Goal: Task Accomplishment & Management: Use online tool/utility

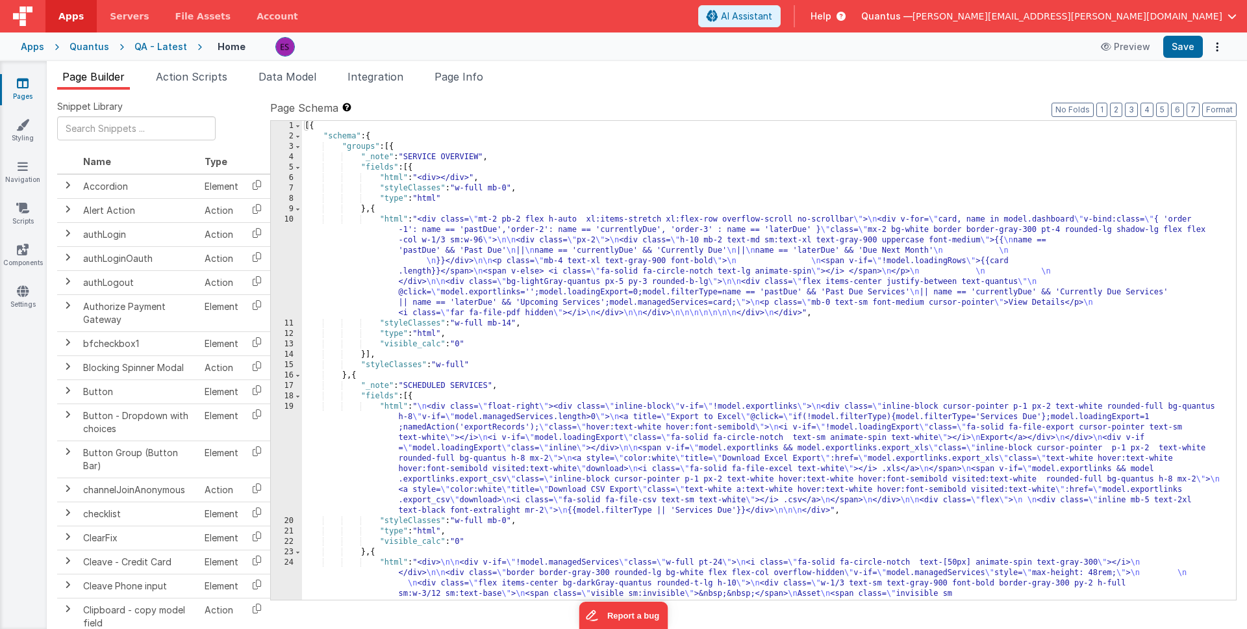
click at [12, 86] on link "Pages" at bounding box center [22, 90] width 47 height 26
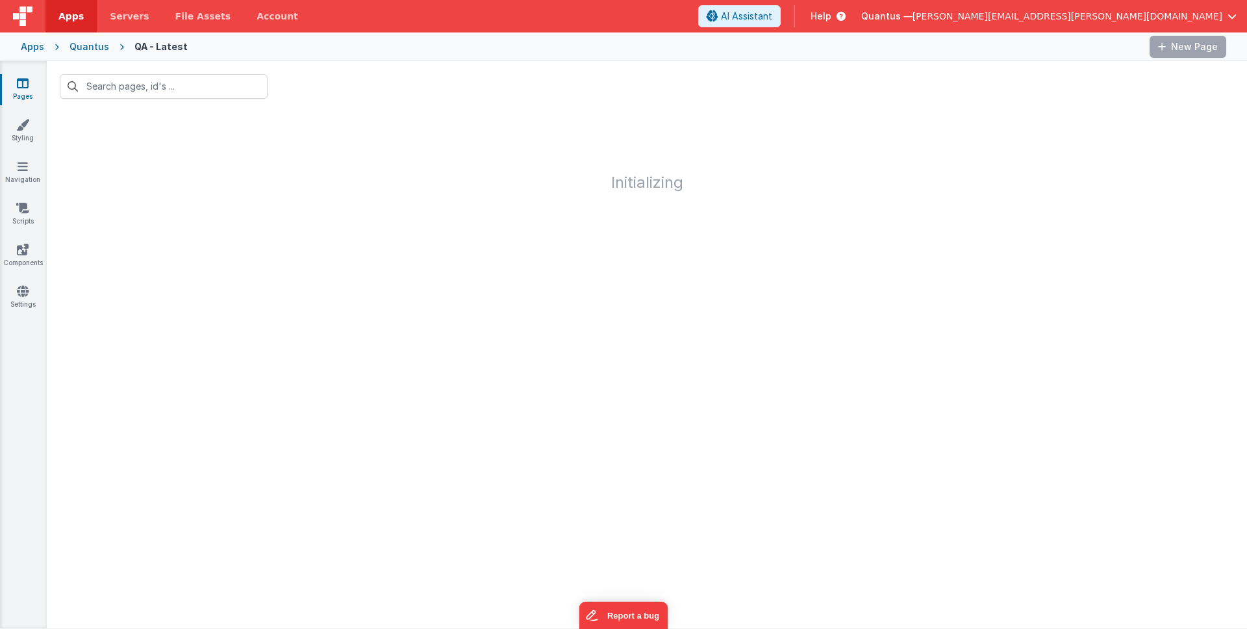
click at [92, 49] on div "Quantus" at bounding box center [90, 46] width 40 height 13
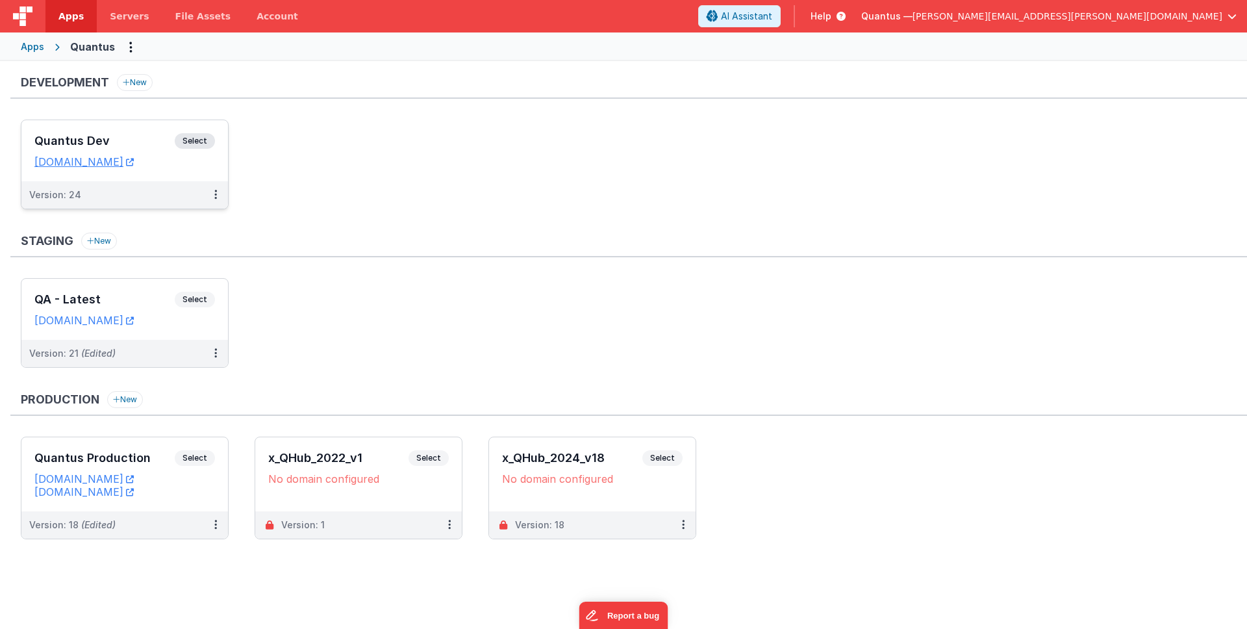
click at [81, 126] on div "Quantus Dev Select URLs [DOMAIN_NAME]" at bounding box center [124, 150] width 207 height 61
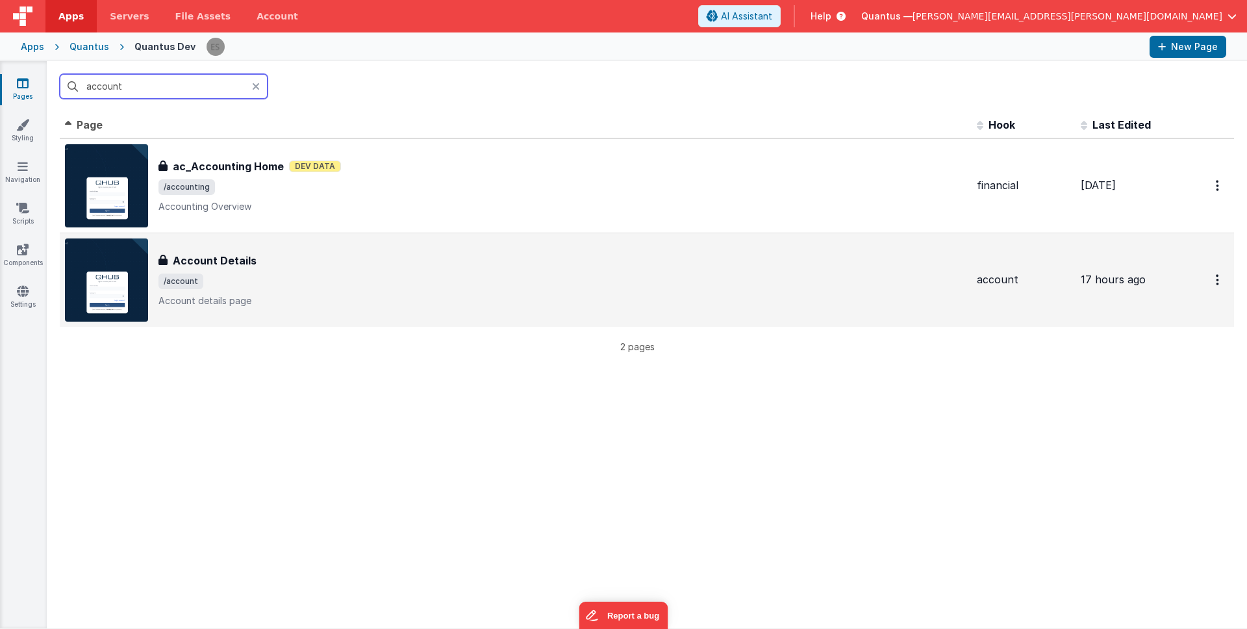
type input "account"
click at [366, 288] on span "/account" at bounding box center [563, 282] width 808 height 16
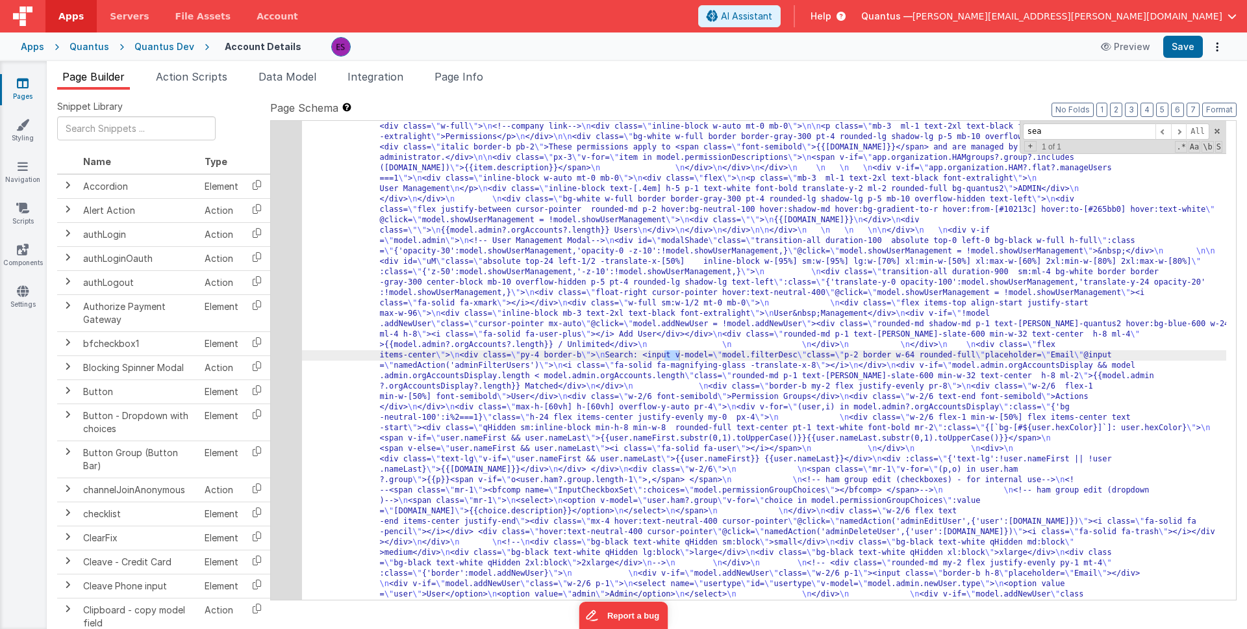
scroll to position [291, 0]
type input "search:"
click at [285, 350] on div "4" at bounding box center [286, 246] width 31 height 769
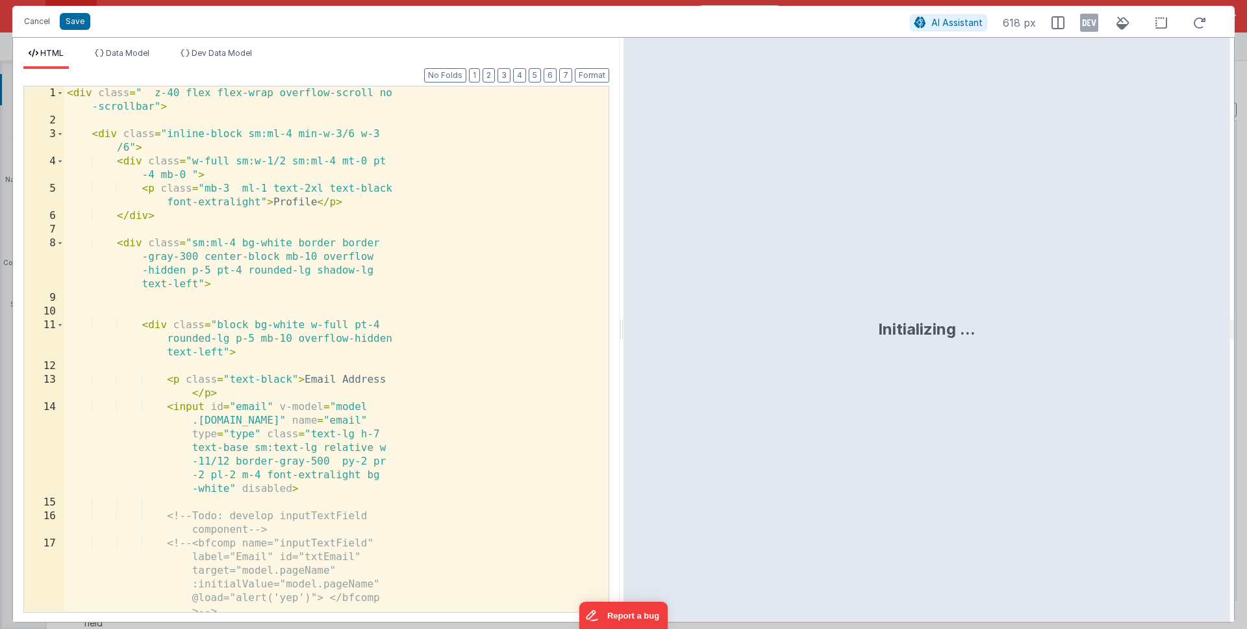
scroll to position [332, 0]
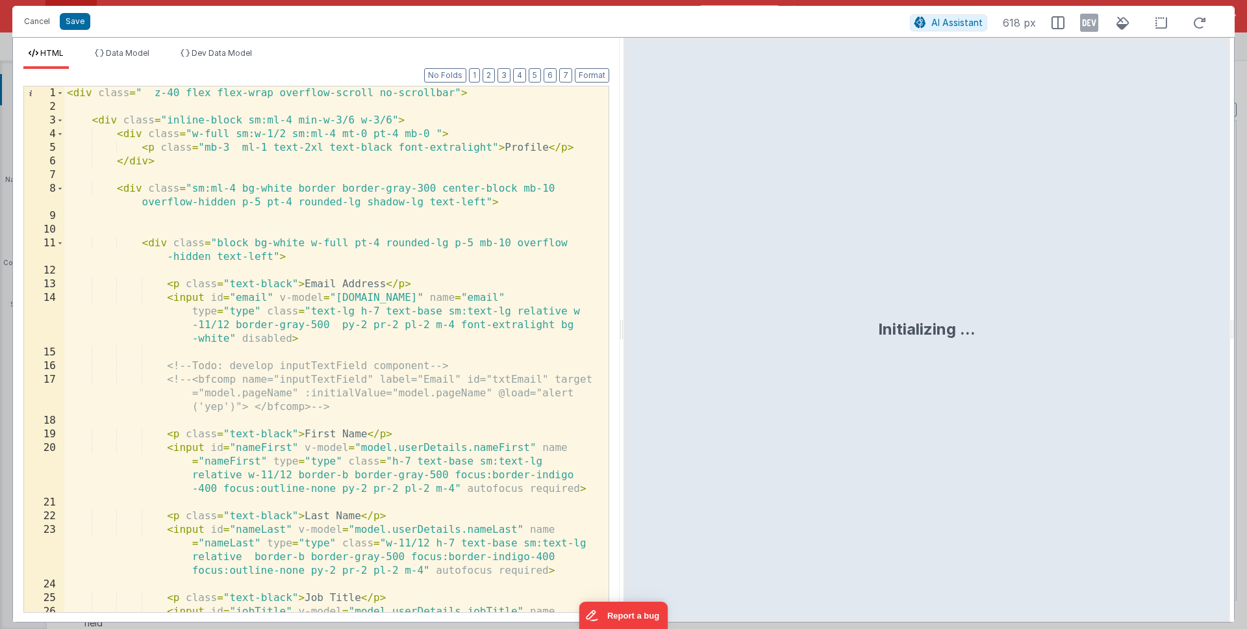
click at [293, 345] on div "< div class = " z-40 flex flex-wrap overflow-scroll no-scrollbar" > < div class…" at bounding box center [331, 383] width 535 height 594
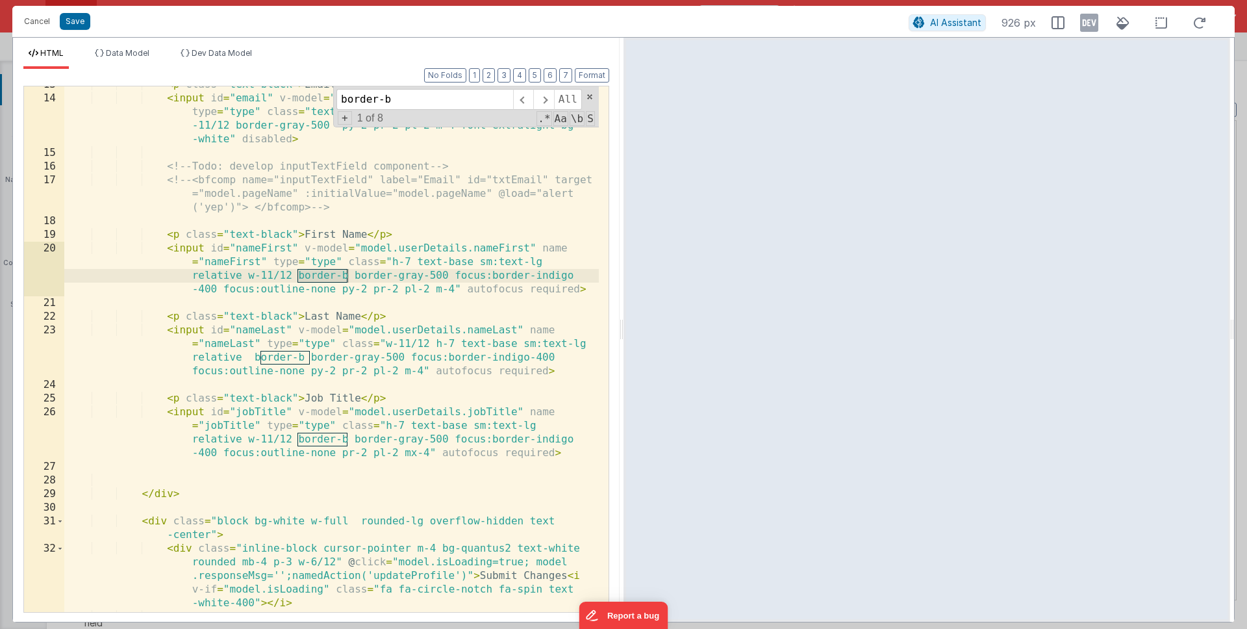
scroll to position [287, 0]
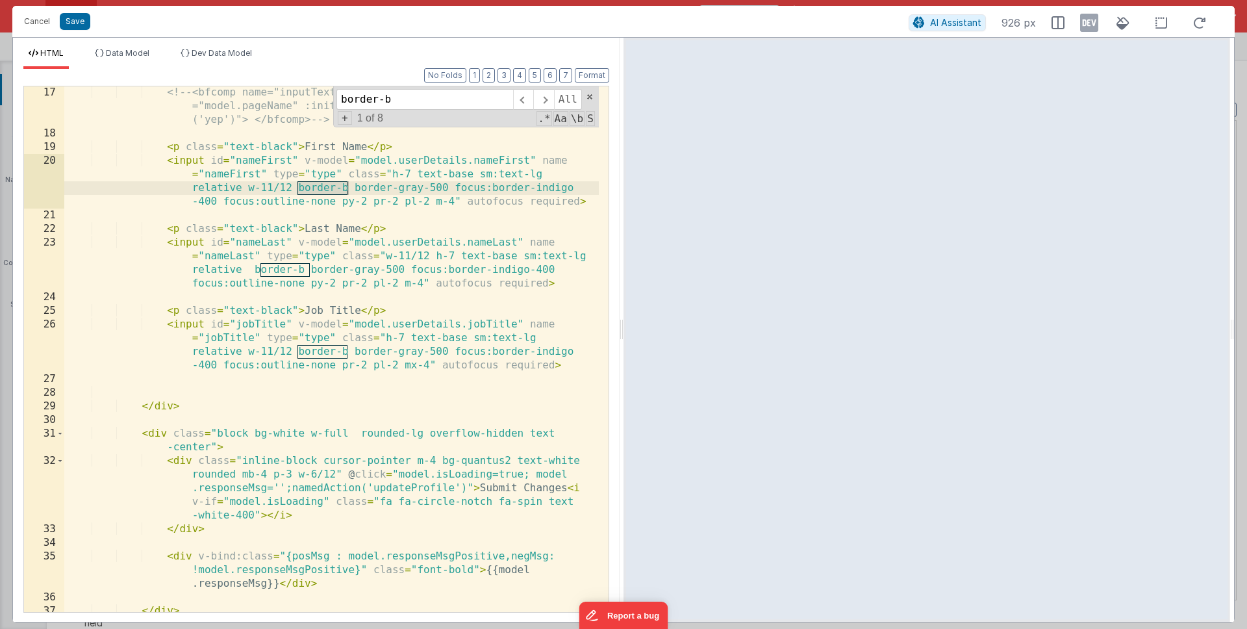
click at [281, 340] on div "<!-- <bfcomp name="inputTextField" label="Email" id="txtEmail" target ="model.p…" at bounding box center [331, 376] width 535 height 580
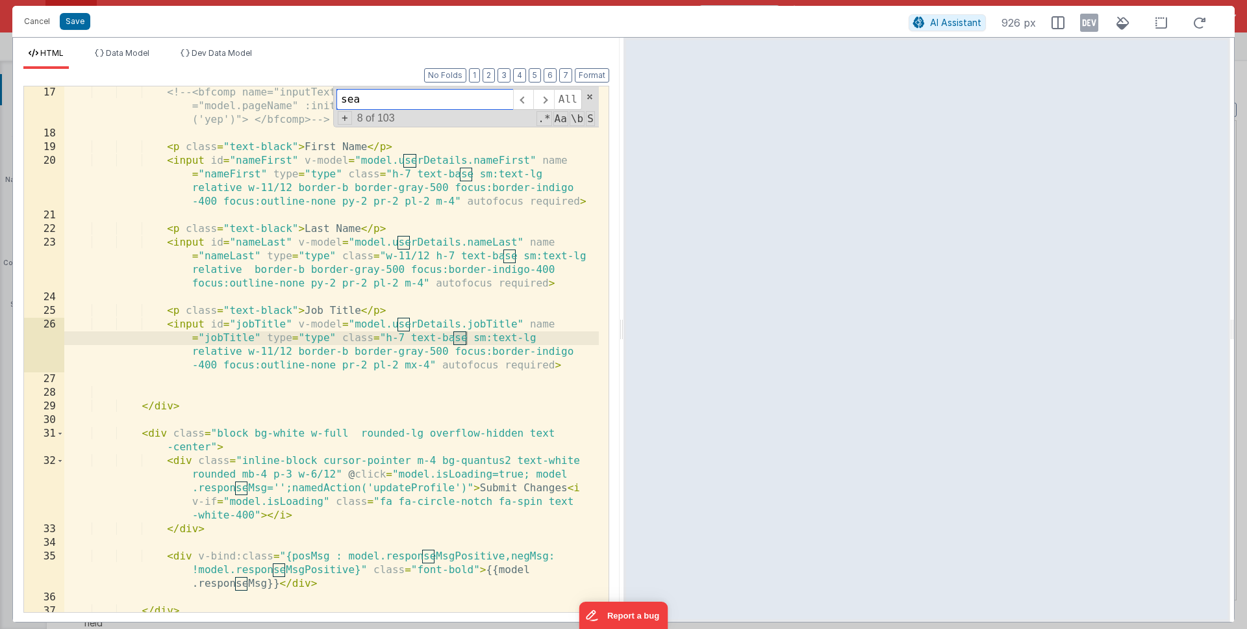
scroll to position [2507, 0]
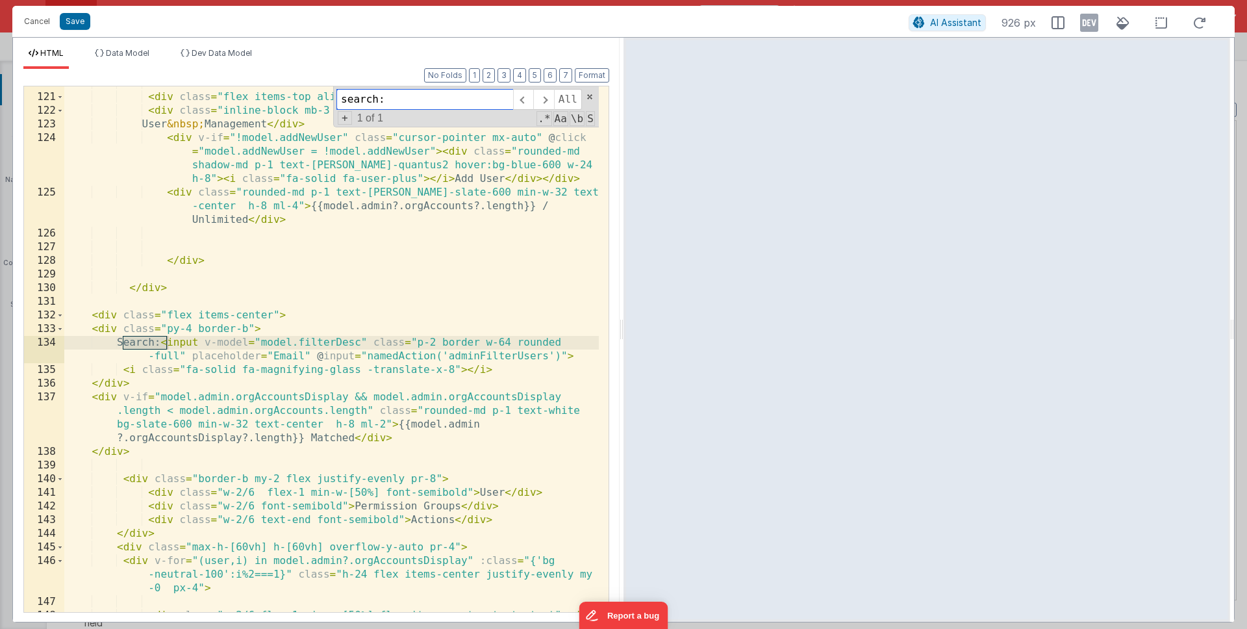
type input "search:"
click at [247, 328] on div "< div class = "flex items-top align-start justify-start max-w-96" > < div class…" at bounding box center [331, 374] width 535 height 594
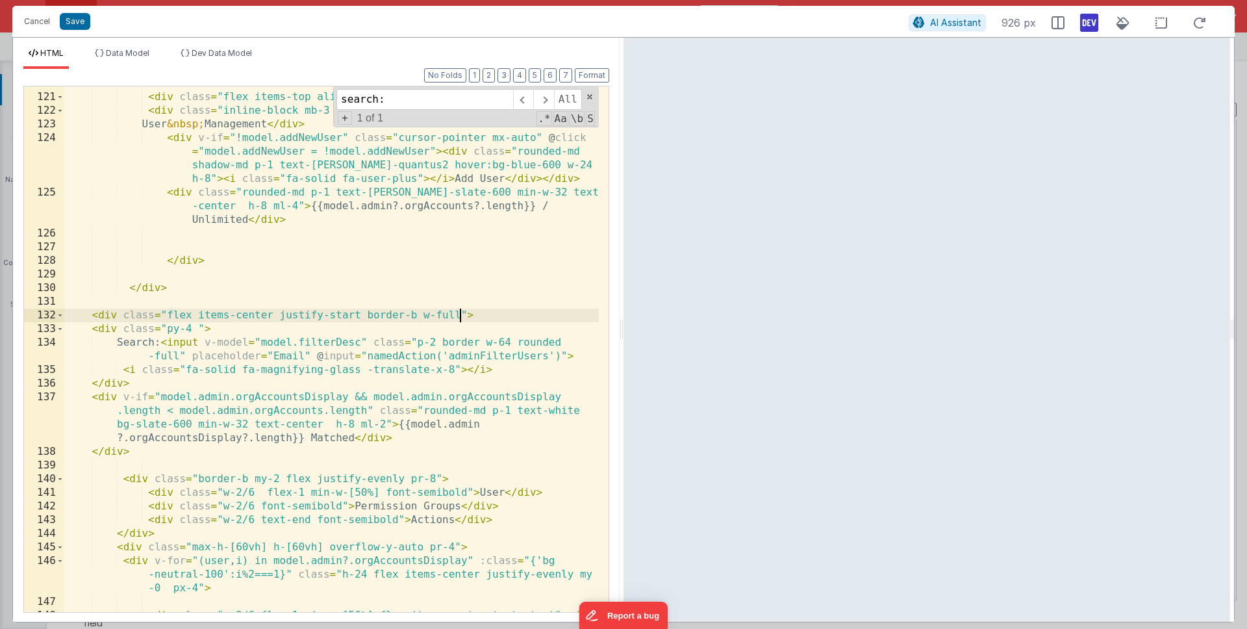
click at [1085, 29] on icon at bounding box center [1089, 22] width 18 height 21
click at [1086, 21] on icon at bounding box center [1089, 22] width 18 height 21
click at [531, 302] on div "< div class = "flex items-top align-start justify-start max-w-96" > < div class…" at bounding box center [331, 374] width 535 height 594
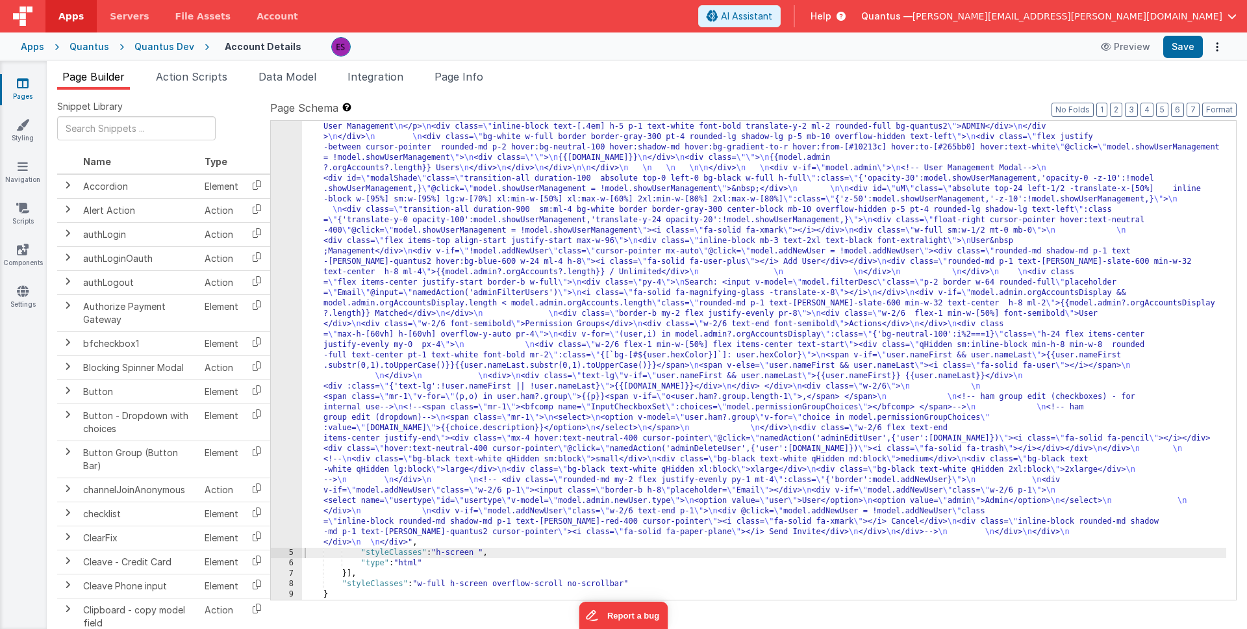
click at [421, 265] on div ""html" : "<div class= \" z-40 flex flex-wrap overflow-scroll no-scrollbar \" > …" at bounding box center [764, 428] width 924 height 1217
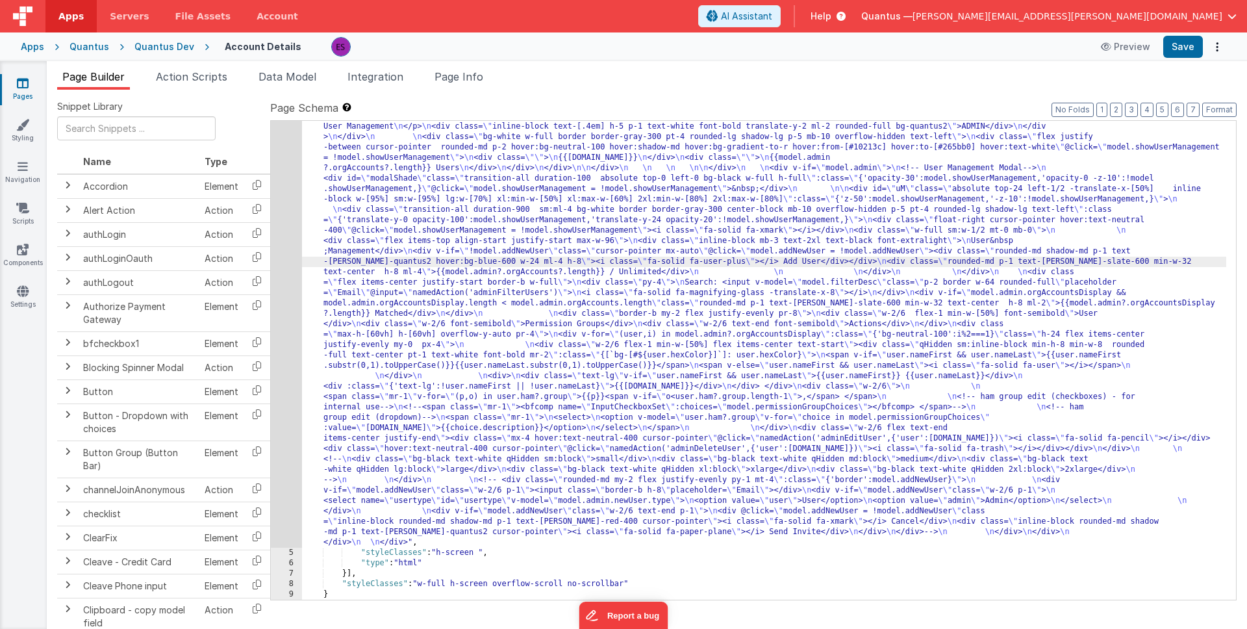
click at [290, 294] on div "4" at bounding box center [286, 184] width 31 height 728
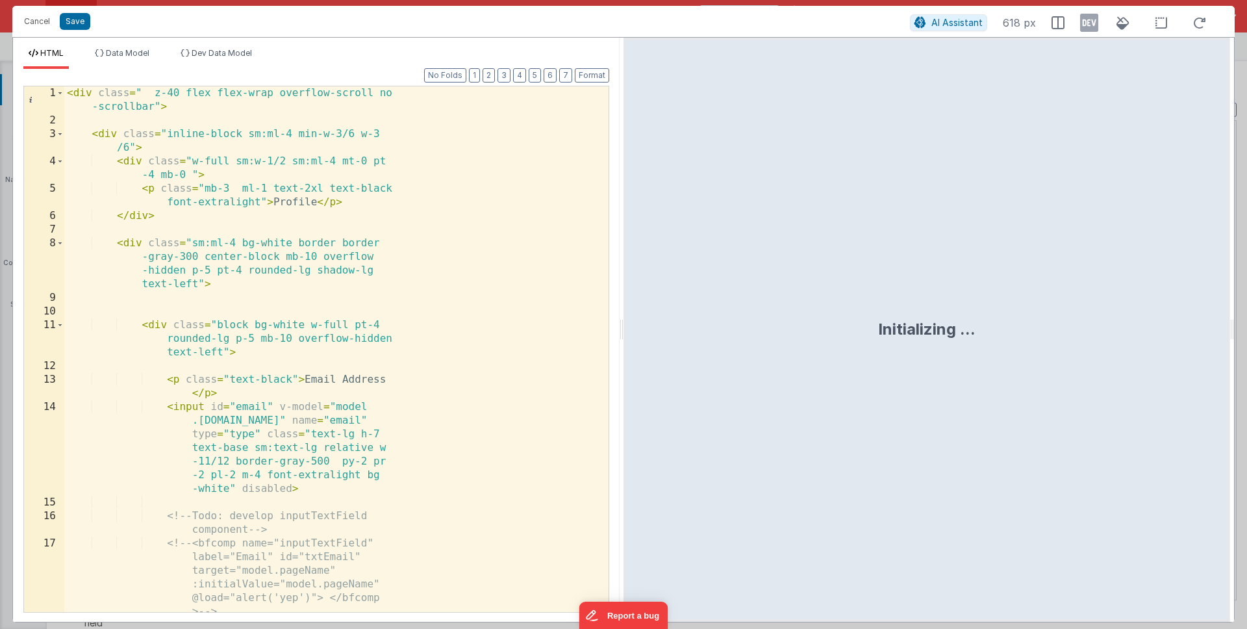
click at [290, 294] on div "< div class = " z-40 flex flex-wrap overflow-scroll no -scrollbar" > < div clas…" at bounding box center [331, 369] width 535 height 567
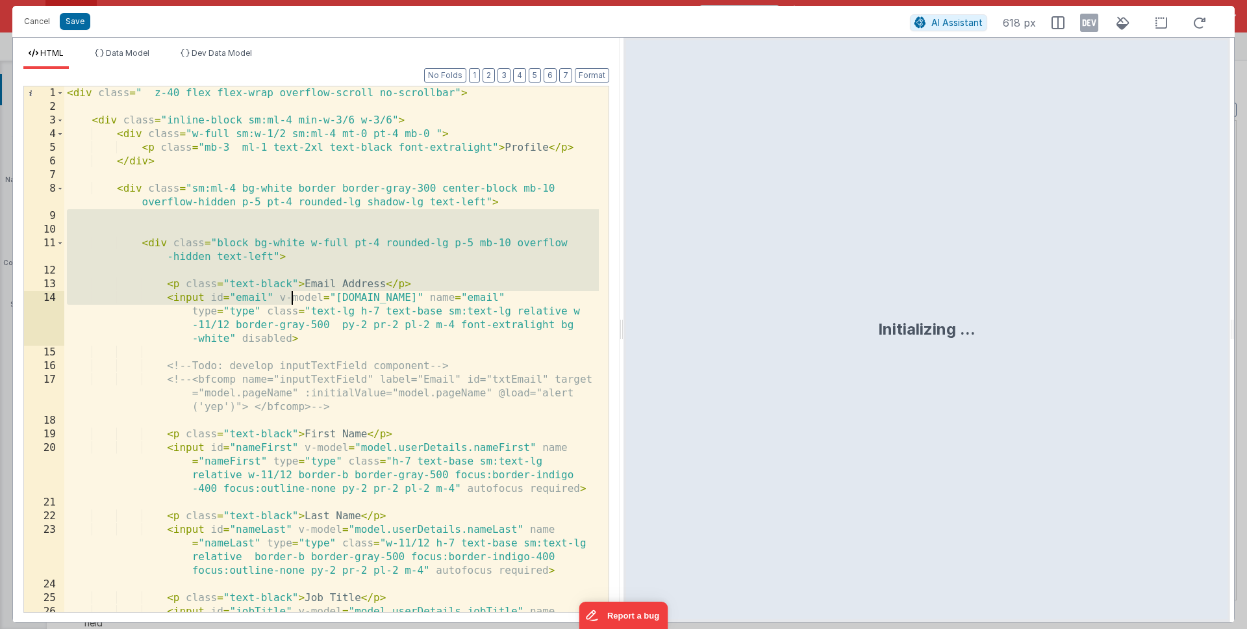
click at [290, 294] on div "< div class = " z-40 flex flex-wrap overflow-scroll no-scrollbar" > < div class…" at bounding box center [331, 383] width 535 height 594
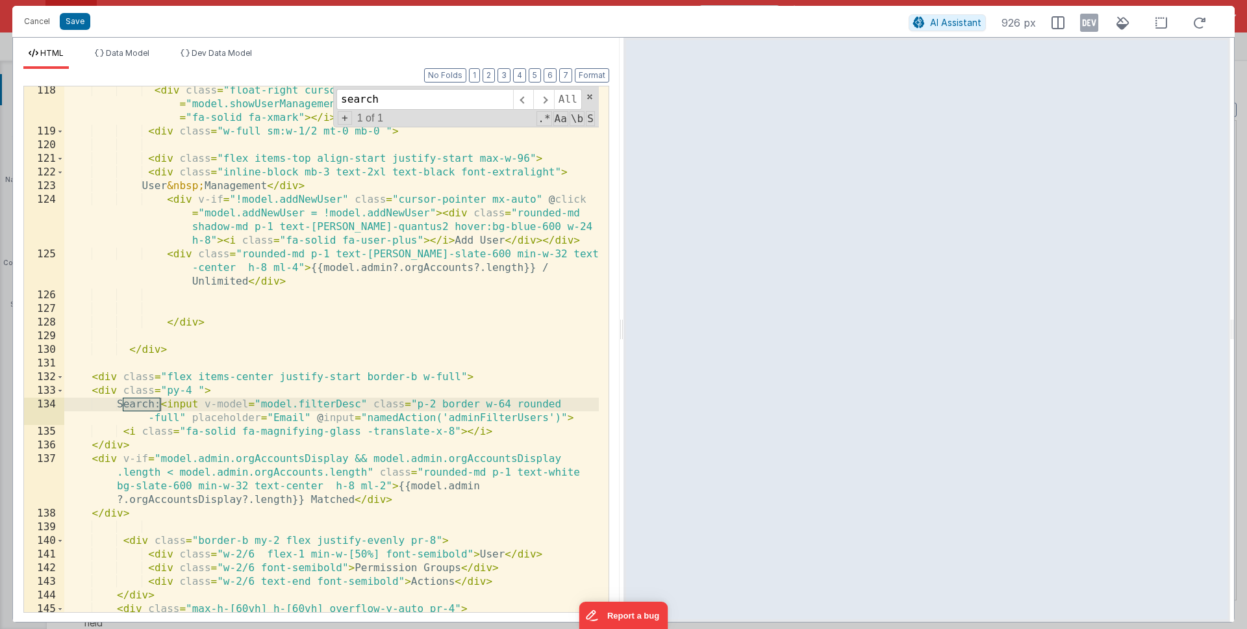
scroll to position [2491, 0]
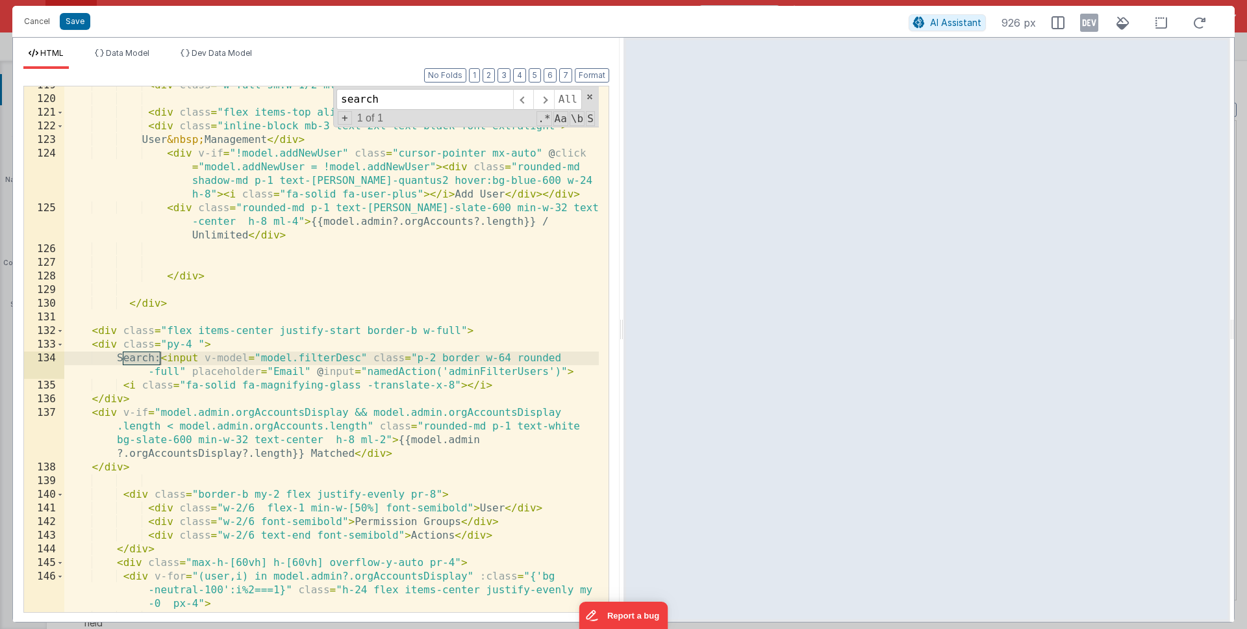
type input "search"
click at [215, 358] on div "< div class = "w-full sm:w-1/2 mt-0 mb-0 " > < div class = "flex items-top alig…" at bounding box center [331, 355] width 535 height 553
paste textarea
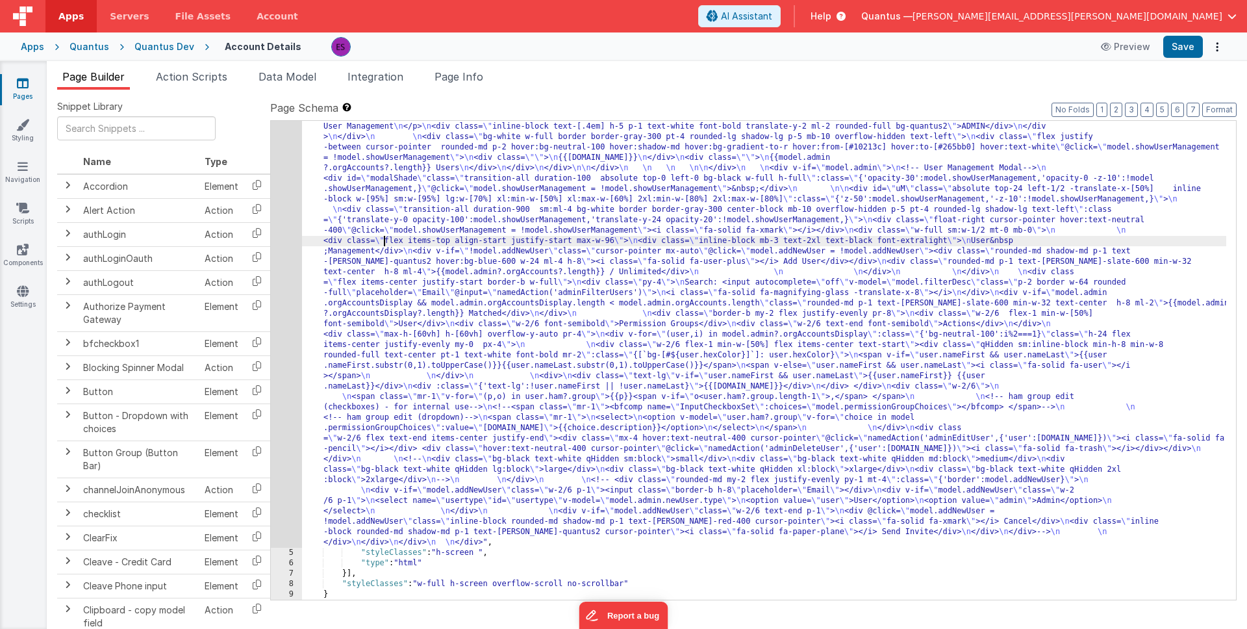
click at [385, 243] on div ""html" : "<div class= \" z-40 flex flex-wrap overflow-scroll no-scrollbar \" > …" at bounding box center [764, 428] width 924 height 1217
click at [281, 265] on div "4" at bounding box center [286, 184] width 31 height 728
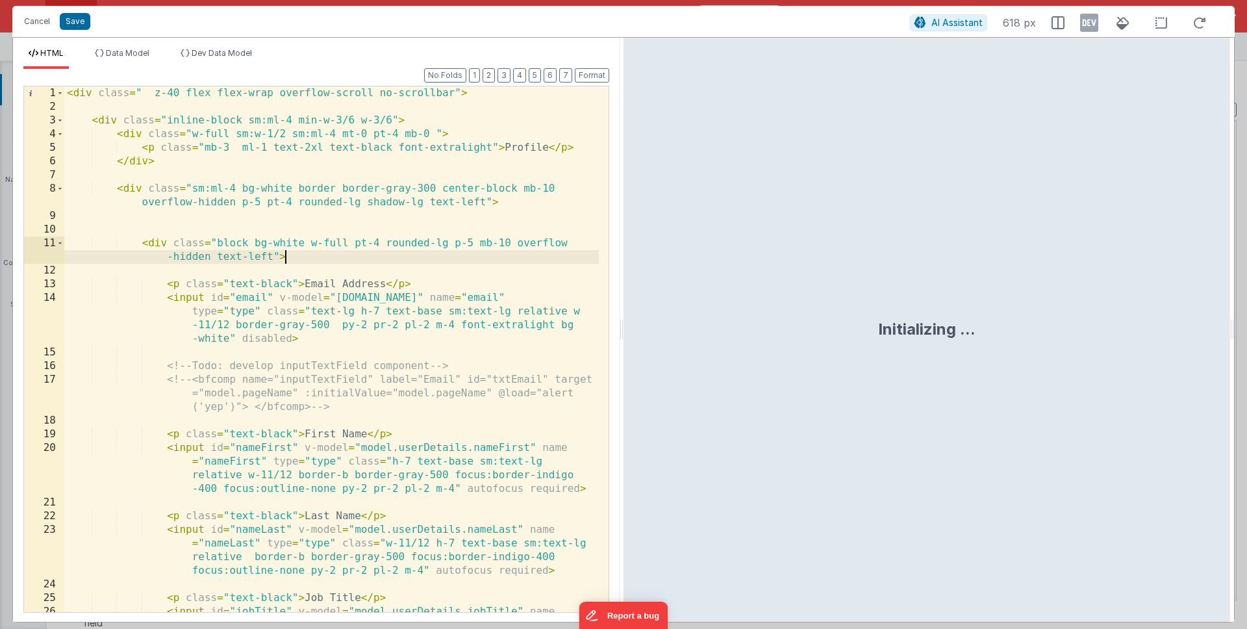
click at [303, 259] on div "< div class = " z-40 flex flex-wrap overflow-scroll no-scrollbar" > < div class…" at bounding box center [331, 383] width 535 height 594
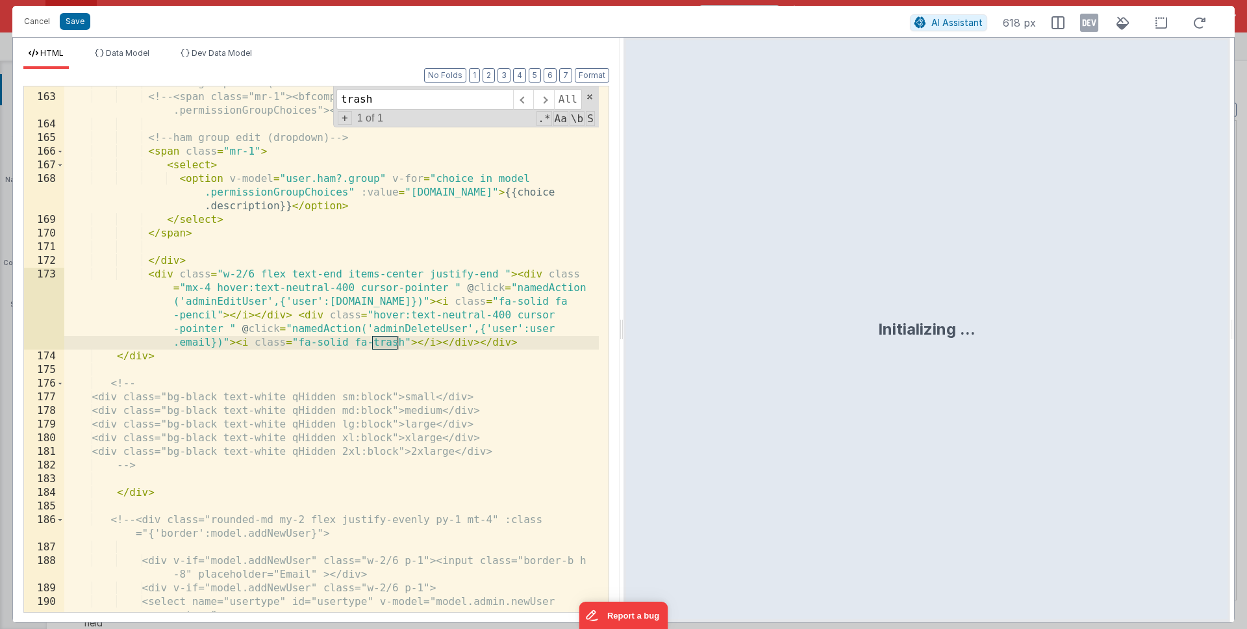
scroll to position [3367, 0]
type input "trash"
click at [301, 295] on div "<!-- ham group edit (checkboxes) - for internal use --> <!-- <span class="mr-1"…" at bounding box center [331, 360] width 535 height 567
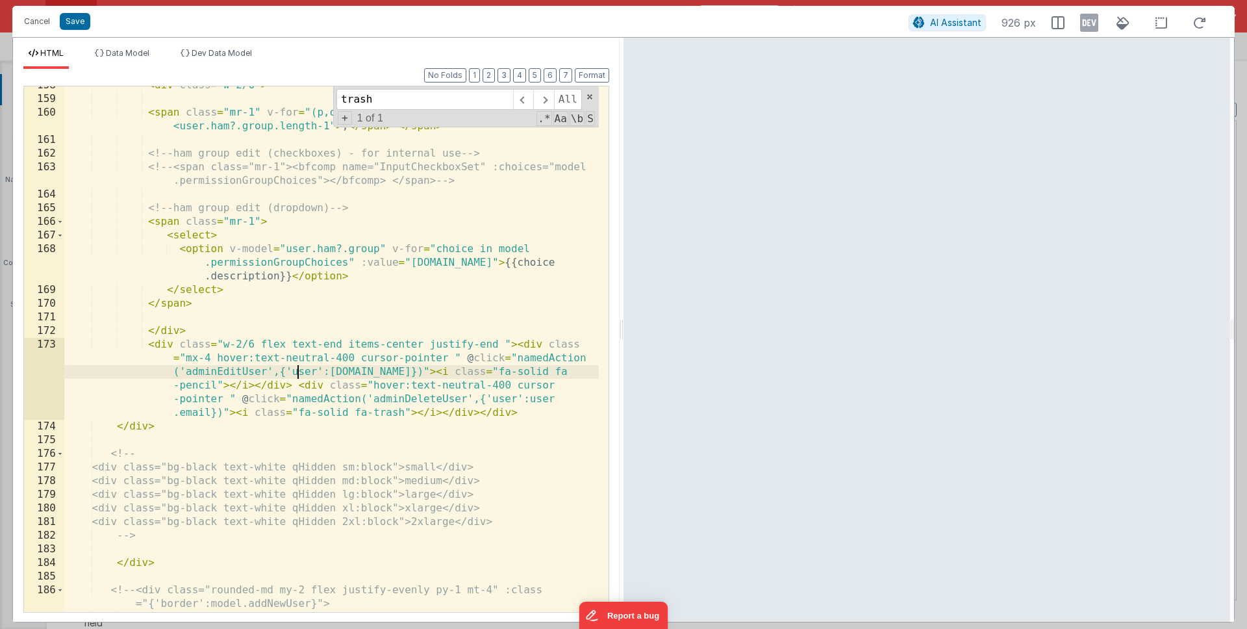
scroll to position [3295, 0]
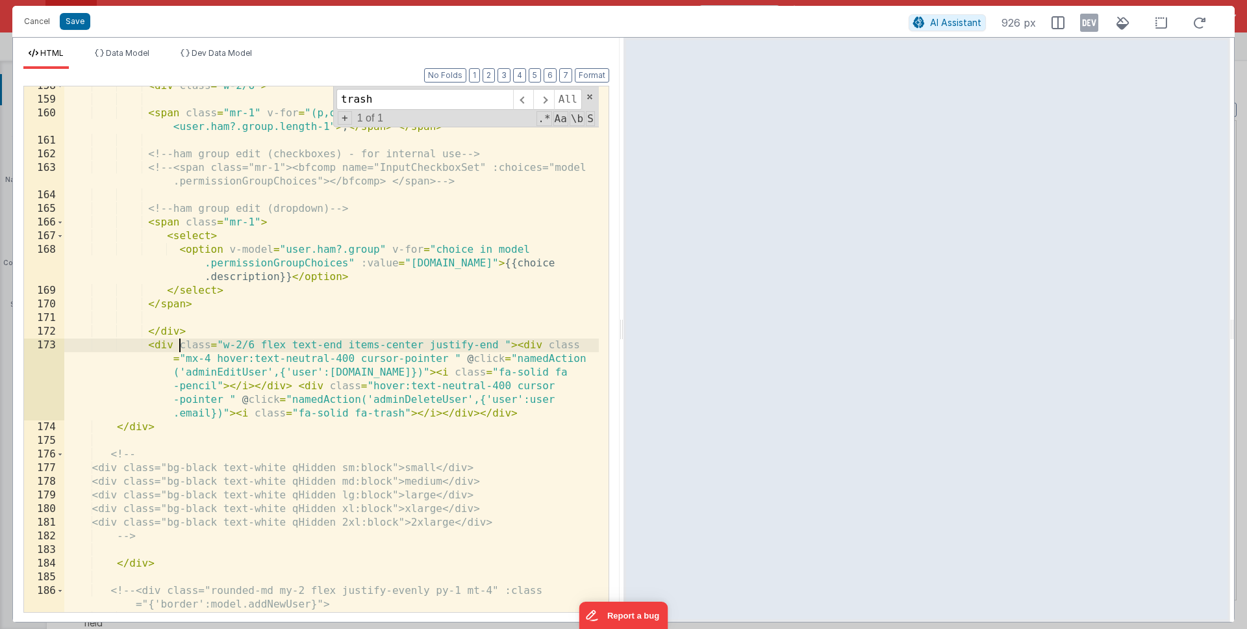
click at [180, 345] on div "< div class = "w-2/6" > < span class = "mr-1" v-for = "(p,o) in user.ham?.group…" at bounding box center [331, 355] width 535 height 553
click at [1095, 19] on icon at bounding box center [1089, 22] width 18 height 21
click at [194, 47] on div "HTML Data Model Dev Data Model Format 7 6 5 4 3 2 1 No Folds 158 159 160 161 16…" at bounding box center [316, 330] width 607 height 584
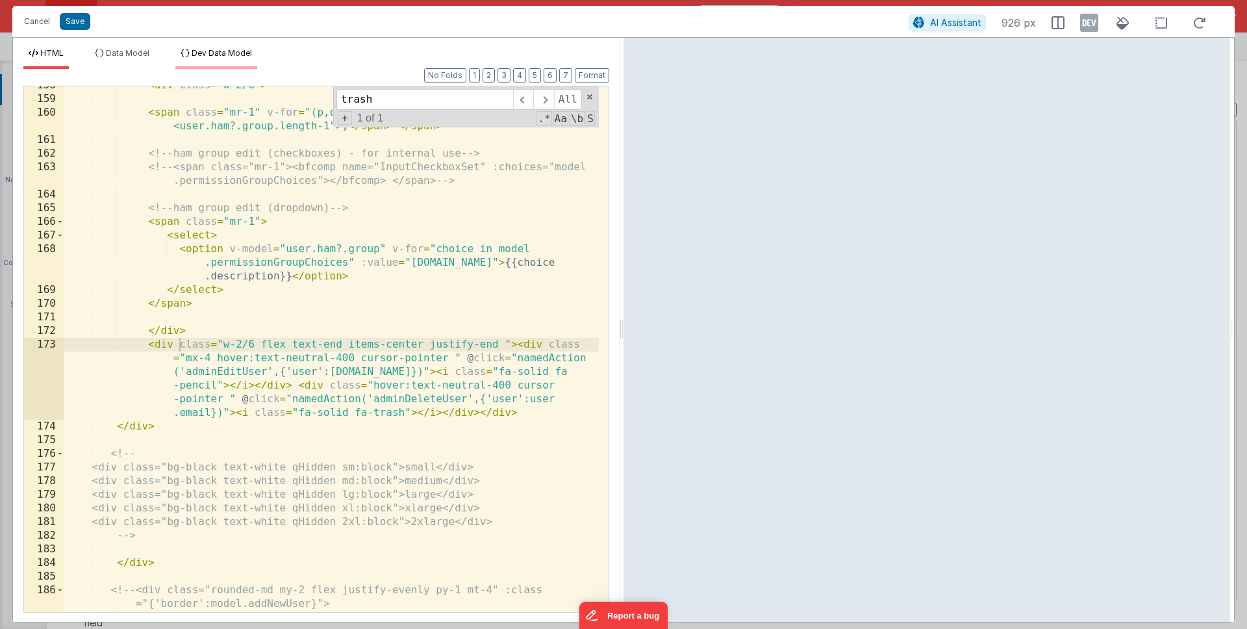
click at [214, 58] on li "Dev Data Model" at bounding box center [216, 58] width 82 height 21
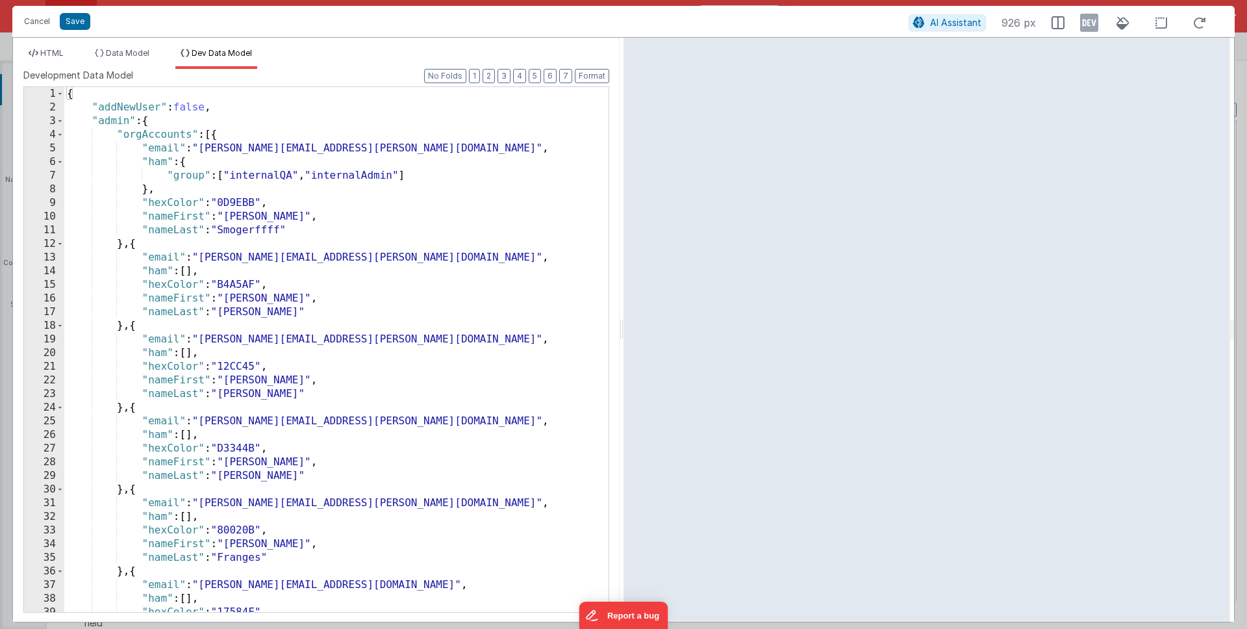
click at [250, 205] on div "{ "addNewUser" : false , "admin" : { "orgAccounts" : [{ "email" : "[PERSON_NAME…" at bounding box center [331, 363] width 535 height 552
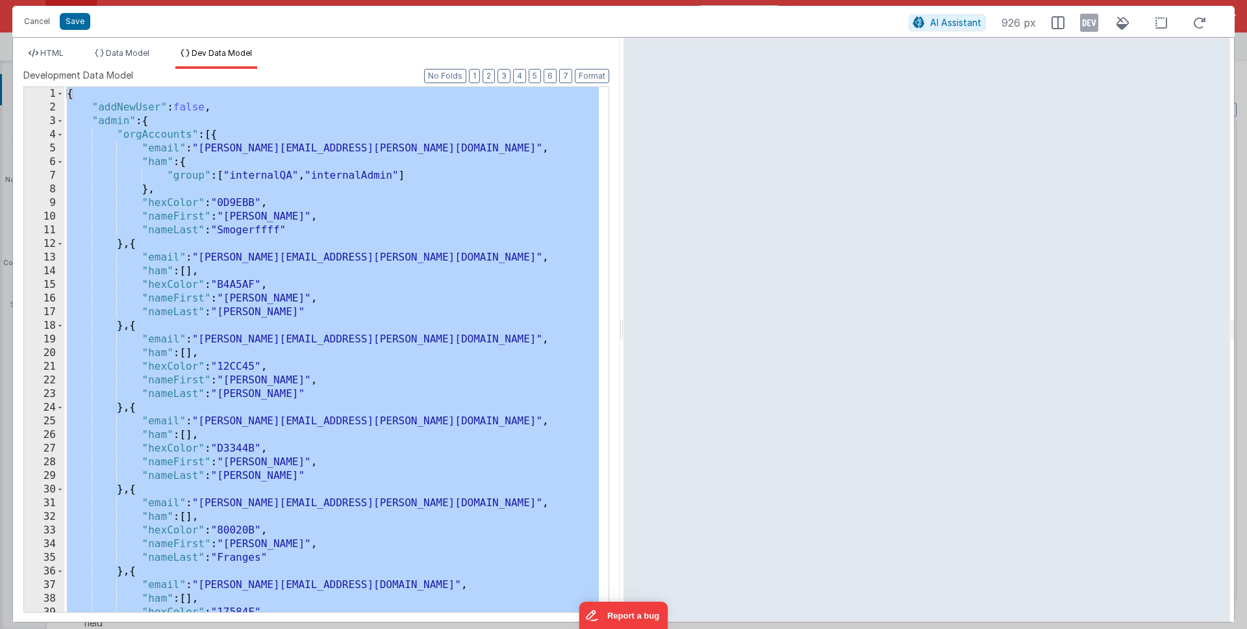
scroll to position [2081, 0]
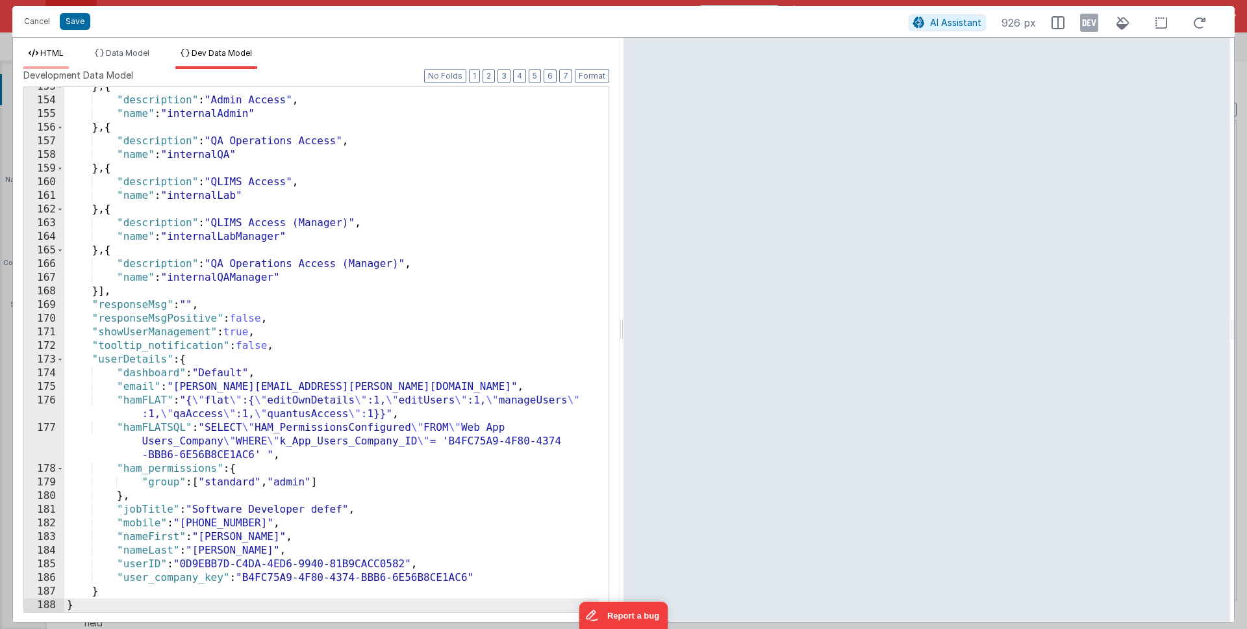
click at [51, 56] on span "HTML" at bounding box center [51, 53] width 23 height 10
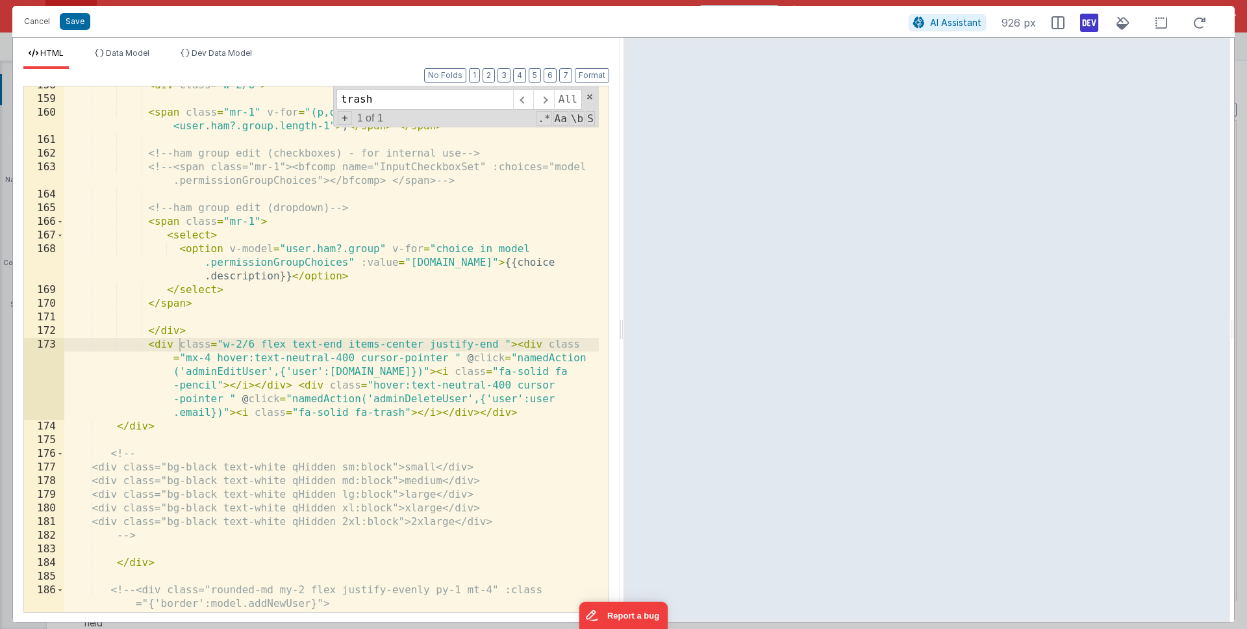
click at [1095, 29] on icon at bounding box center [1089, 22] width 18 height 21
click at [1085, 23] on icon at bounding box center [1089, 22] width 18 height 21
click at [329, 372] on div "< div class = "w-2/6" > < span class = "mr-1" v-for = "(p,o) in user.ham?.group…" at bounding box center [331, 355] width 535 height 553
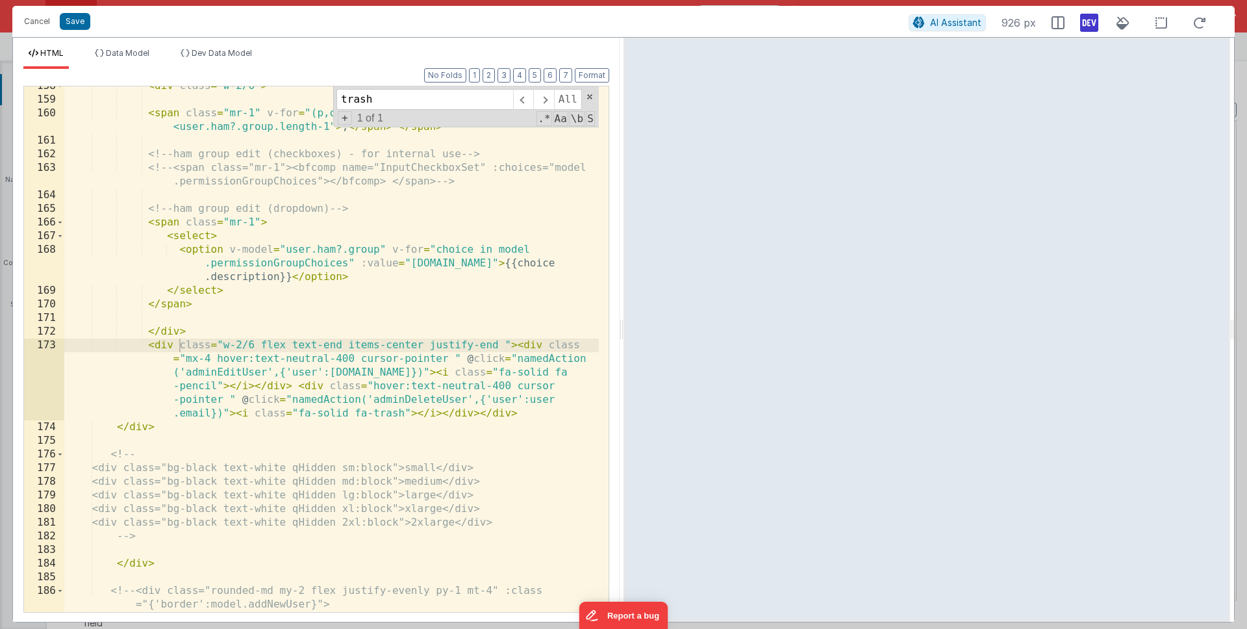
click at [329, 372] on div "< div class = "w-2/6" > < span class = "mr-1" v-for = "(p,o) in user.ham?.group…" at bounding box center [331, 355] width 535 height 553
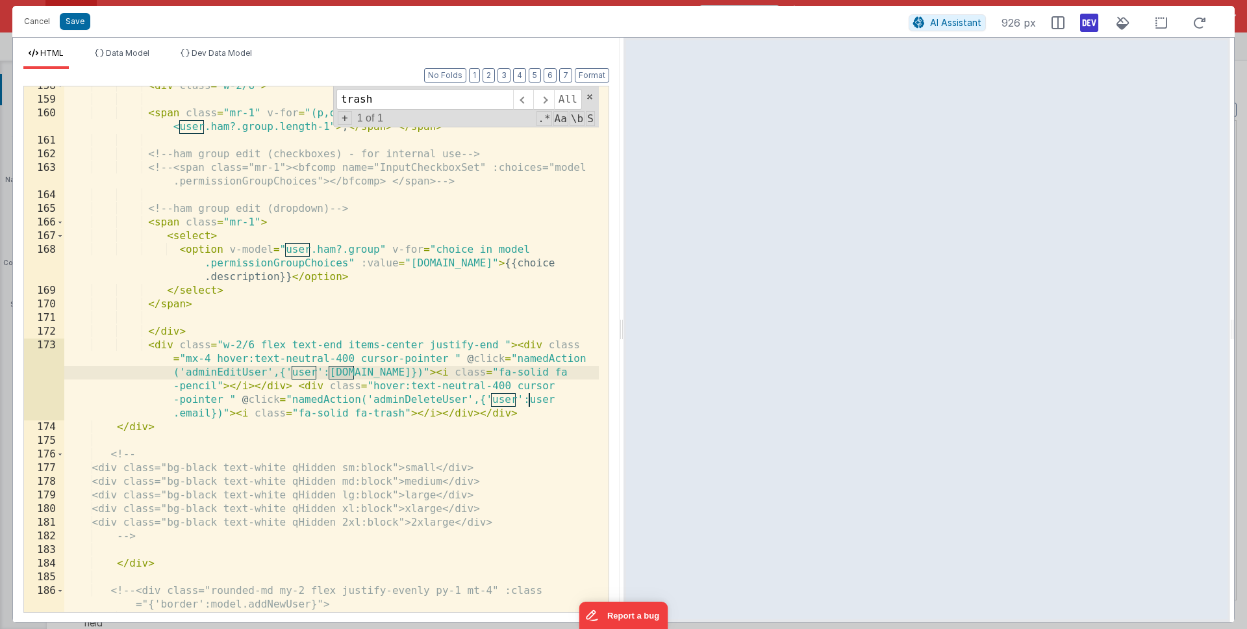
click at [204, 335] on div "< div class = "w-2/6" > < span class = "mr-1" v-for = "(p,o) in user.ham?.group…" at bounding box center [331, 355] width 535 height 553
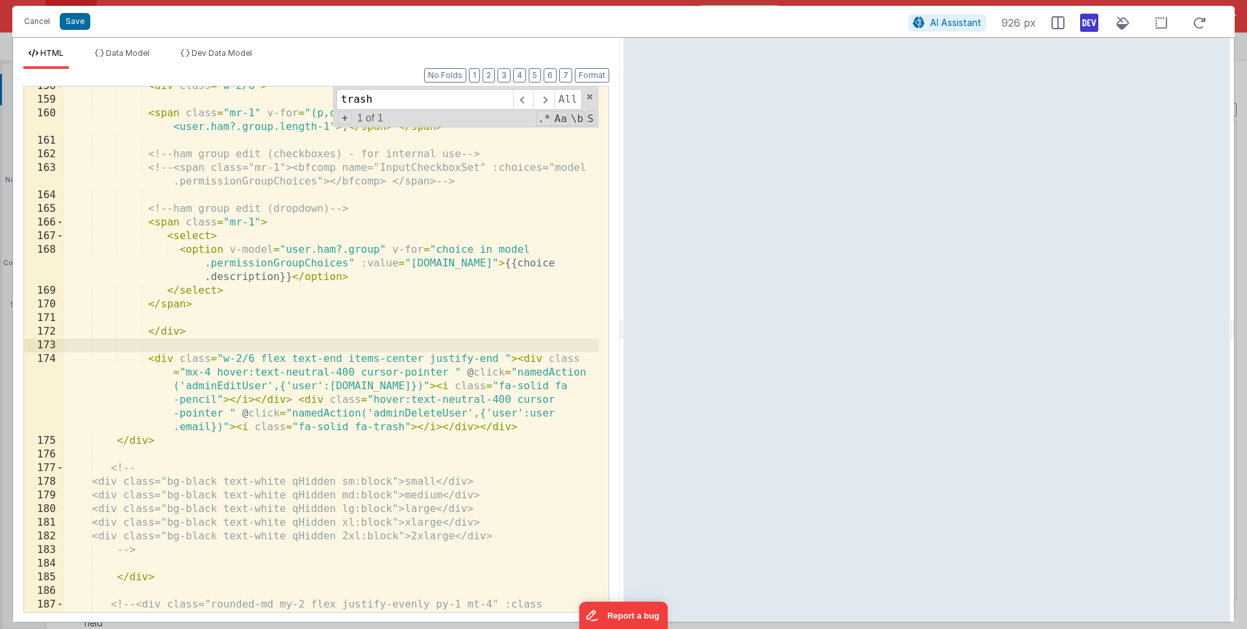
click at [482, 426] on div "< div class = "w-2/6" > < span class = "mr-1" v-for = "(p,o) in user.ham?.group…" at bounding box center [331, 362] width 535 height 567
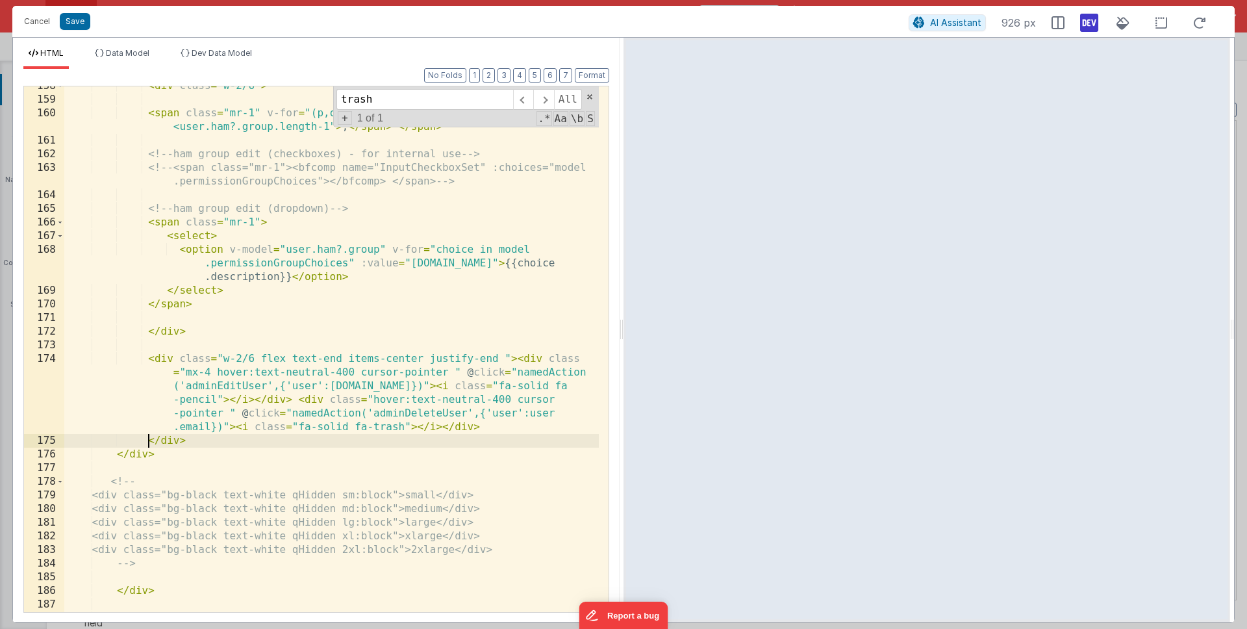
click at [515, 357] on div "< div class = "w-2/6" > < span class = "mr-1" v-for = "(p,o) in user.ham?.group…" at bounding box center [331, 362] width 535 height 567
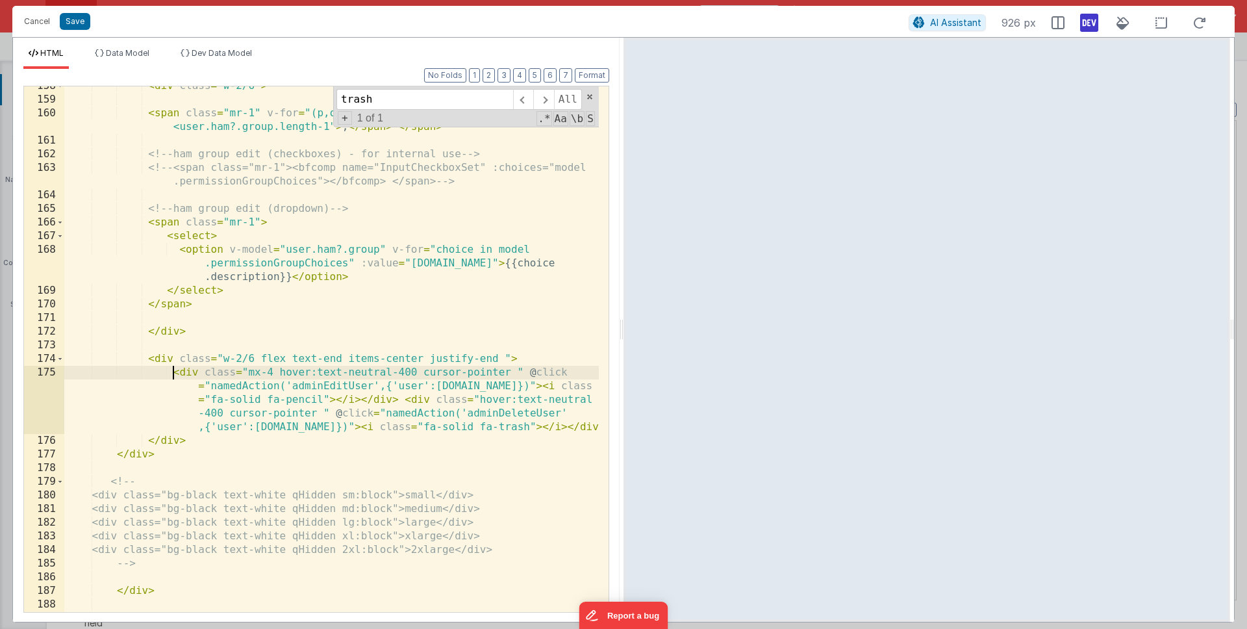
click at [405, 400] on div "< div class = "w-2/6" > < span class = "mr-1" v-for = "(p,o) in user.ham?.group…" at bounding box center [331, 362] width 535 height 567
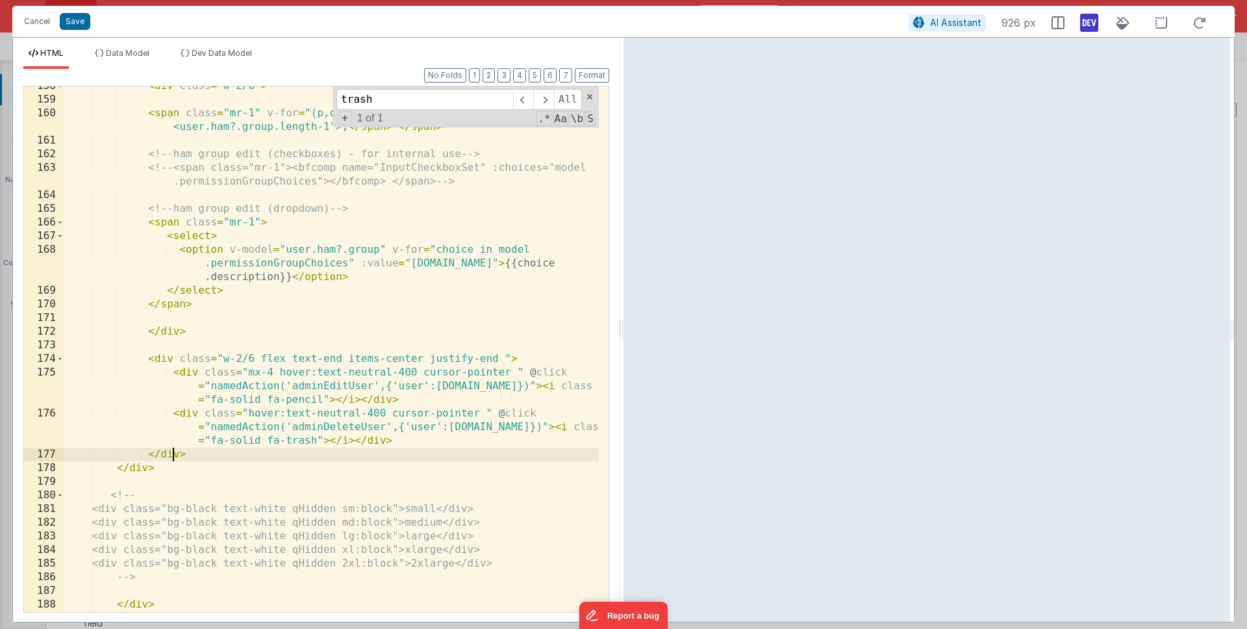
click at [172, 453] on div "< div class = "w-2/6" > < span class = "mr-1" v-for = "(p,o) in user.ham?.group…" at bounding box center [331, 355] width 535 height 553
click at [223, 358] on div "< div class = "w-2/6" > < span class = "mr-1" v-for = "(p,o) in user.ham?.group…" at bounding box center [331, 355] width 535 height 553
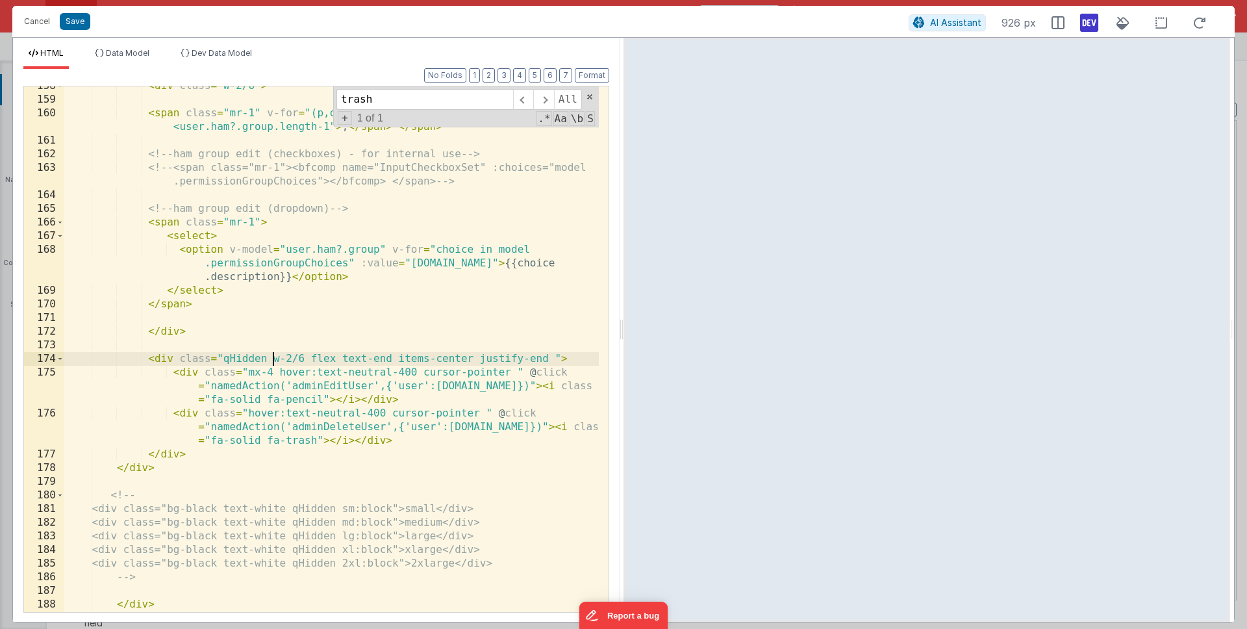
click at [232, 359] on div "< div class = "w-2/6" > < span class = "mr-1" v-for = "(p,o) in user.ham?.group…" at bounding box center [331, 355] width 535 height 553
click at [272, 349] on div "< div class = "w-2/6" > < span class = "mr-1" v-for = "(p,o) in user.ham?.group…" at bounding box center [331, 355] width 535 height 553
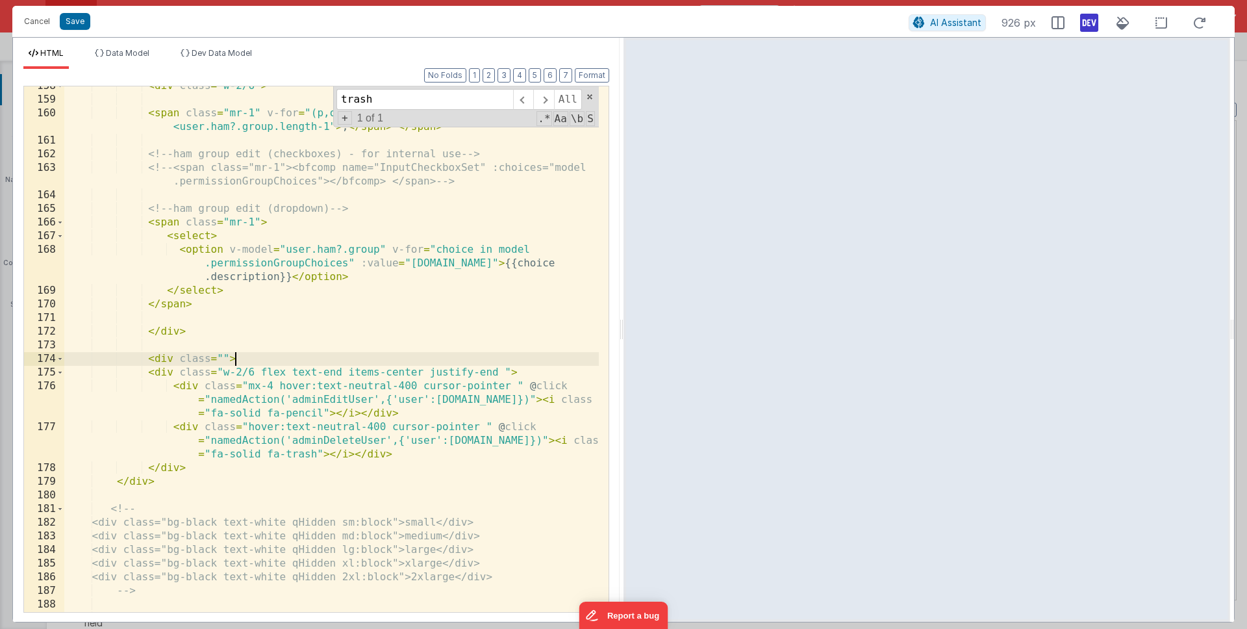
click at [210, 472] on div "< div class = "w-2/6" > < span class = "mr-1" v-for = "(p,o) in user.ham?.group…" at bounding box center [331, 355] width 535 height 553
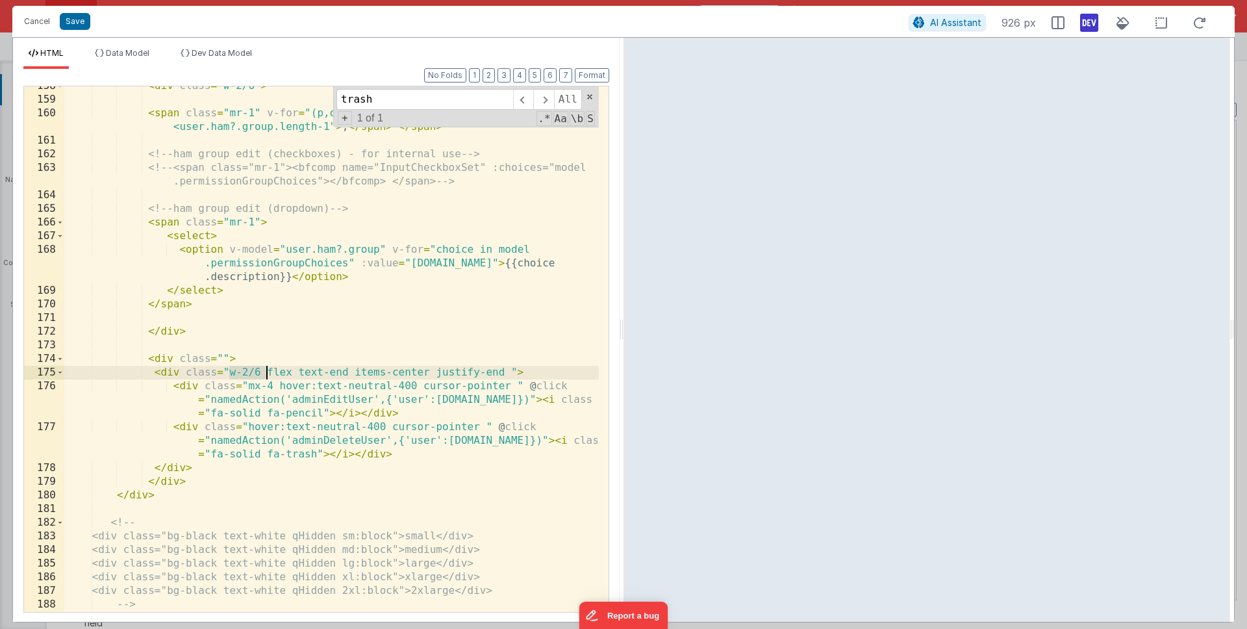
drag, startPoint x: 230, startPoint y: 372, endPoint x: 264, endPoint y: 368, distance: 34.7
click at [264, 368] on div "< div class = "w-2/6" > < span class = "mr-1" v-for = "(p,o) in user.ham?.group…" at bounding box center [331, 355] width 535 height 553
click at [225, 359] on div "< div class = "w-2/6" > < span class = "mr-1" v-for = "(p,o) in user.ham?.group…" at bounding box center [331, 355] width 535 height 553
drag, startPoint x: 262, startPoint y: 370, endPoint x: 320, endPoint y: 373, distance: 57.9
click at [320, 373] on div "< div class = "w-2/6" > < span class = "mr-1" v-for = "(p,o) in user.ham?.group…" at bounding box center [331, 355] width 535 height 553
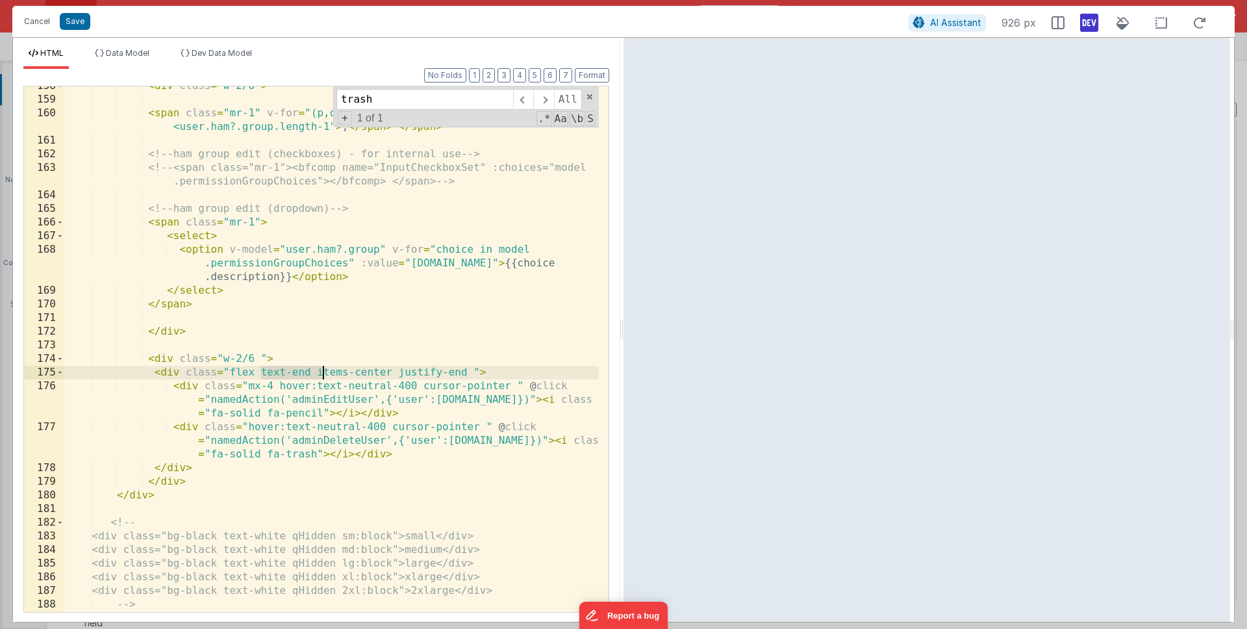
click at [422, 370] on div "< div class = "w-2/6" > < span class = "mr-1" v-for = "(p,o) in user.ham?.group…" at bounding box center [331, 355] width 535 height 553
drag, startPoint x: 263, startPoint y: 355, endPoint x: 334, endPoint y: 331, distance: 74.8
click at [264, 354] on div "< div class = "w-2/6" > < span class = "mr-1" v-for = "(p,o) in user.ham?.group…" at bounding box center [331, 355] width 535 height 553
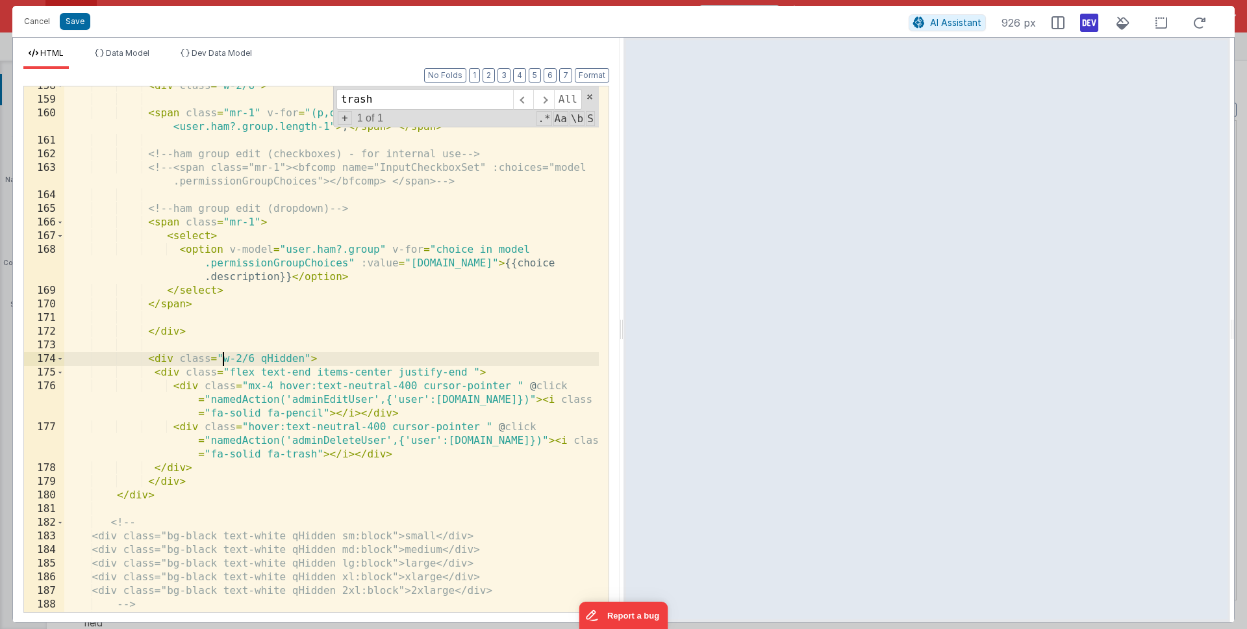
click at [290, 357] on div "< div class = "w-2/6" > < span class = "mr-1" v-for = "(p,o) in user.ham?.group…" at bounding box center [331, 355] width 535 height 553
drag, startPoint x: 437, startPoint y: 357, endPoint x: 321, endPoint y: 355, distance: 115.6
click at [321, 355] on div "< div class = "w-2/6" > < span class = "mr-1" v-for = "(p,o) in user.ham?.group…" at bounding box center [331, 355] width 535 height 553
drag, startPoint x: 316, startPoint y: 356, endPoint x: 354, endPoint y: 347, distance: 39.4
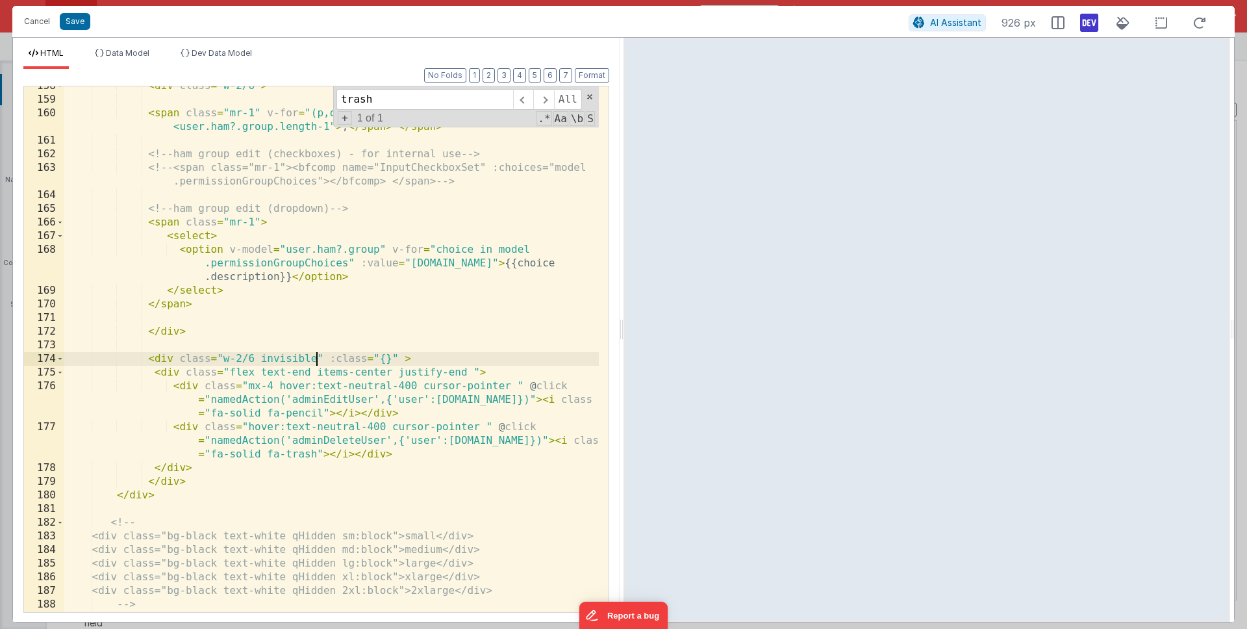
click at [322, 356] on div "< div class = "w-2/6" > < span class = "mr-1" v-for = "(p,o) in user.ham?.group…" at bounding box center [331, 355] width 535 height 553
click at [128, 58] on li "Data Model" at bounding box center [122, 58] width 65 height 21
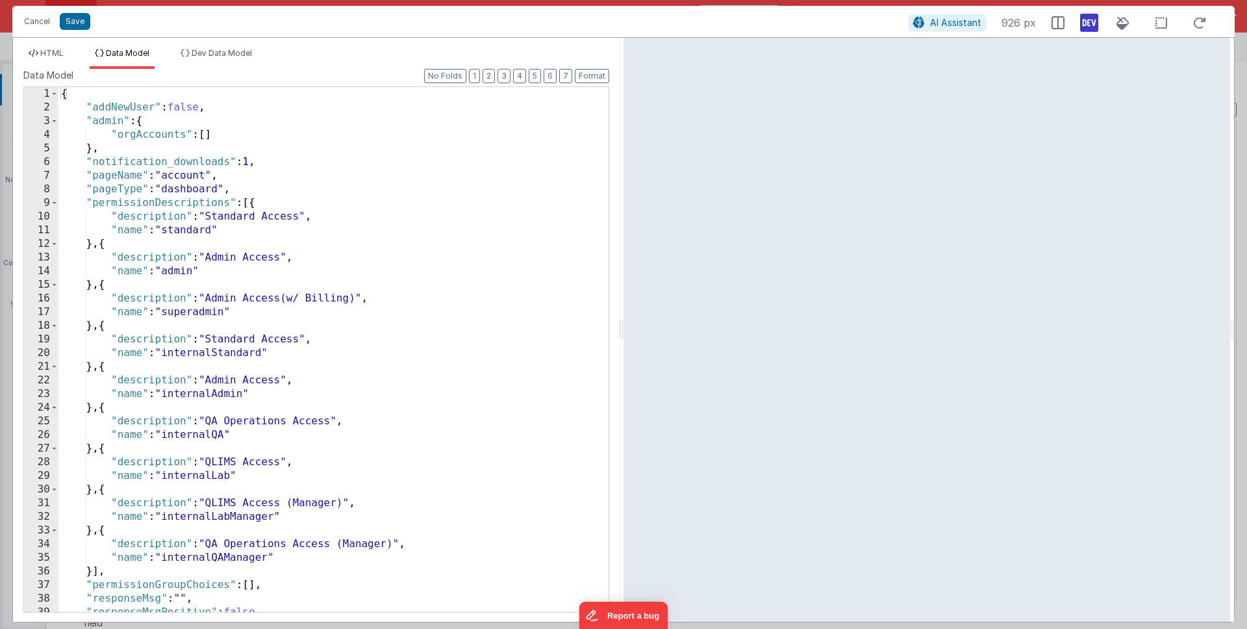
click at [233, 109] on div "{ "addNewUser" : false , "admin" : { "orgAccounts" : [ ] } , "notification_down…" at bounding box center [328, 363] width 541 height 552
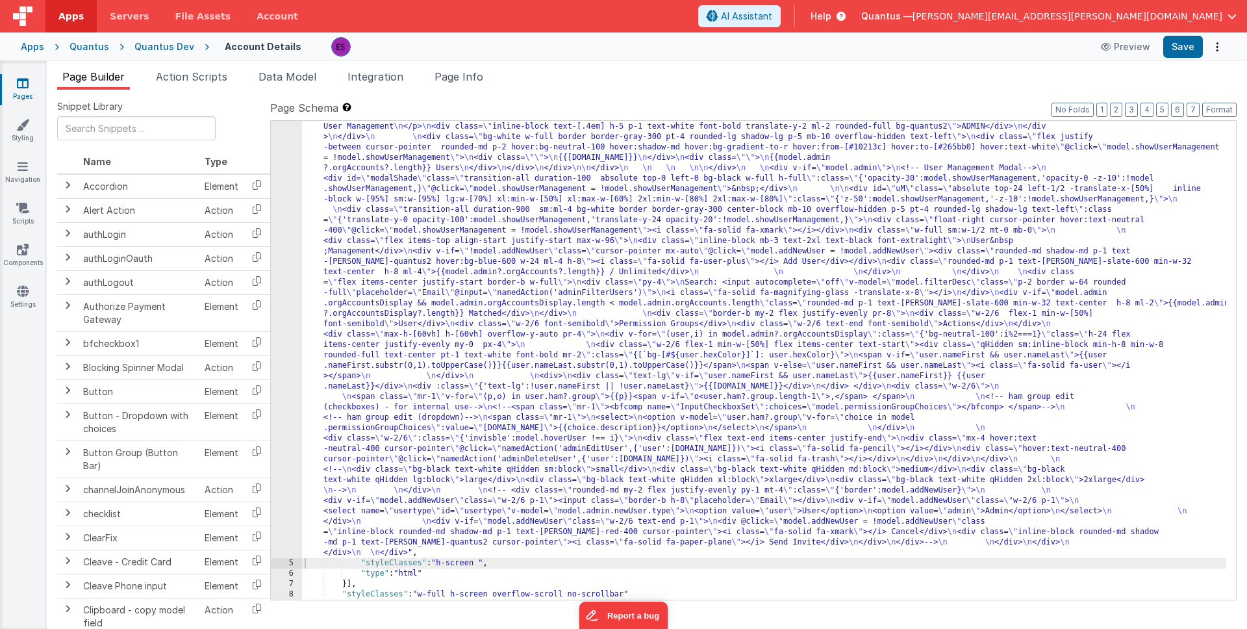
click at [451, 352] on div ""html" : "<div class= \" z-40 flex flex-wrap overflow-scroll no-scrollbar \" > …" at bounding box center [764, 433] width 924 height 1227
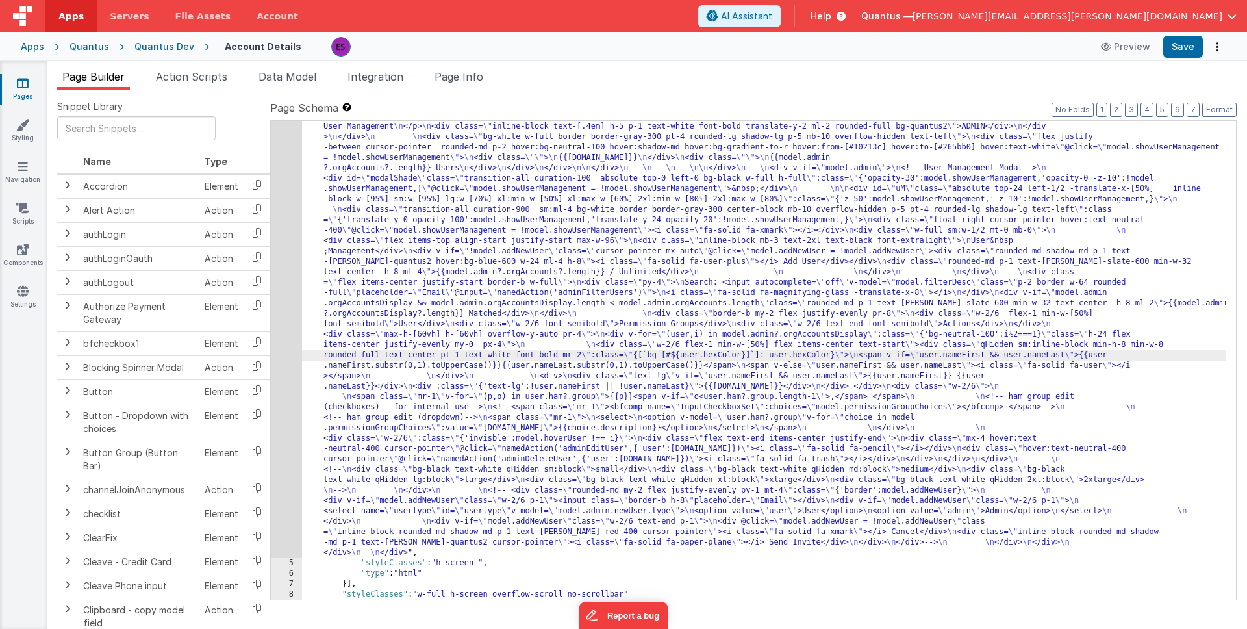
click at [291, 75] on span "Data Model" at bounding box center [288, 76] width 58 height 13
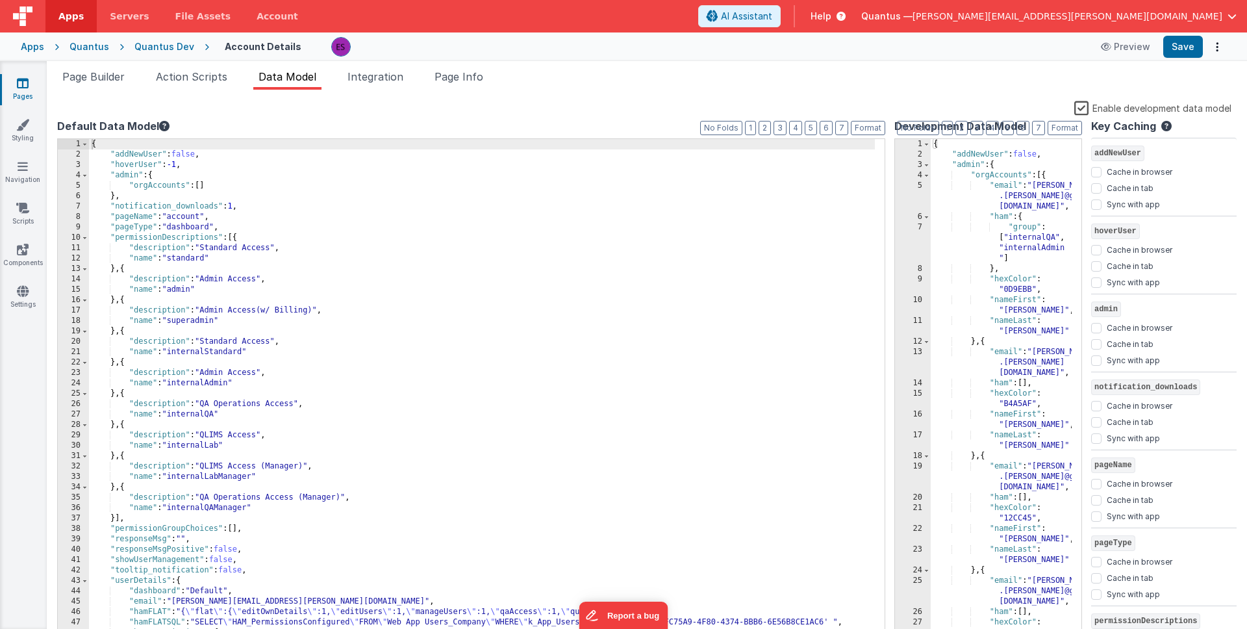
click at [1083, 110] on label "Enable development data model" at bounding box center [1153, 107] width 157 height 15
click at [0, 0] on input "Enable development data model" at bounding box center [0, 0] width 0 height 0
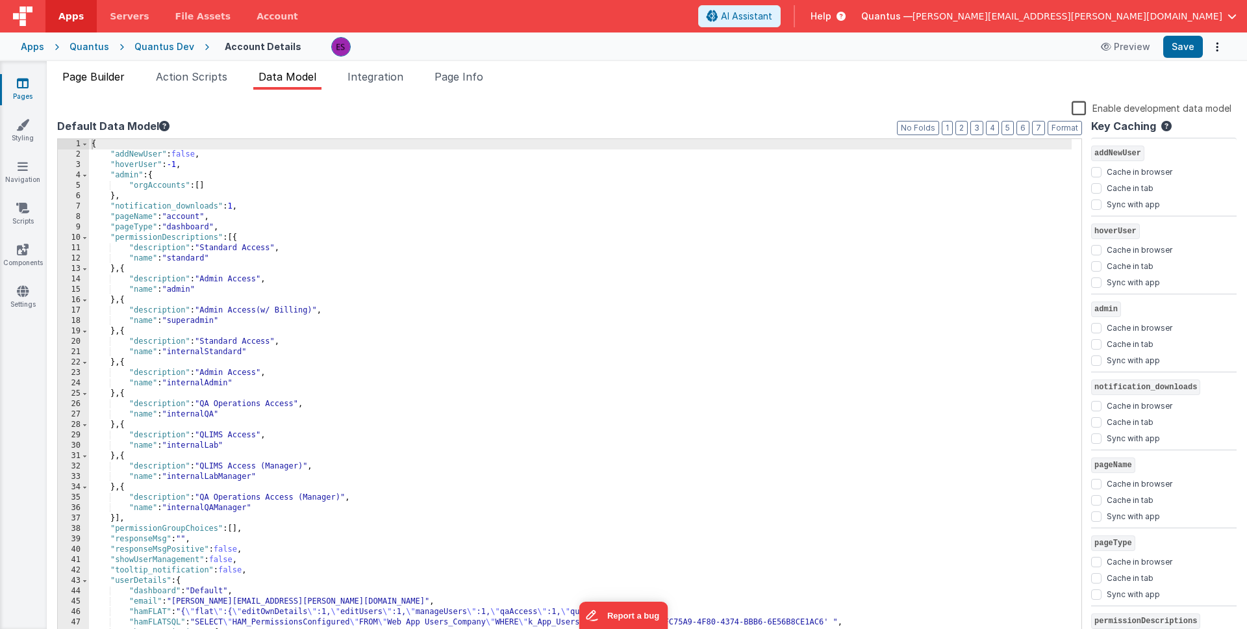
click at [108, 83] on span "Page Builder" at bounding box center [93, 76] width 62 height 13
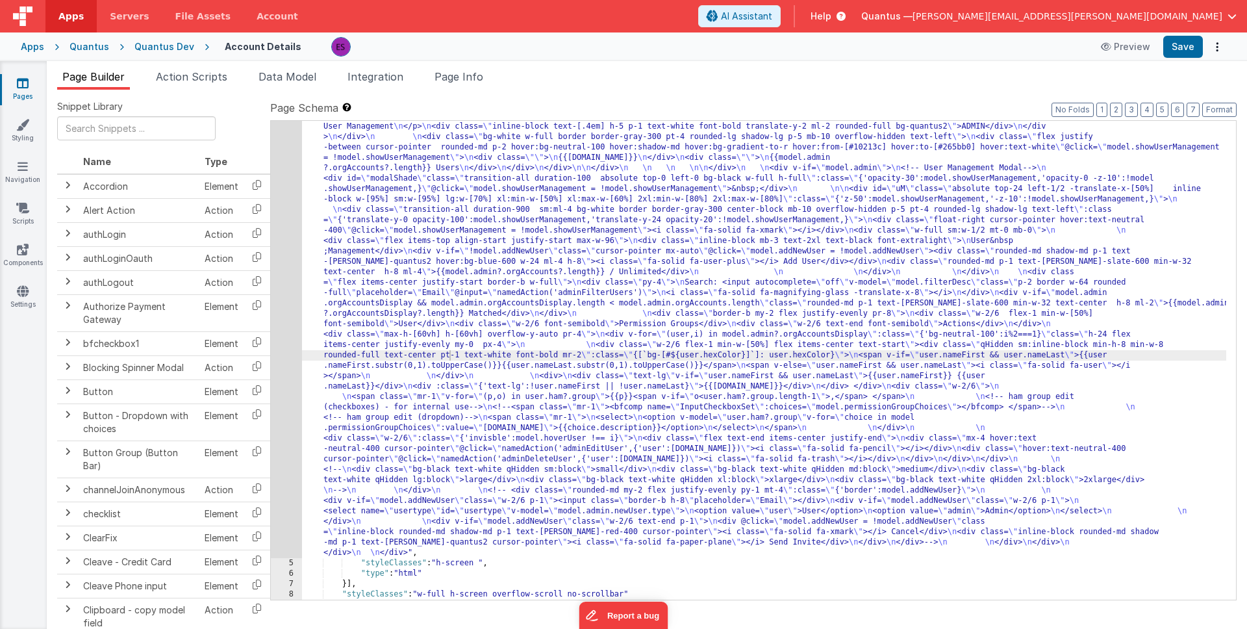
click at [377, 372] on div ""html" : "<div class= \" z-40 flex flex-wrap overflow-scroll no-scrollbar \" > …" at bounding box center [764, 433] width 924 height 1227
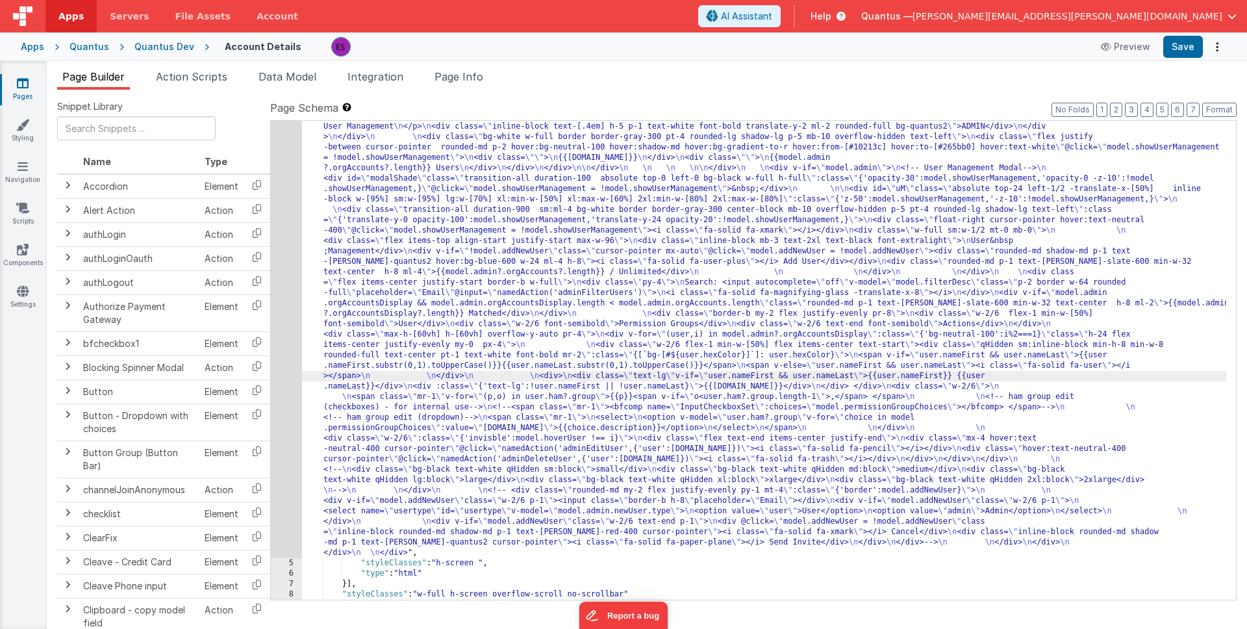
click at [284, 372] on div "4" at bounding box center [286, 189] width 31 height 738
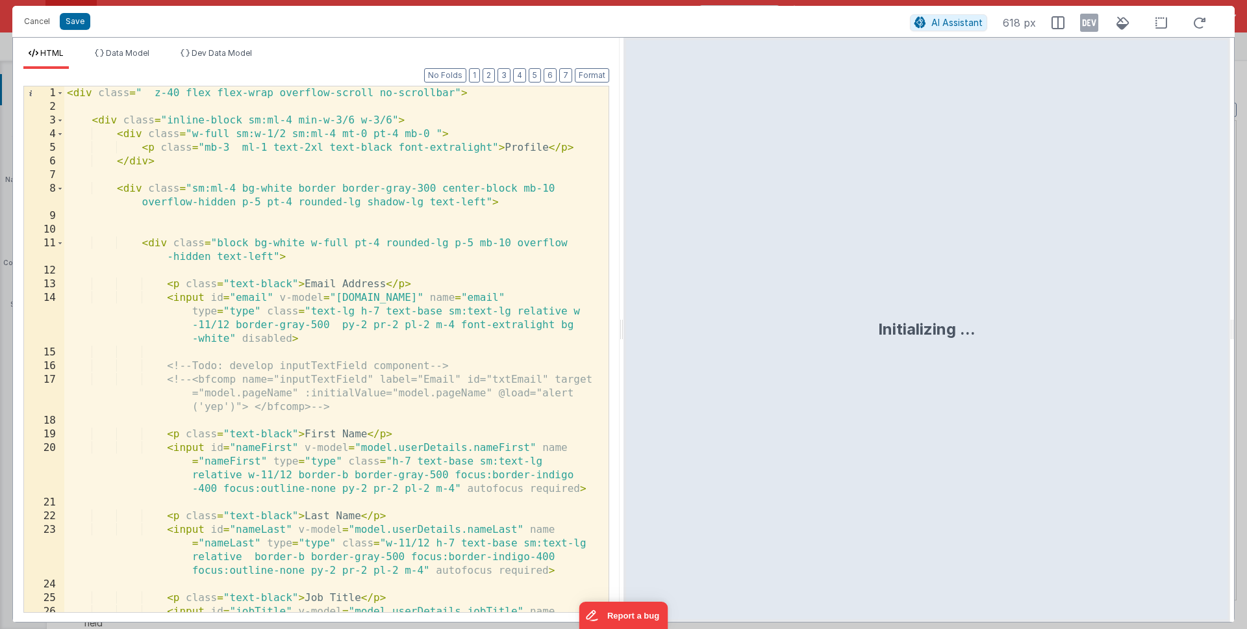
click at [287, 370] on div "< div class = " z-40 flex flex-wrap overflow-scroll no-scrollbar" > < div class…" at bounding box center [331, 383] width 535 height 594
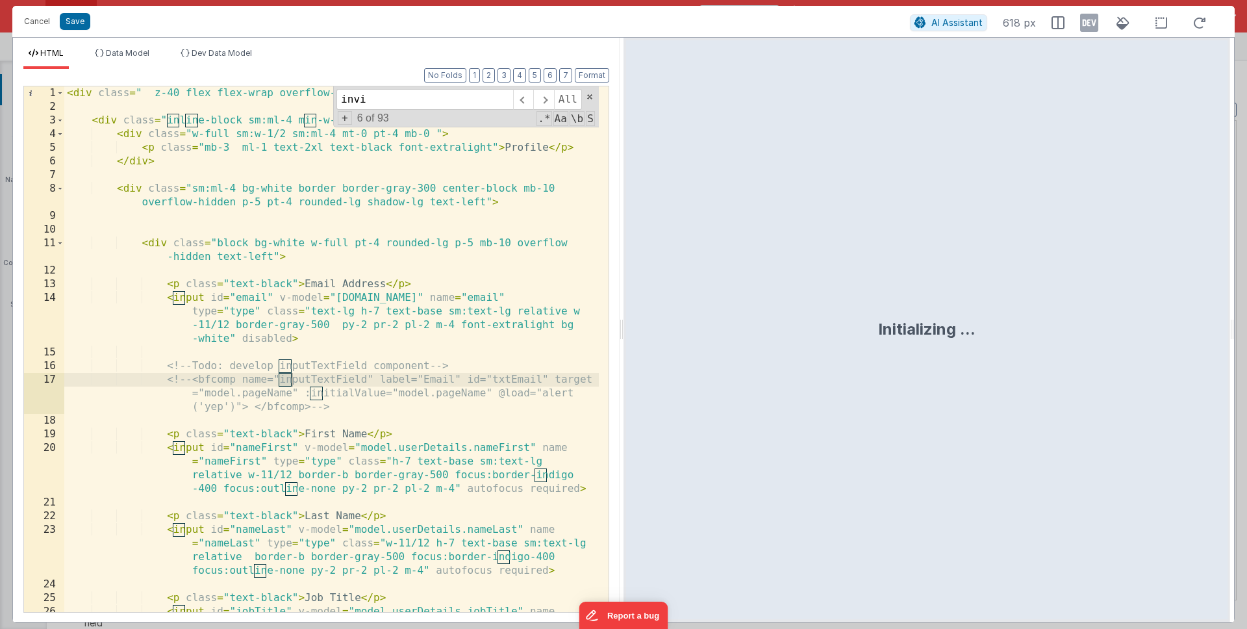
scroll to position [3312, 0]
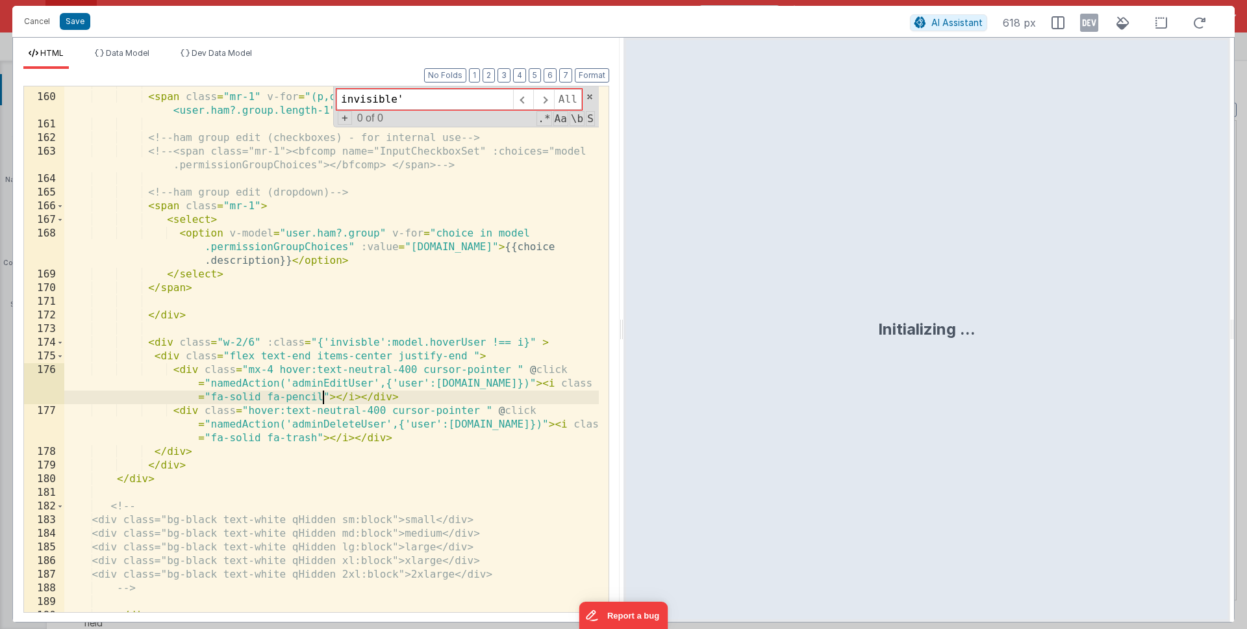
click at [324, 394] on div "< span class = "mr-1" v-for = "(p,o) in user.ham?.group" > {{p}} < span v-if = …" at bounding box center [331, 353] width 535 height 553
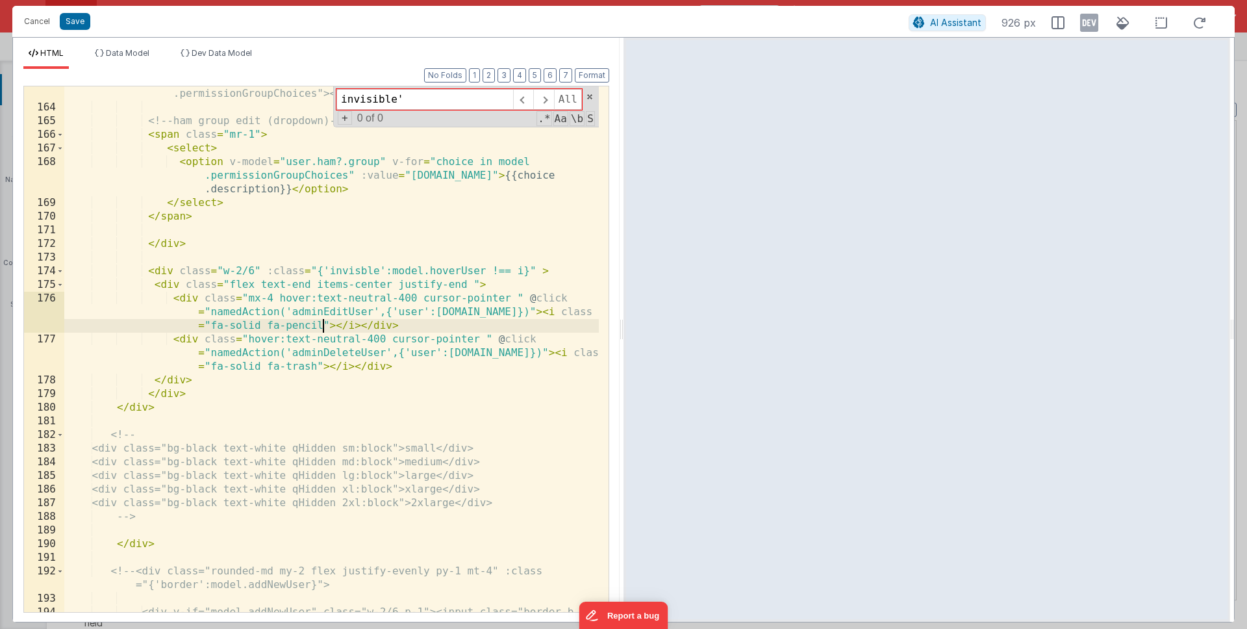
scroll to position [3355, 0]
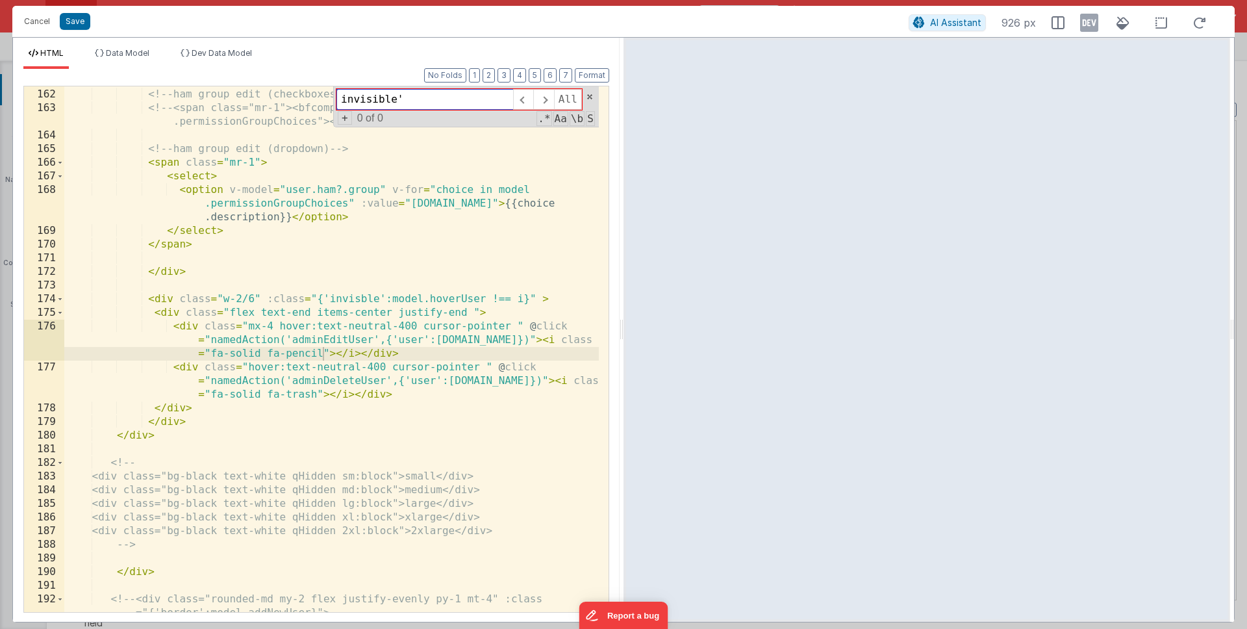
click at [433, 97] on input "invisible'" at bounding box center [425, 99] width 177 height 21
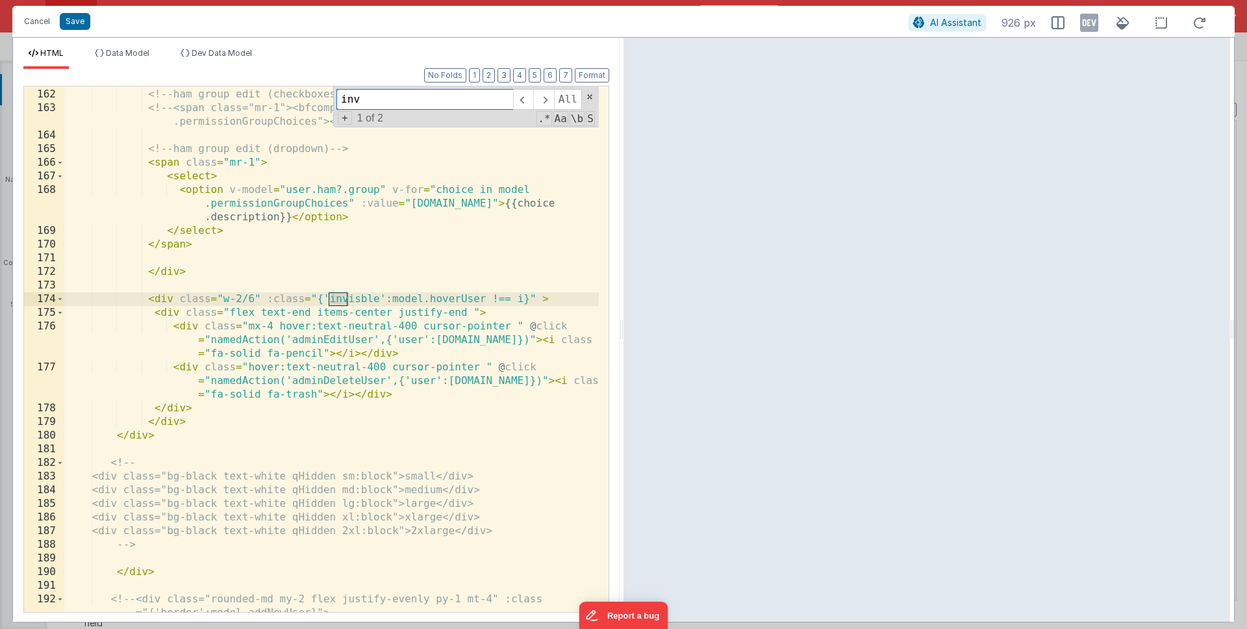
type input "inv"
click at [365, 300] on div "<!-- ham group edit (checkboxes) - for internal use --> <!-- <span class="mr-1"…" at bounding box center [331, 357] width 535 height 567
click at [1086, 19] on icon at bounding box center [1089, 22] width 18 height 21
click at [365, 299] on div "<!-- ham group edit (checkboxes) - for internal use --> <!-- <span class="mr-1"…" at bounding box center [331, 357] width 535 height 567
drag, startPoint x: 542, startPoint y: 297, endPoint x: 261, endPoint y: 302, distance: 280.7
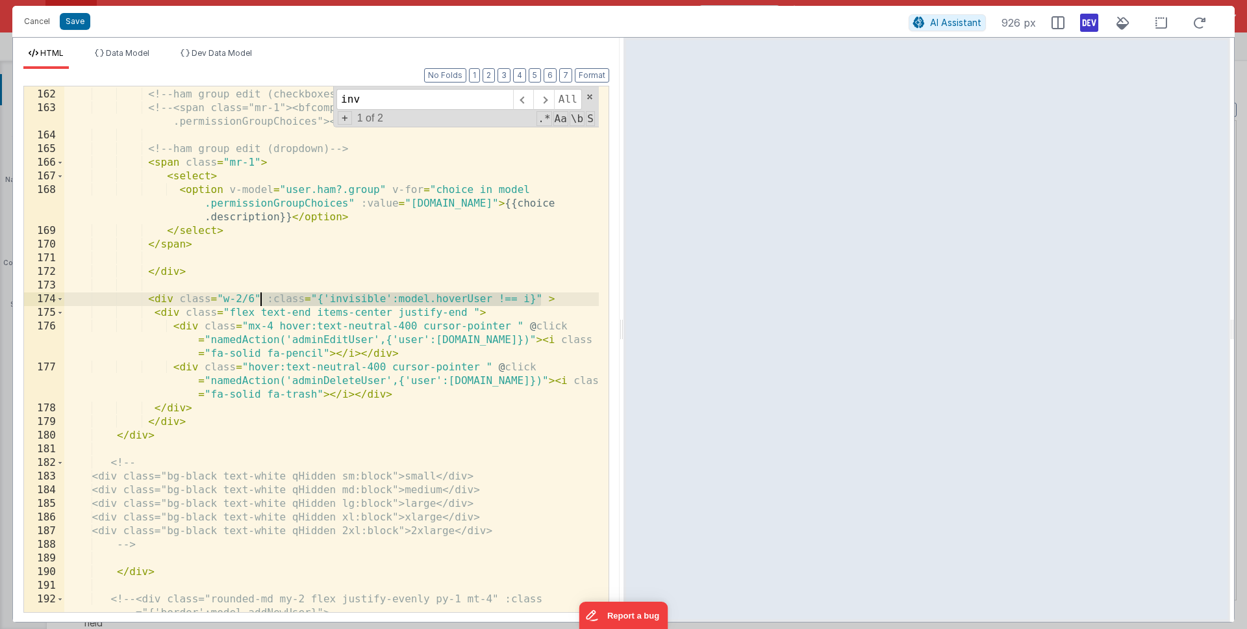
click at [261, 302] on div "<!-- ham group edit (checkboxes) - for internal use --> <!-- <span class="mr-1"…" at bounding box center [331, 357] width 535 height 567
click at [144, 60] on li "Data Model" at bounding box center [122, 58] width 65 height 21
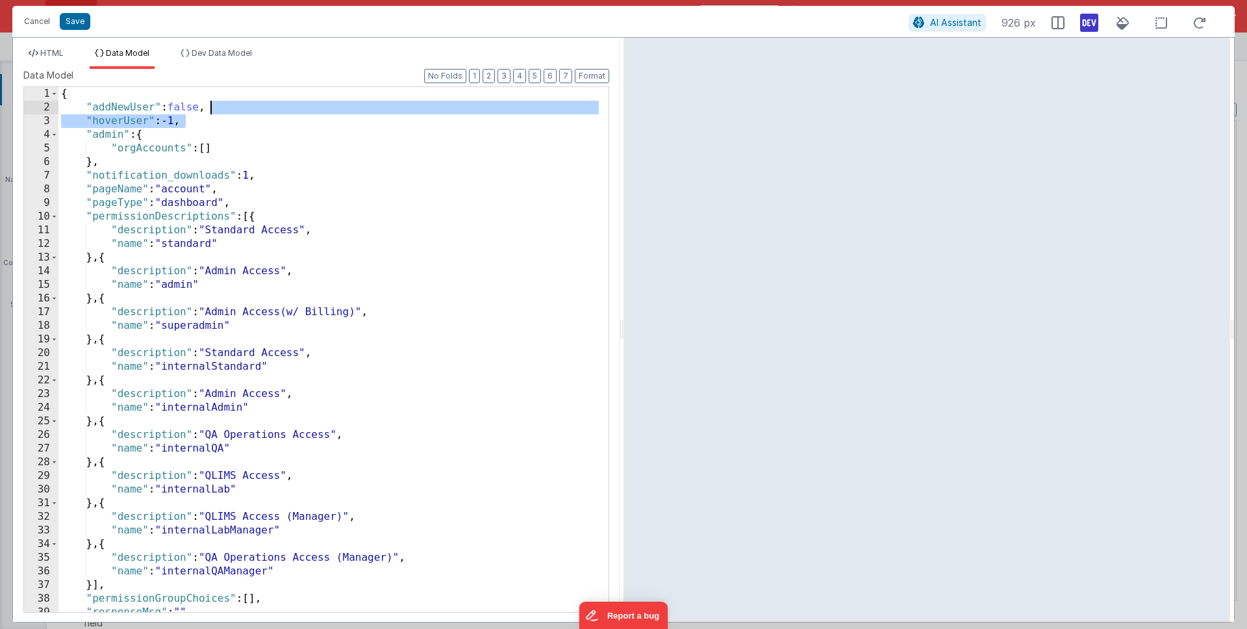
drag, startPoint x: 216, startPoint y: 123, endPoint x: 229, endPoint y: 112, distance: 17.5
click at [229, 112] on div "{ "addNewUser" : false , "hoverUser" : -1 , "admin" : { "orgAccounts" : [ ] } ,…" at bounding box center [328, 363] width 541 height 552
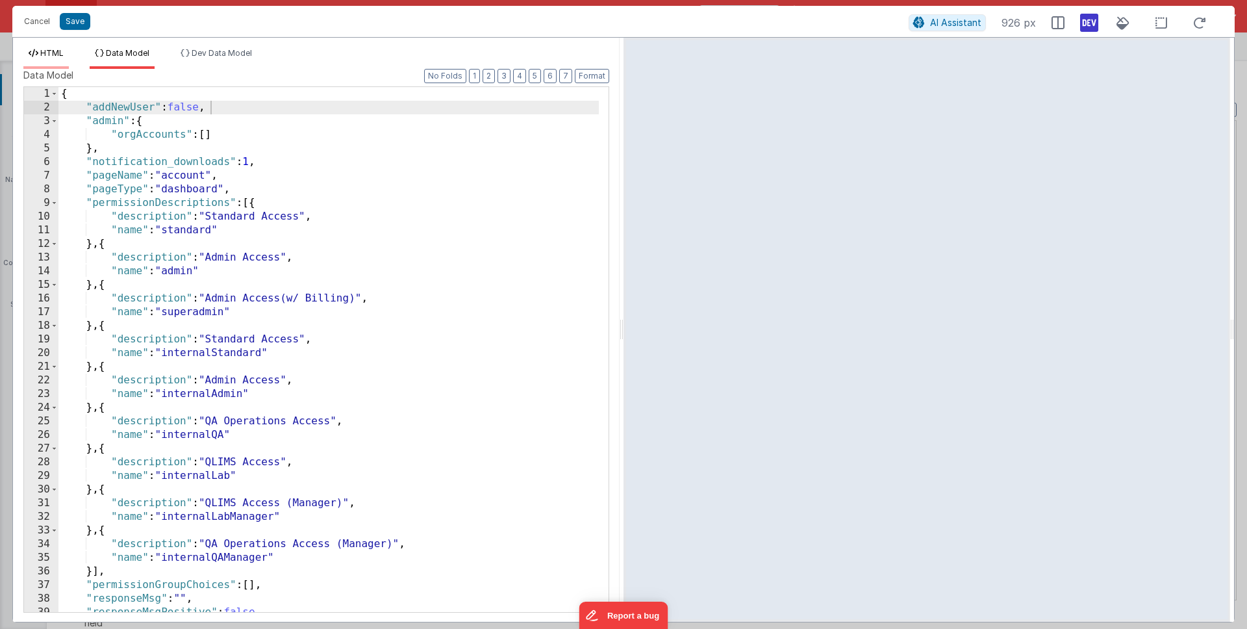
click at [60, 54] on span "HTML" at bounding box center [51, 53] width 23 height 10
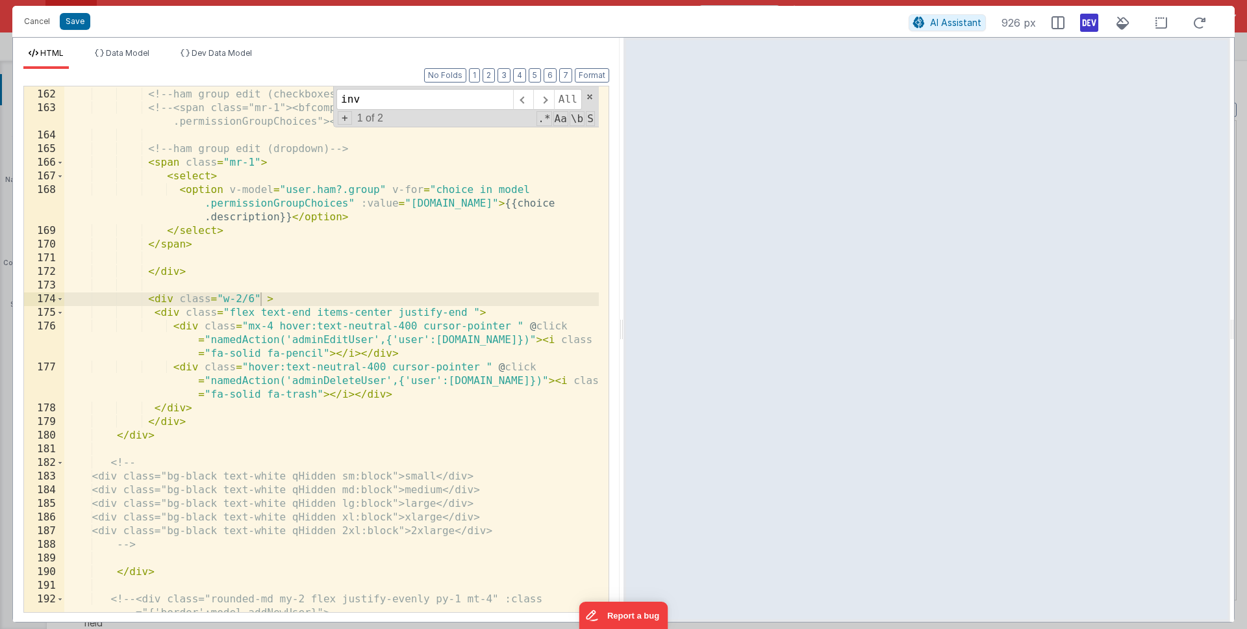
click at [280, 329] on div "<!-- ham group edit (checkboxes) - for internal use --> <!-- <span class="mr-1"…" at bounding box center [331, 357] width 535 height 567
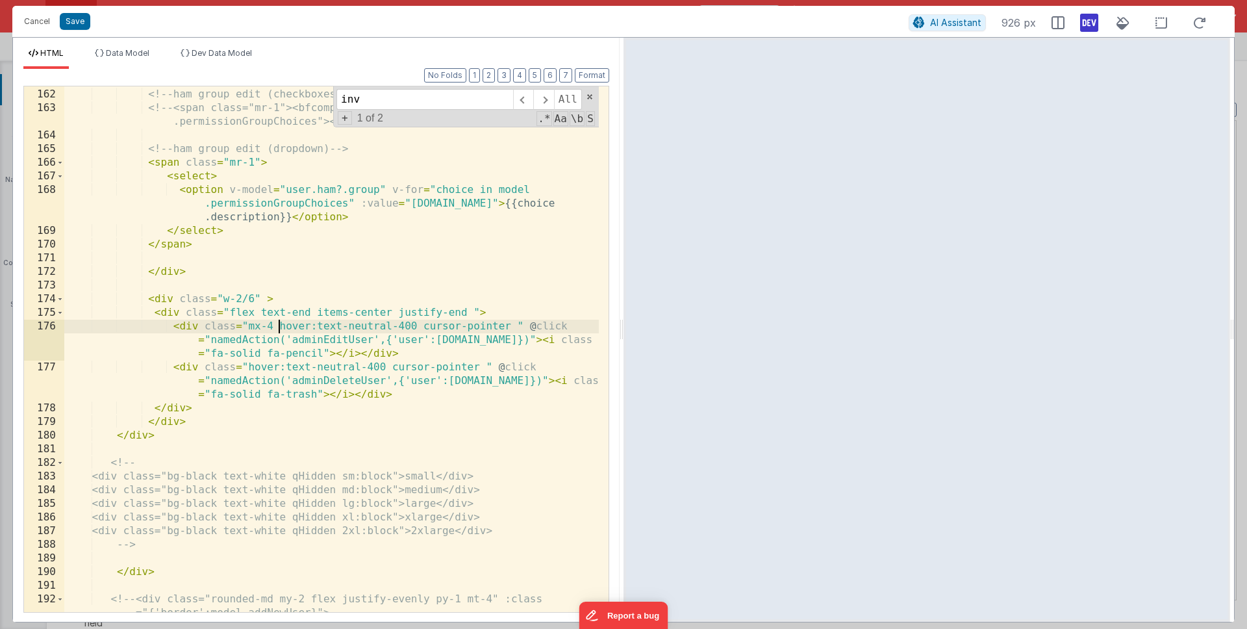
click at [259, 352] on div "<!-- ham group edit (checkboxes) - for internal use --> <!-- <span class="mr-1"…" at bounding box center [331, 357] width 535 height 567
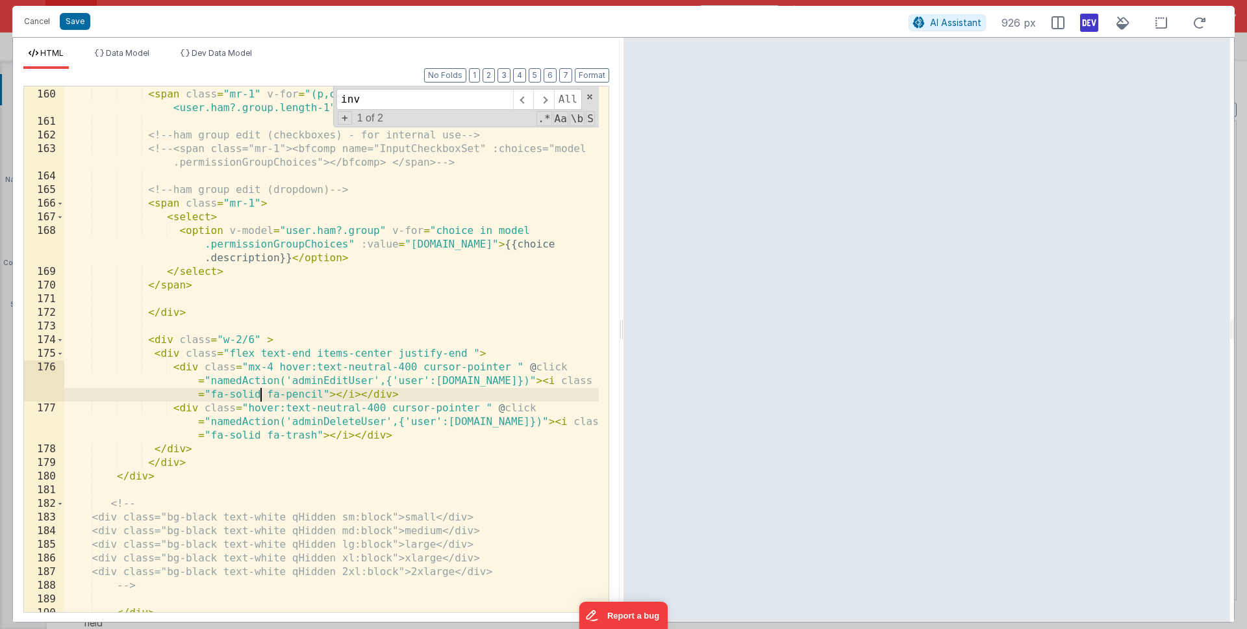
scroll to position [3310, 0]
click at [173, 288] on div "< span class = "mr-1" v-for = "(p,o) in user.ham?.group" > {{p}} < span v-if = …" at bounding box center [331, 354] width 535 height 553
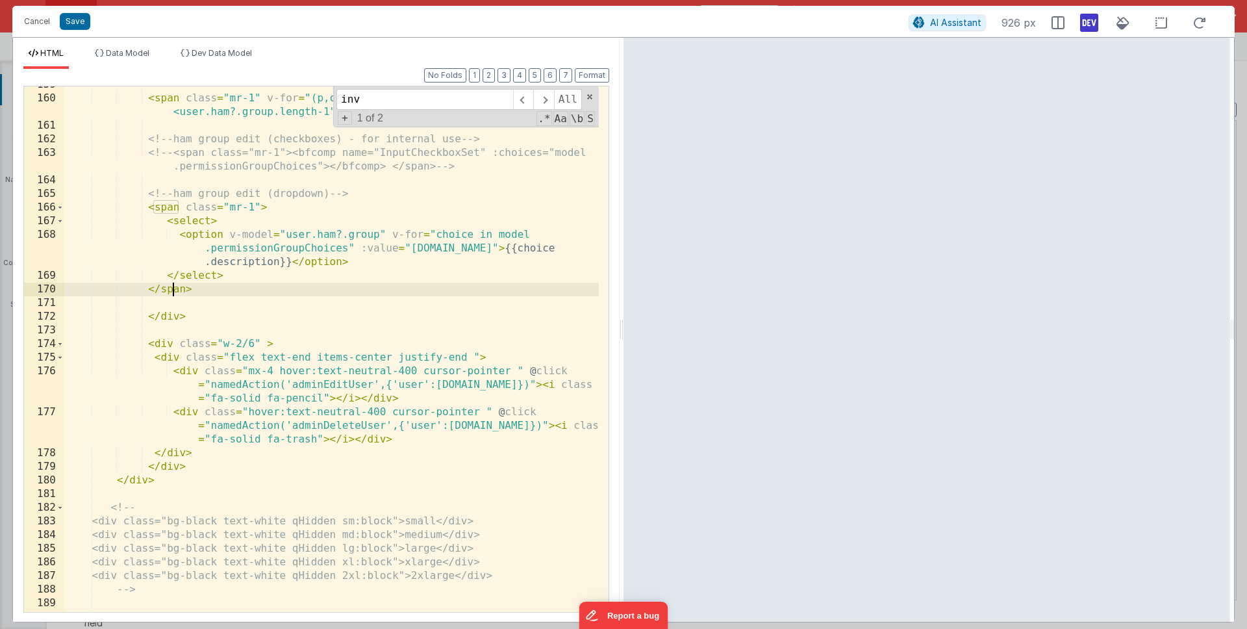
click at [258, 207] on div "< span class = "mr-1" v-for = "(p,o) in user.ham?.group" > {{p}} < span v-if = …" at bounding box center [331, 354] width 535 height 553
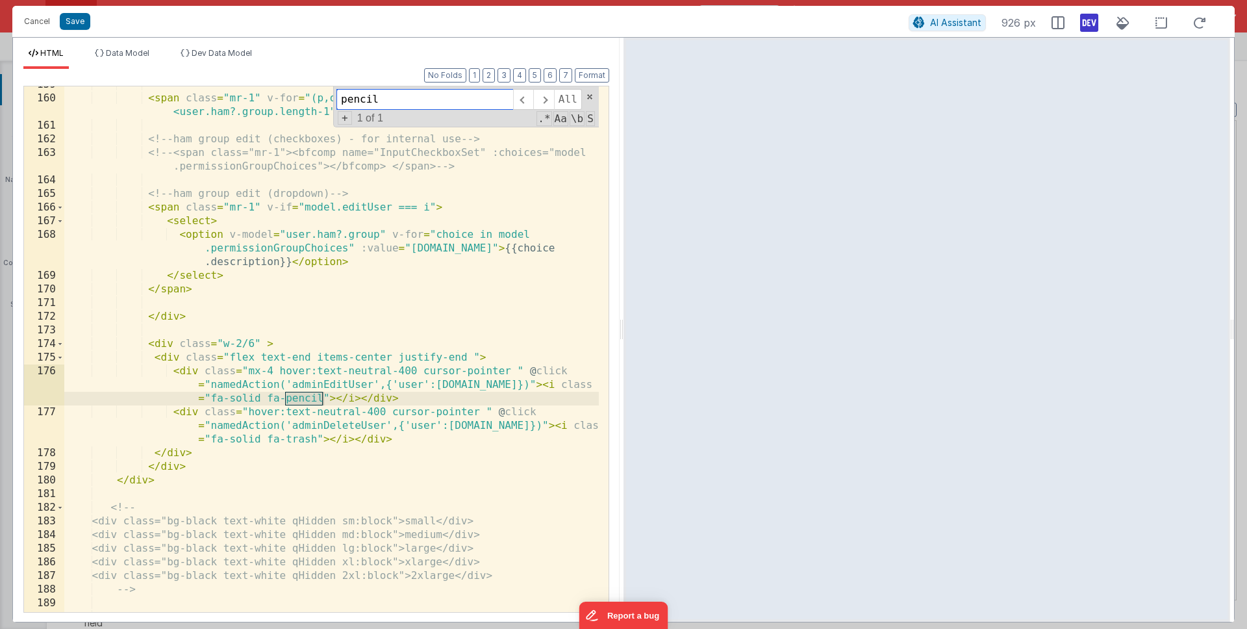
type input "pencil"
drag, startPoint x: 210, startPoint y: 383, endPoint x: 509, endPoint y: 367, distance: 299.3
click at [507, 385] on div "< span class = "mr-1" v-for = "(p,o) in user.ham?.group" > {{p}} < span v-if = …" at bounding box center [331, 354] width 535 height 553
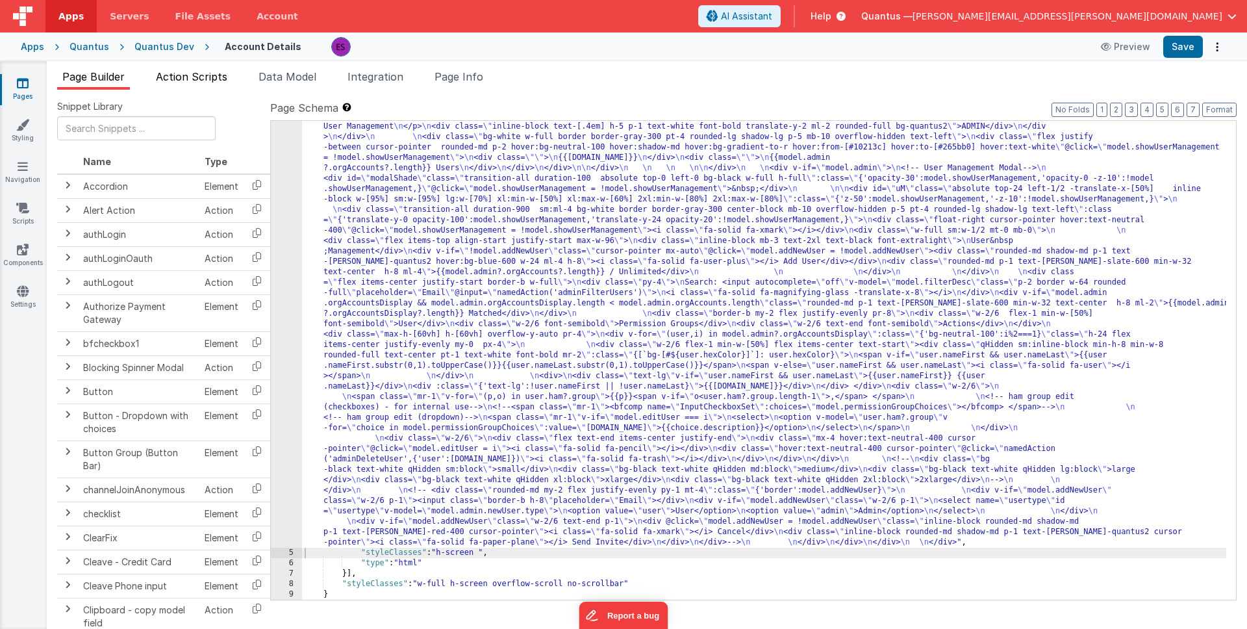
click at [220, 82] on span "Action Scripts" at bounding box center [191, 76] width 71 height 13
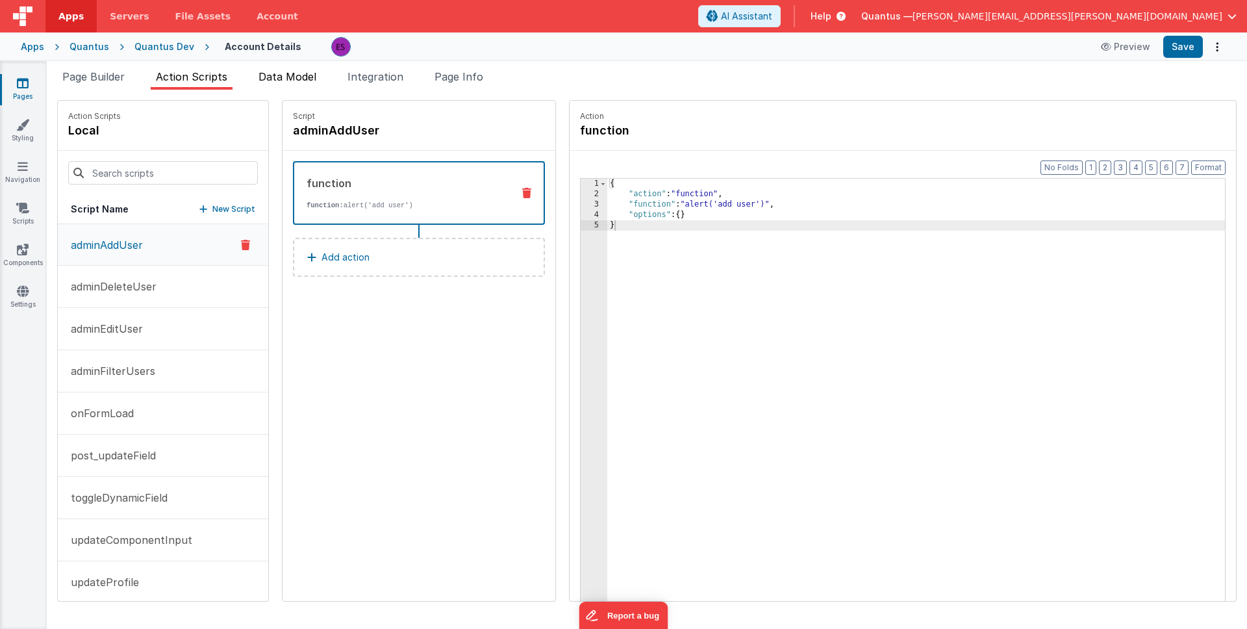
click at [290, 79] on span "Data Model" at bounding box center [288, 76] width 58 height 13
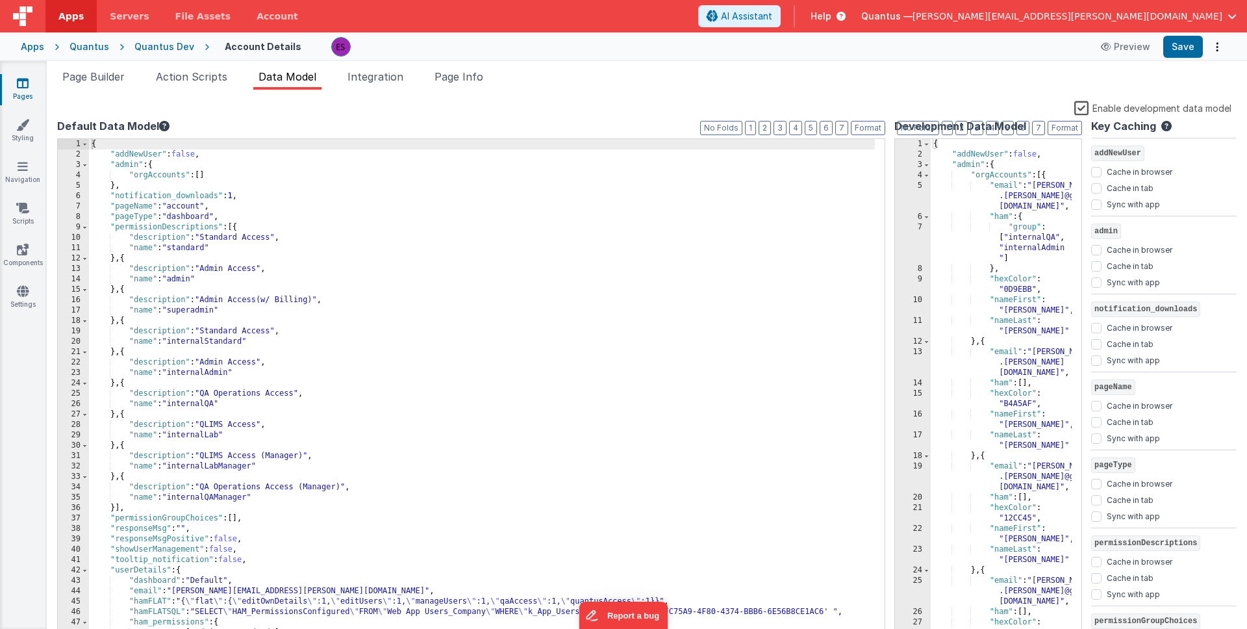
click at [275, 190] on div "{ "addNewUser" : false , "admin" : { "orgAccounts" : [ ] } , "notification_down…" at bounding box center [484, 400] width 791 height 522
click at [274, 194] on div "{ "addNewUser" : false , "admin" : { "orgAccounts" : [ ] } , "notification_down…" at bounding box center [484, 400] width 791 height 522
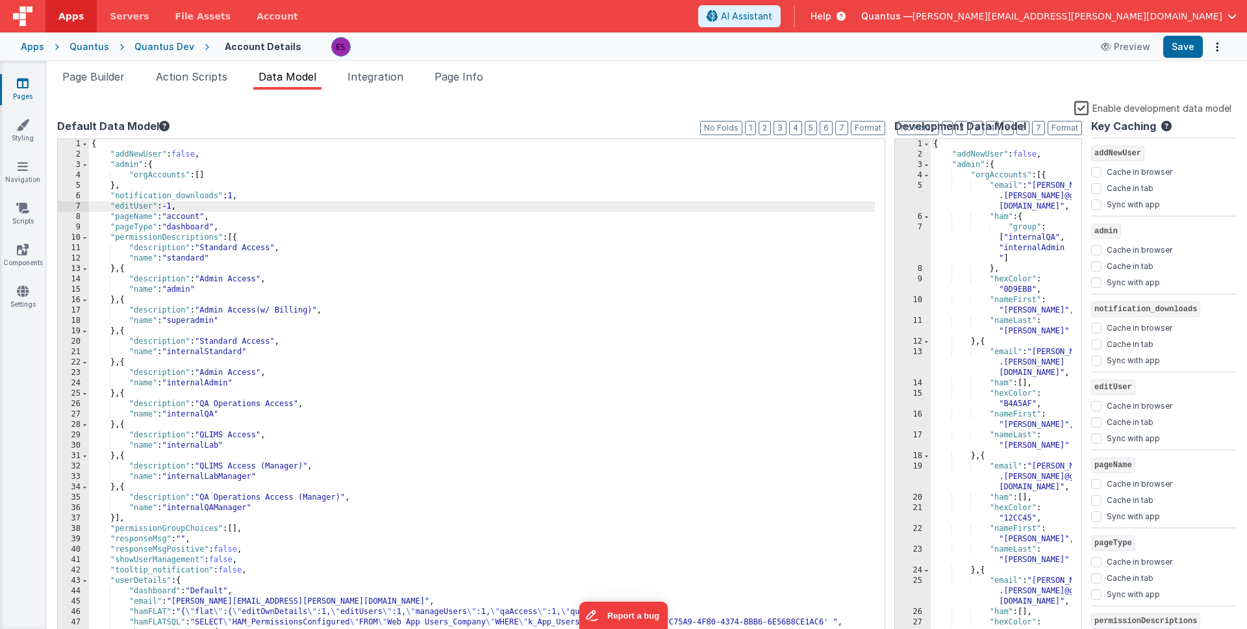
click at [1082, 108] on label "Enable development data model" at bounding box center [1153, 107] width 157 height 15
click at [0, 0] on input "Enable development data model" at bounding box center [0, 0] width 0 height 0
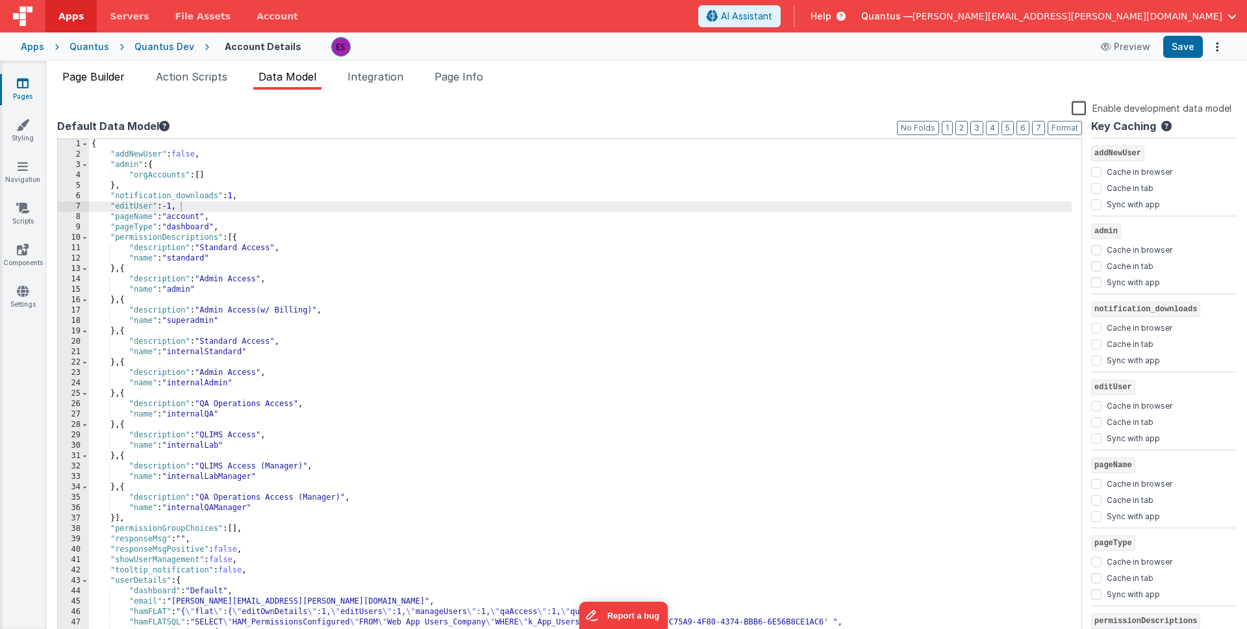
click at [94, 79] on span "Page Builder" at bounding box center [93, 76] width 62 height 13
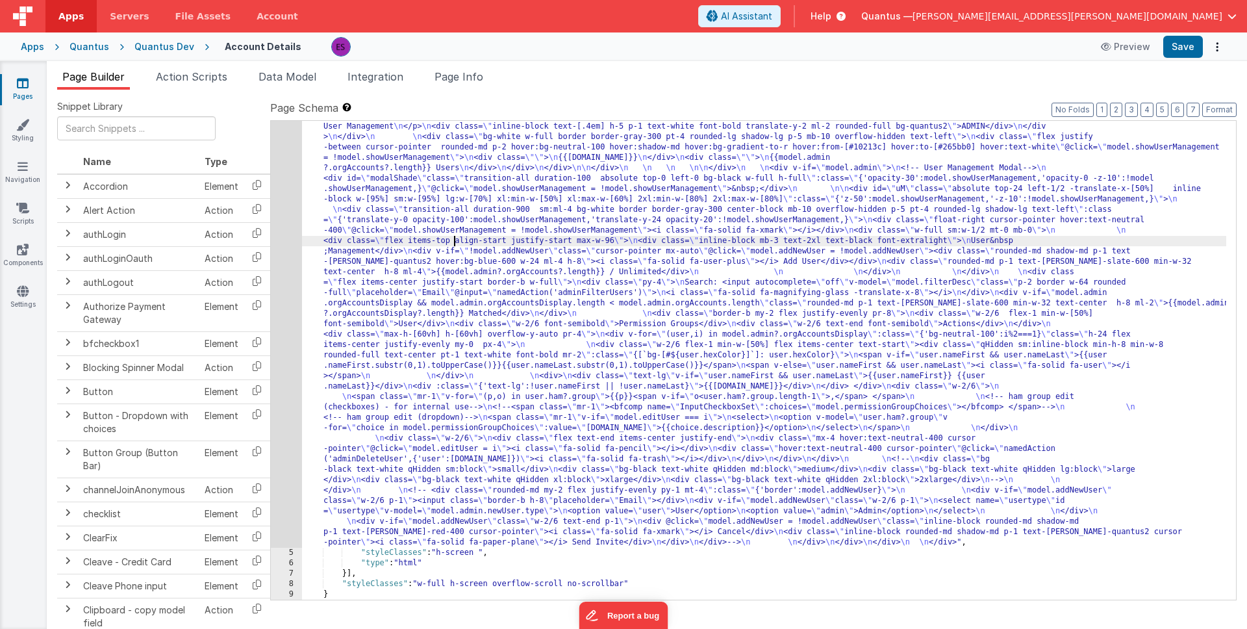
click at [456, 243] on div ""html" : "<div class= \" z-40 flex flex-wrap overflow-scroll no-scrollbar \" > …" at bounding box center [764, 428] width 924 height 1217
click at [285, 272] on div "4" at bounding box center [286, 184] width 31 height 728
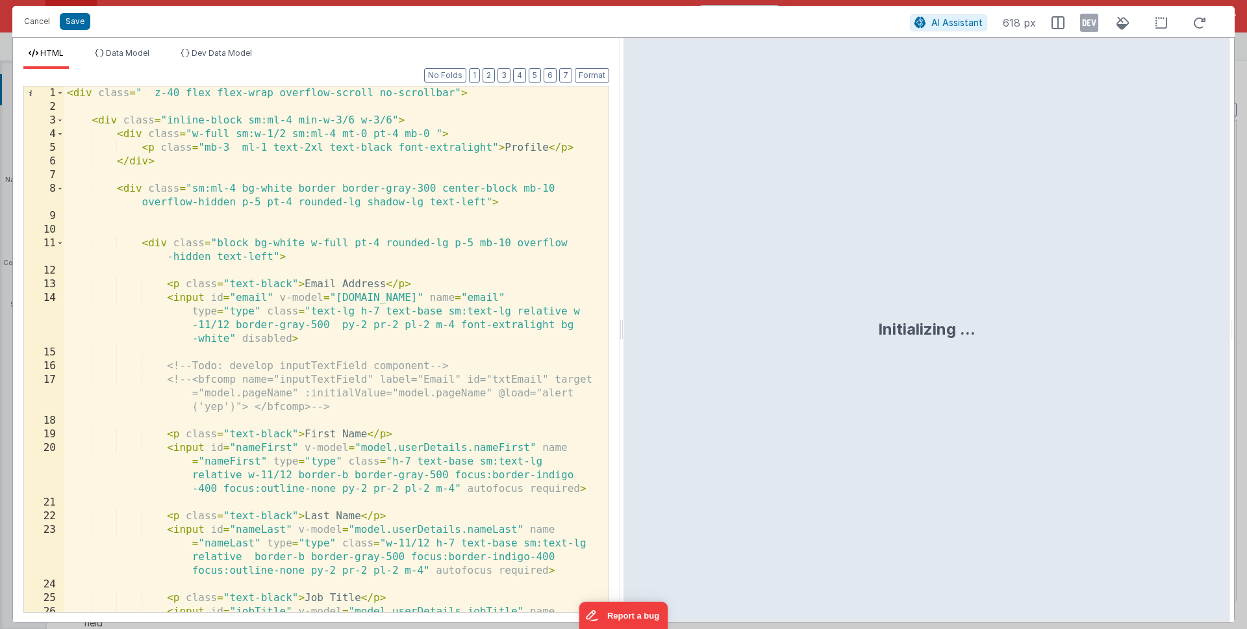
click at [305, 270] on div "< div class = " z-40 flex flex-wrap overflow-scroll no-scrollbar" > < div class…" at bounding box center [331, 383] width 535 height 594
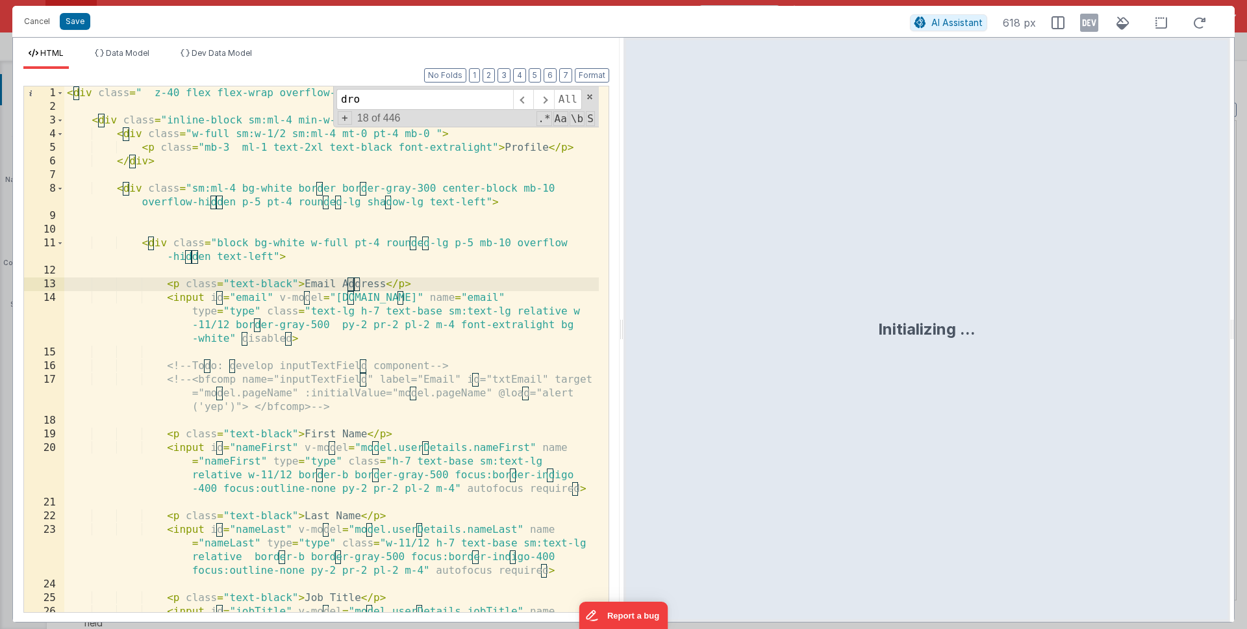
scroll to position [3162, 0]
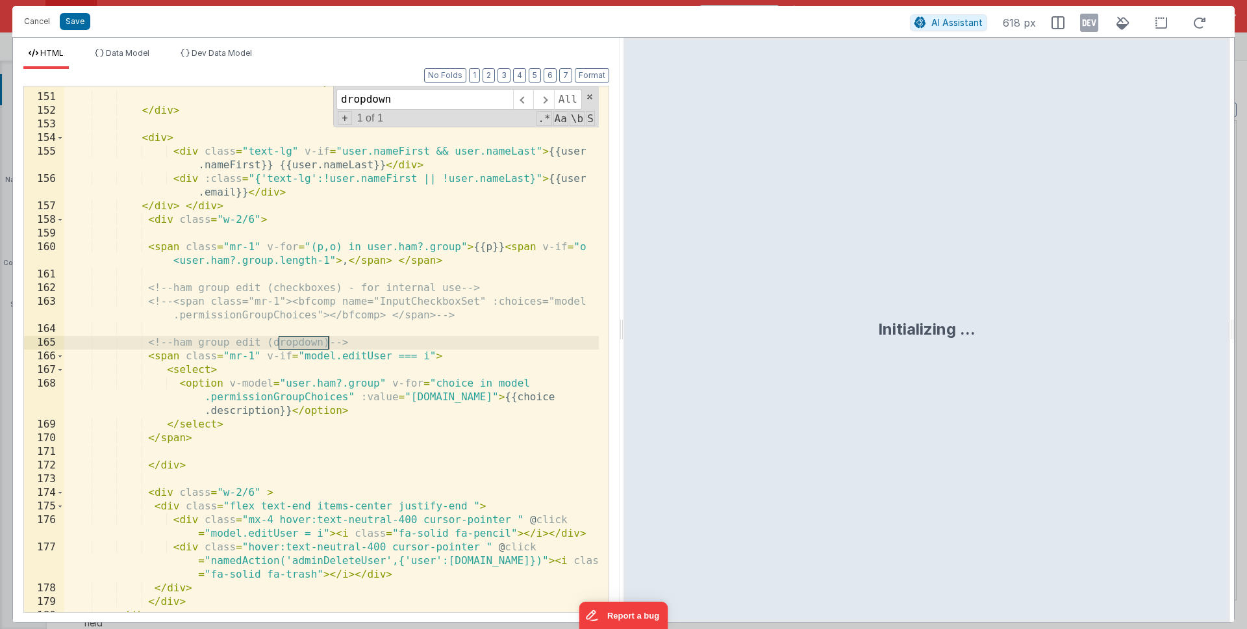
type input "dropdown"
click at [207, 371] on div "< span v-else = "user.nameFirst && user.nameLast" > < i class = "fa -solid fa-u…" at bounding box center [331, 346] width 535 height 567
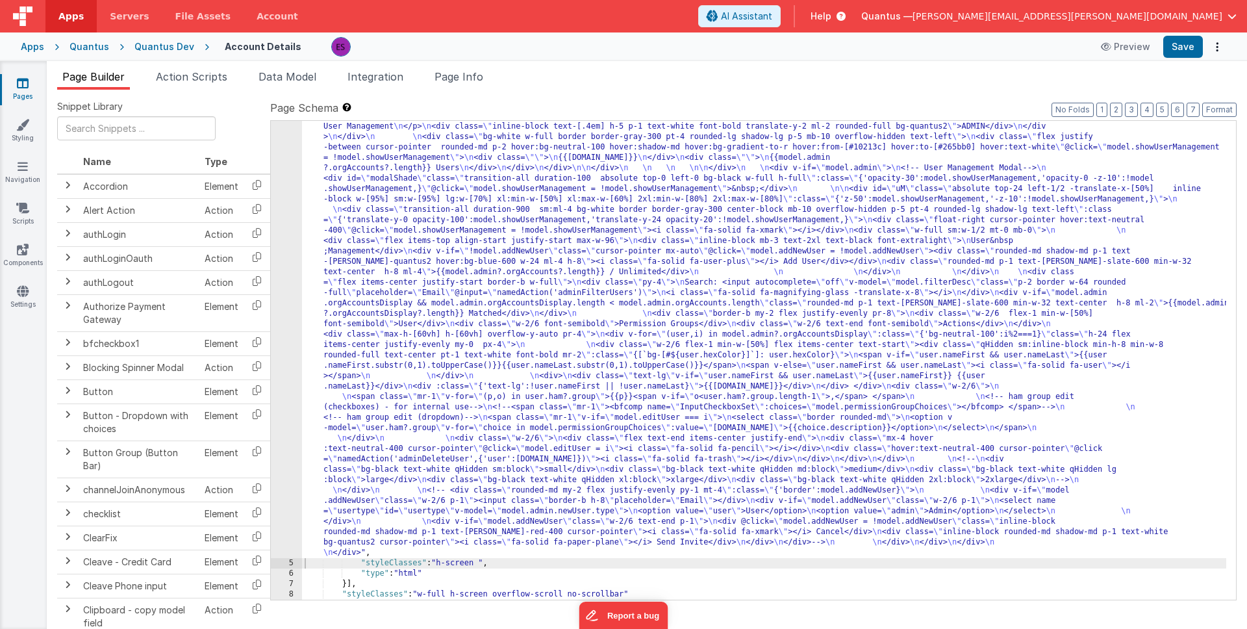
click at [485, 301] on div ""html" : "<div class= \" z-40 flex flex-wrap overflow-scroll no-scrollbar \" > …" at bounding box center [764, 433] width 924 height 1227
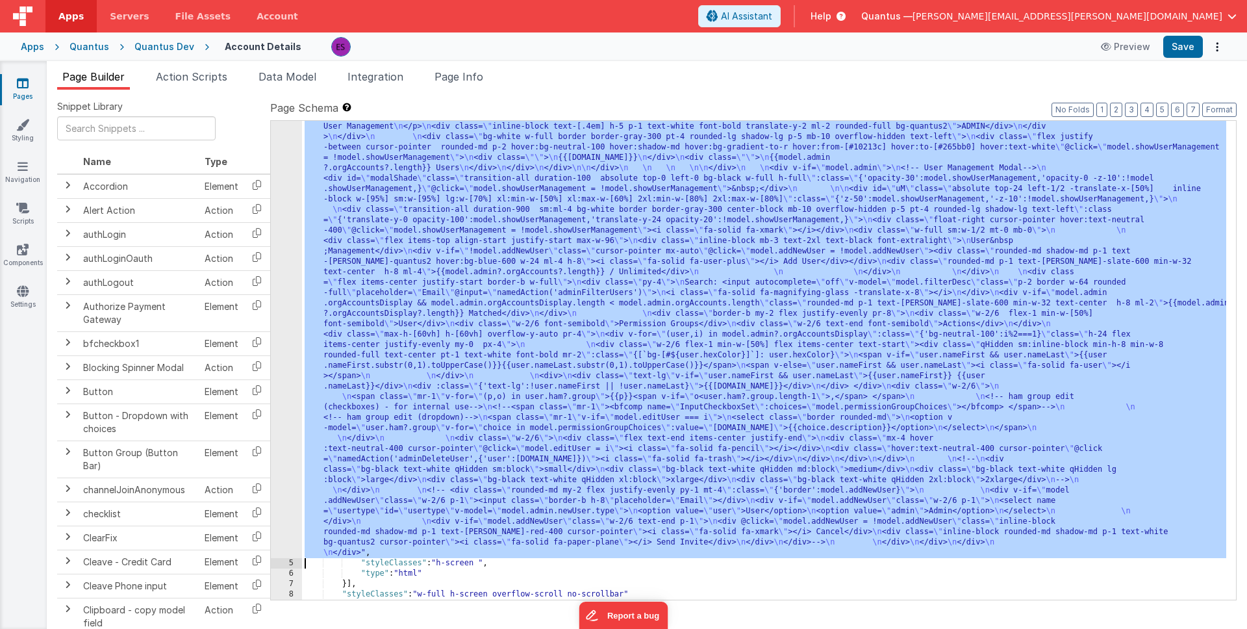
click at [282, 324] on div "4" at bounding box center [286, 189] width 31 height 738
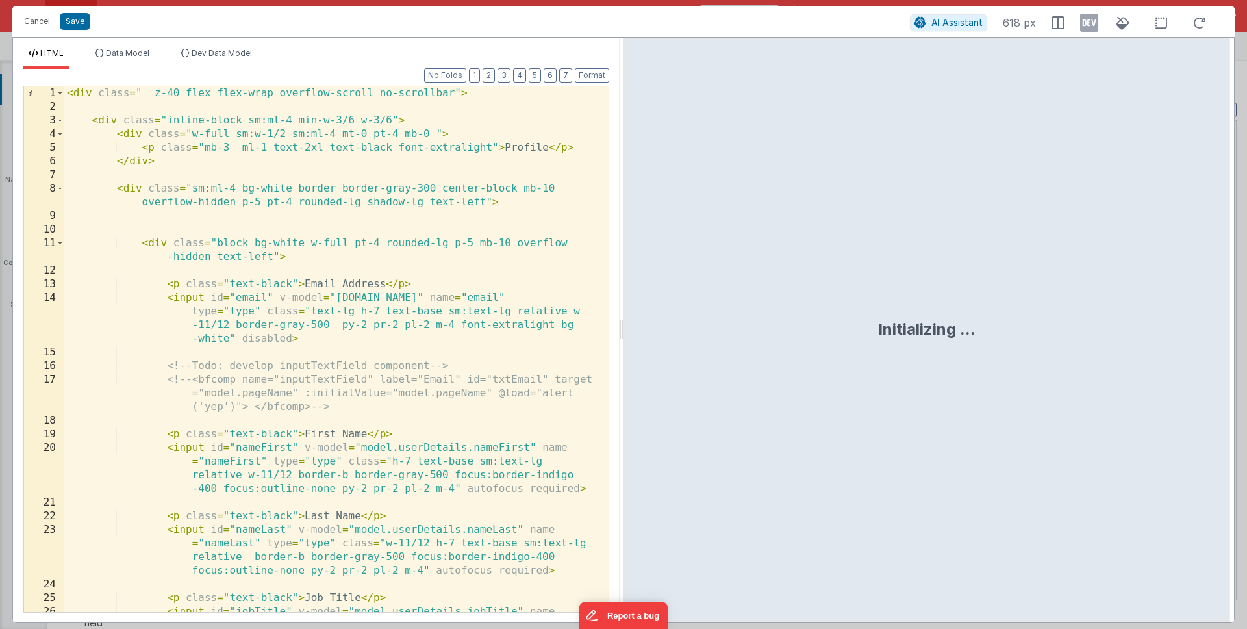
click at [287, 325] on div "< div class = " z-40 flex flex-wrap overflow-scroll no-scrollbar" > < div class…" at bounding box center [331, 383] width 535 height 594
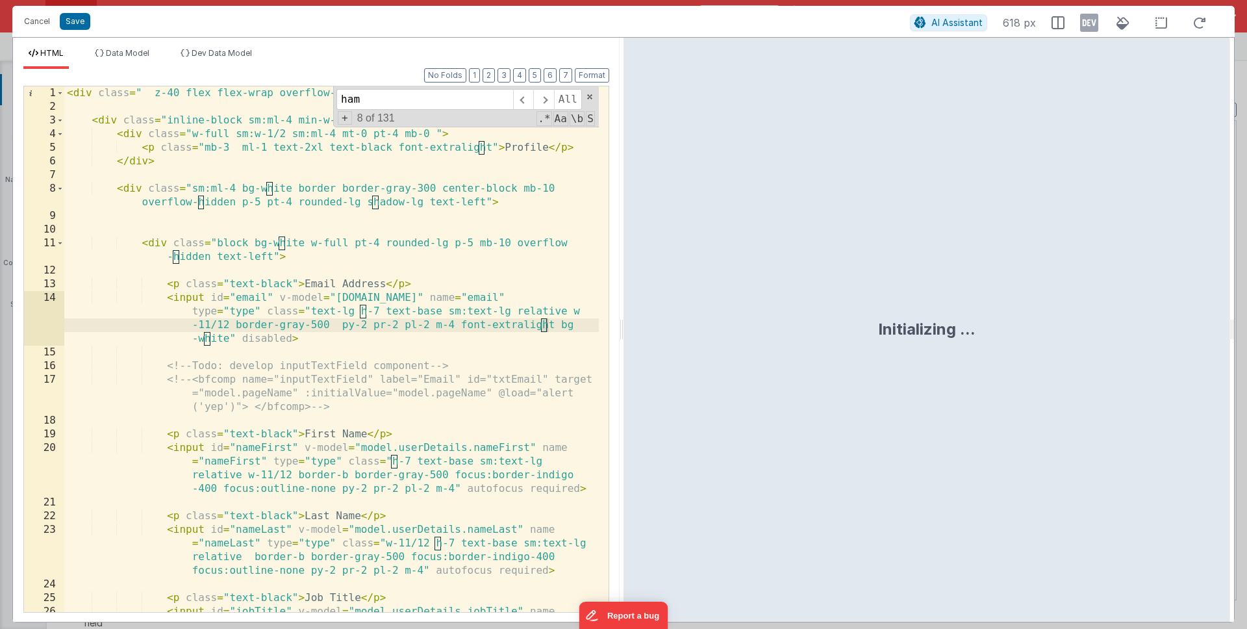
scroll to position [1375, 0]
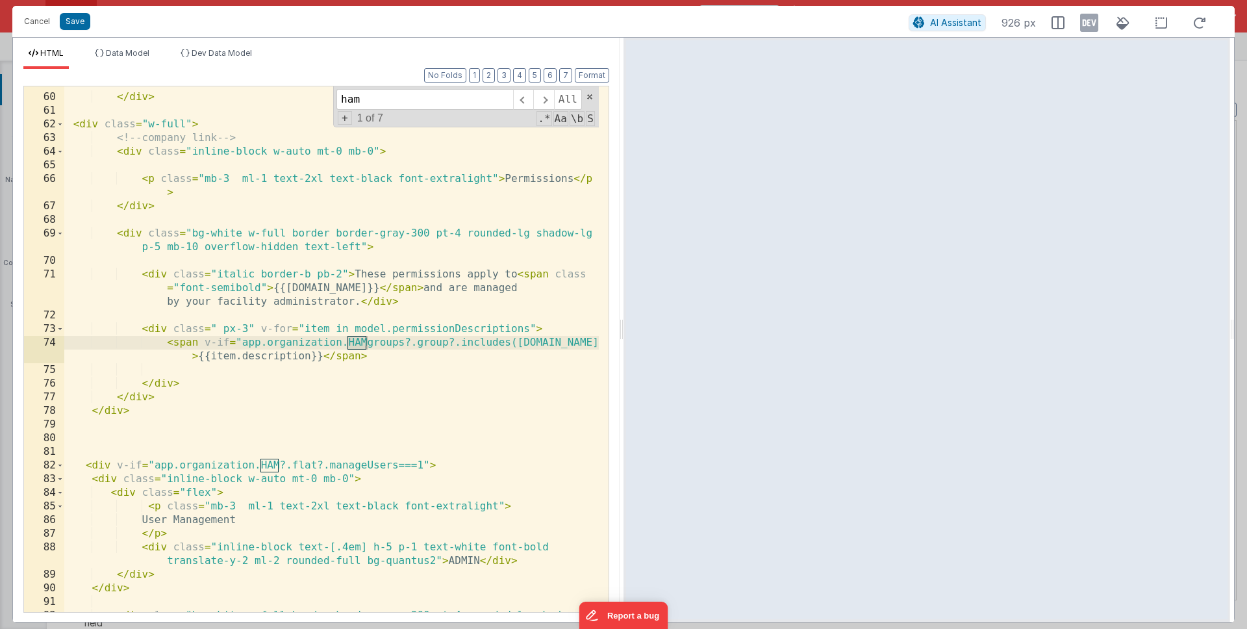
type input "ham"
click at [168, 327] on div "</ div > < div class = "w-full" > <!-- company link --> < div class = "inline-b…" at bounding box center [331, 360] width 535 height 567
click at [173, 327] on div "</ div > < div class = "w-full" > <!-- company link --> < div class = "inline-b…" at bounding box center [331, 360] width 535 height 567
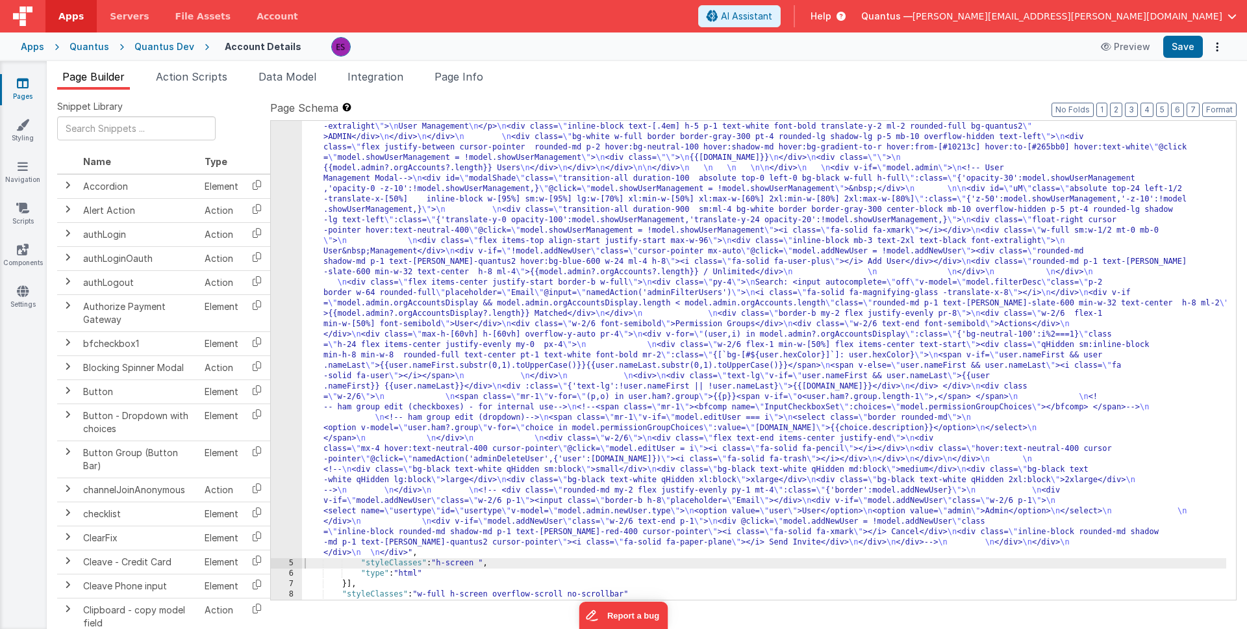
click at [418, 314] on div ""html" : "<div class= \" z-40 flex flex-wrap overflow-scroll no-scrollbar \" > …" at bounding box center [764, 433] width 924 height 1227
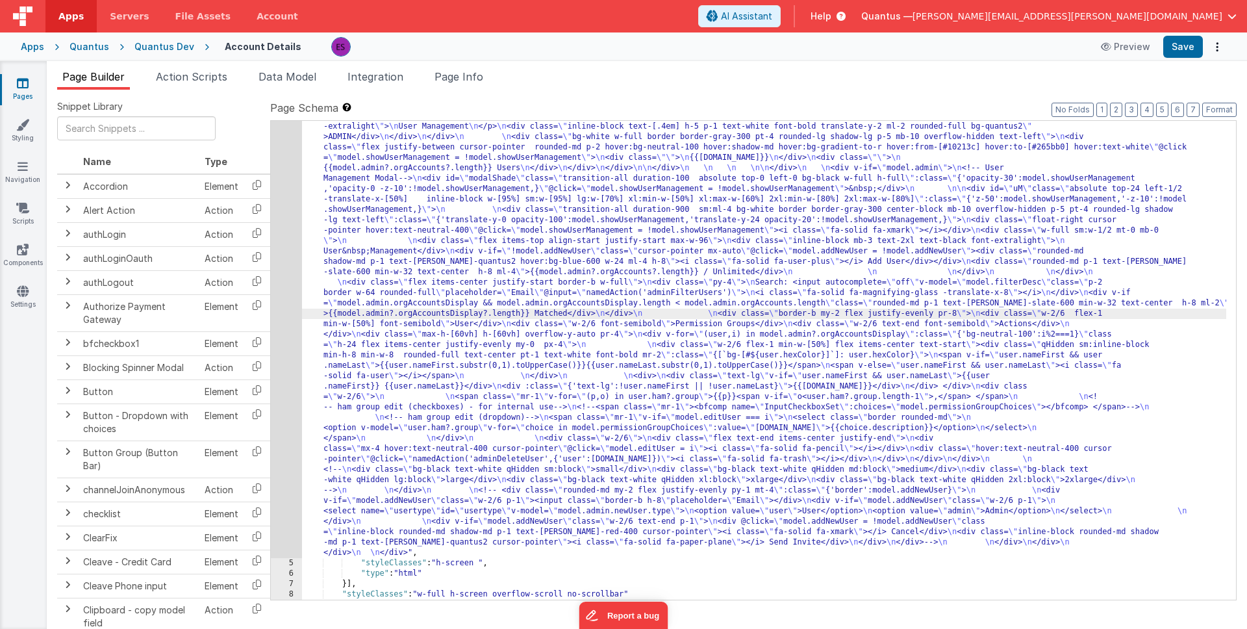
click at [271, 371] on div "4" at bounding box center [286, 189] width 31 height 738
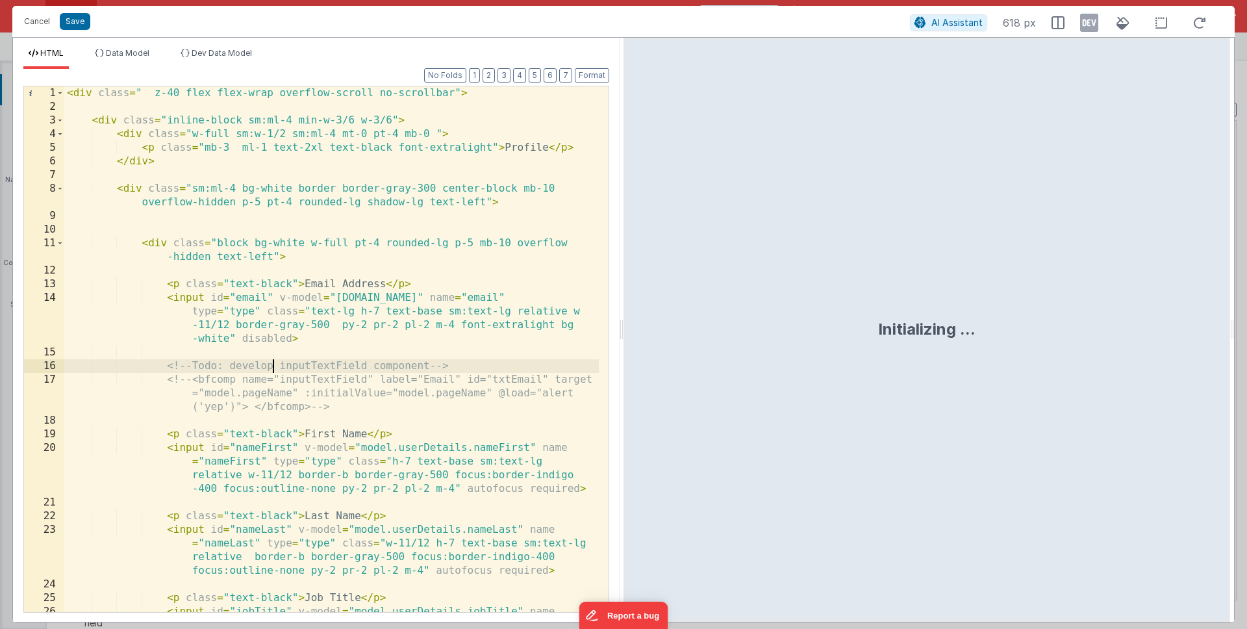
click at [272, 370] on div "< div class = " z-40 flex flex-wrap overflow-scroll no-scrollbar" > < div class…" at bounding box center [331, 383] width 535 height 594
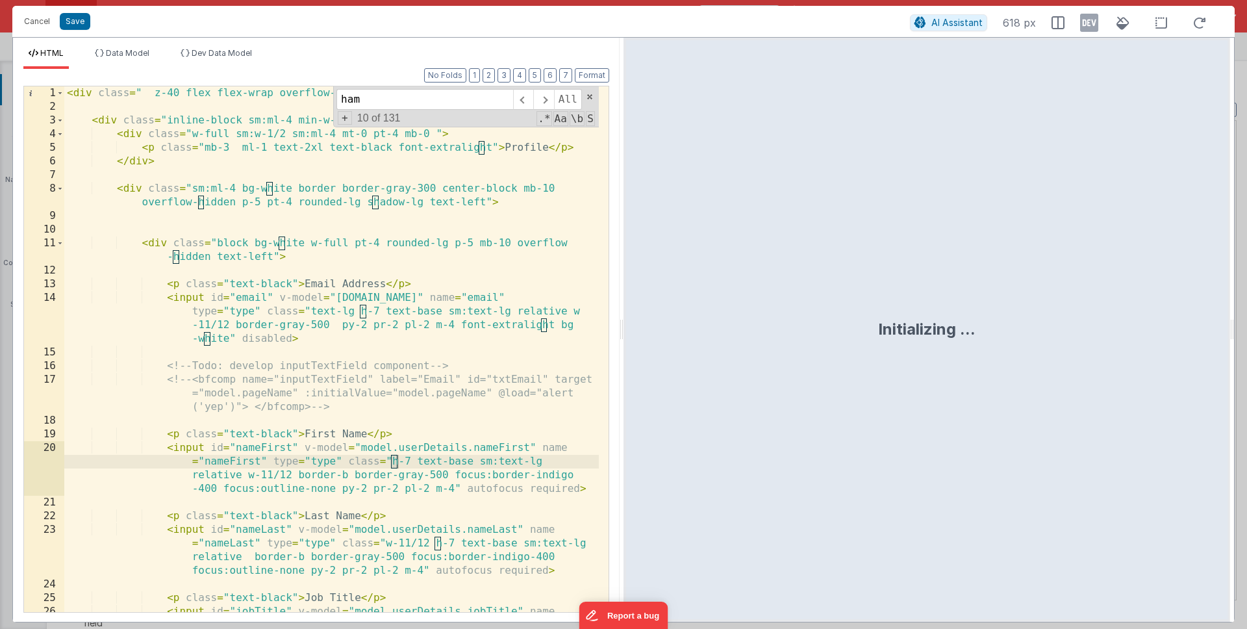
scroll to position [1388, 0]
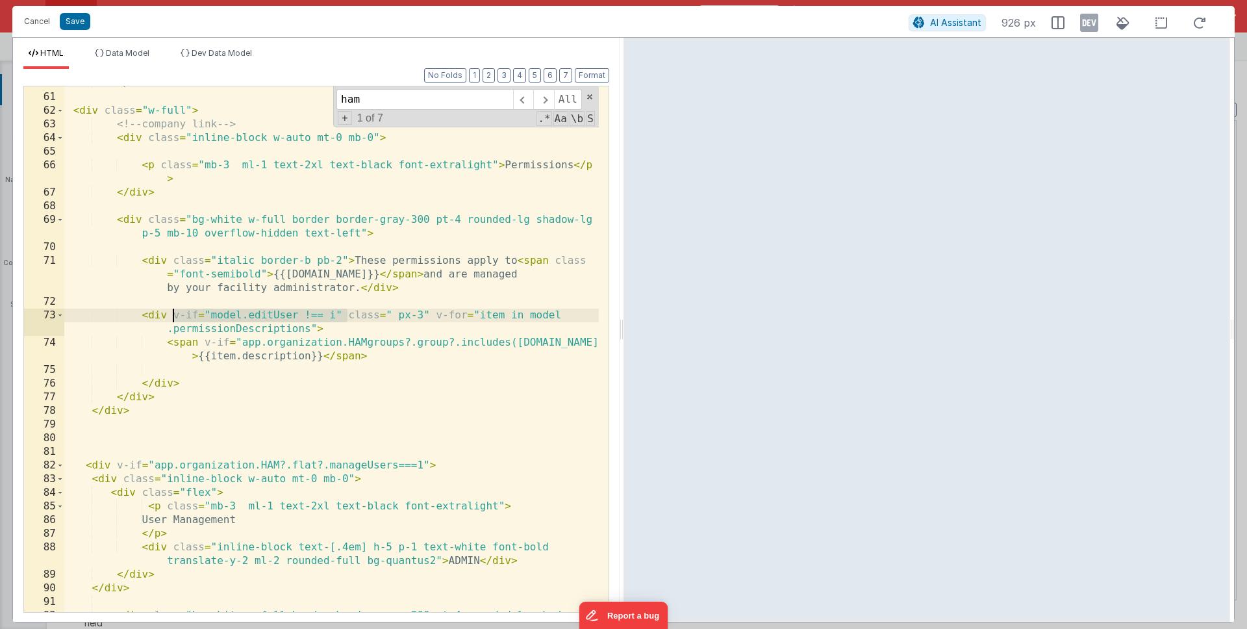
drag, startPoint x: 348, startPoint y: 316, endPoint x: 172, endPoint y: 320, distance: 176.8
click at [174, 316] on div "</ div > < div class = "w-full" > <!-- company link --> < div class = "inline-b…" at bounding box center [331, 360] width 535 height 567
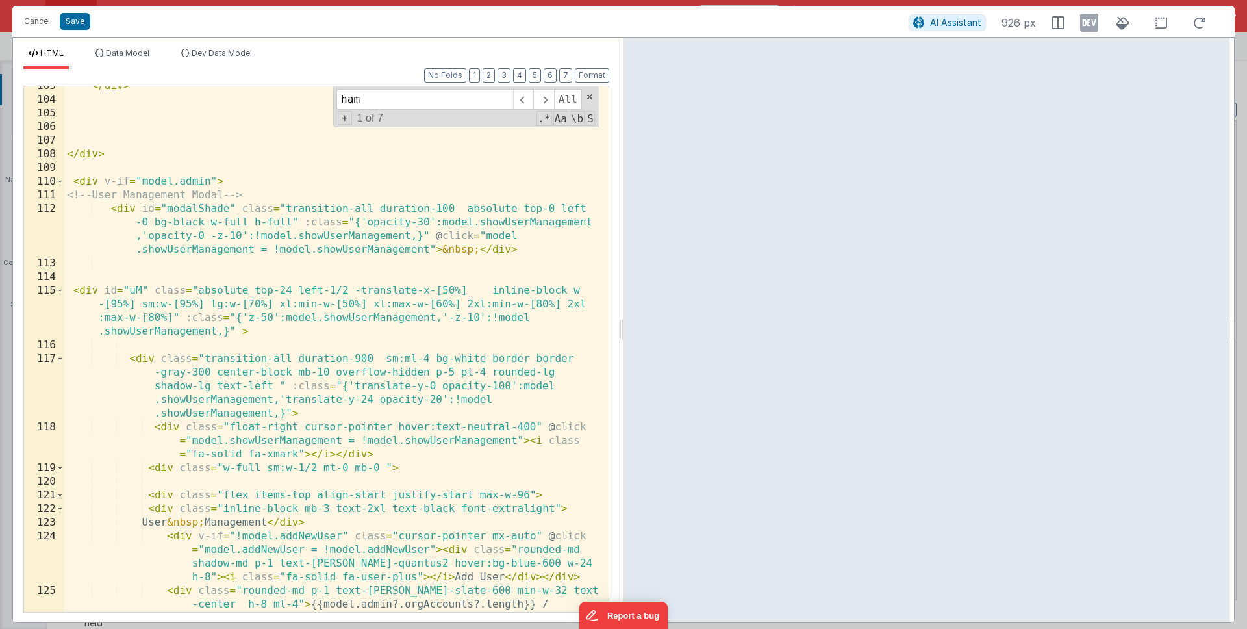
scroll to position [2108, 0]
click at [275, 190] on div "</ div > </ div > < div v-if = "model.admin" > <!-- User Management Modal --> <…" at bounding box center [331, 369] width 535 height 580
type input "ham"
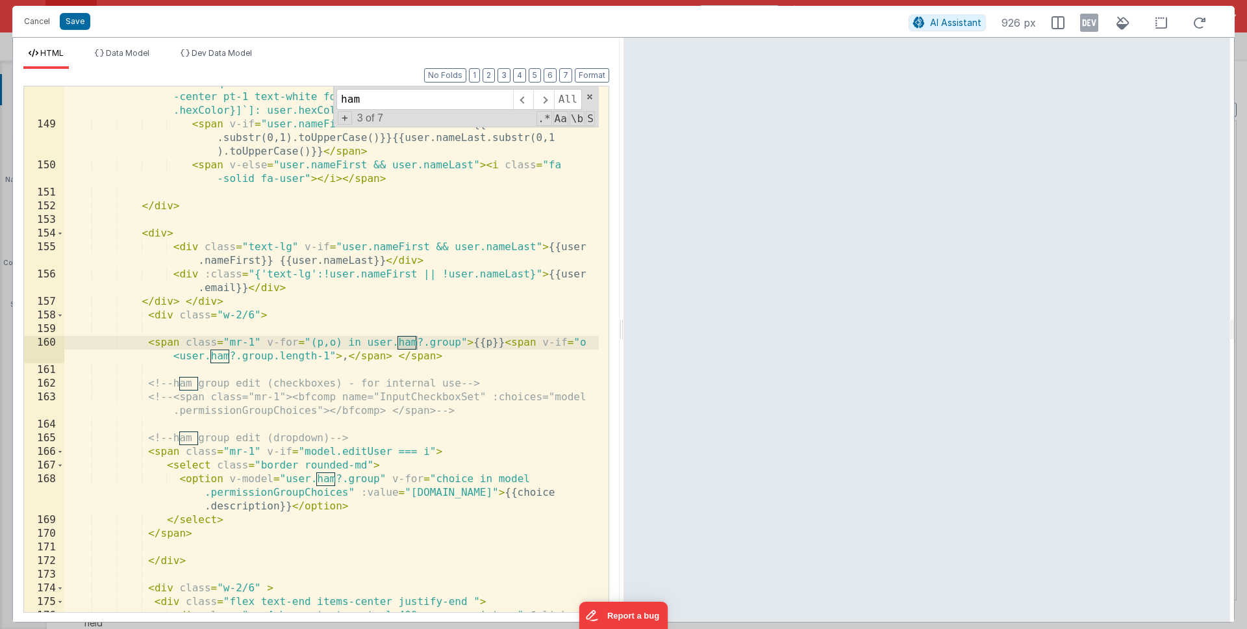
click at [260, 316] on div "< div class = "w-2/6 flex-1 min-w-[50%] flex items-center text-start" > < div c…" at bounding box center [331, 366] width 535 height 607
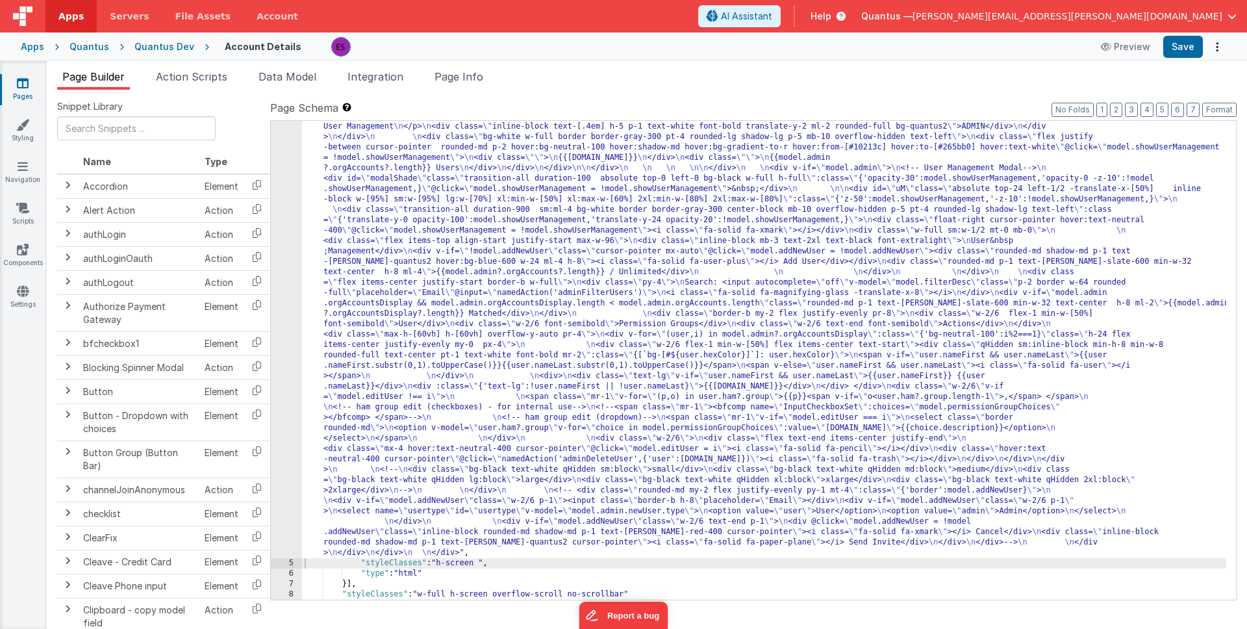
click at [437, 348] on div ""html" : "<div class= \" z-40 flex flex-wrap overflow-scroll no-scrollbar \" > …" at bounding box center [764, 433] width 924 height 1227
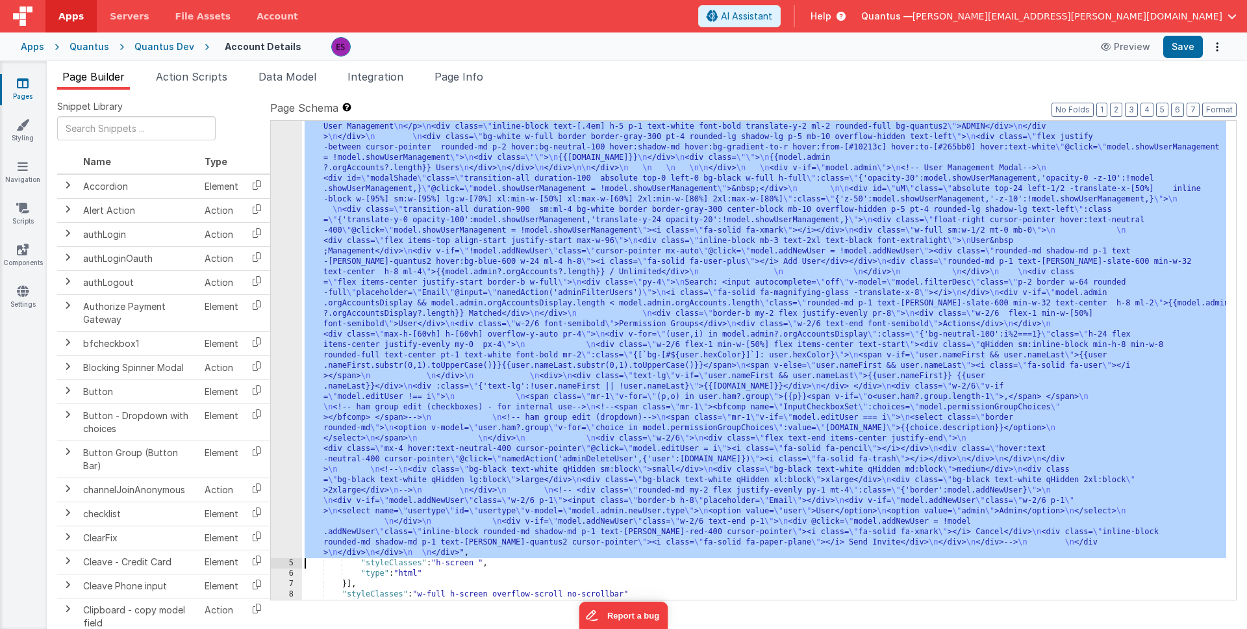
click at [290, 373] on div "4" at bounding box center [286, 189] width 31 height 738
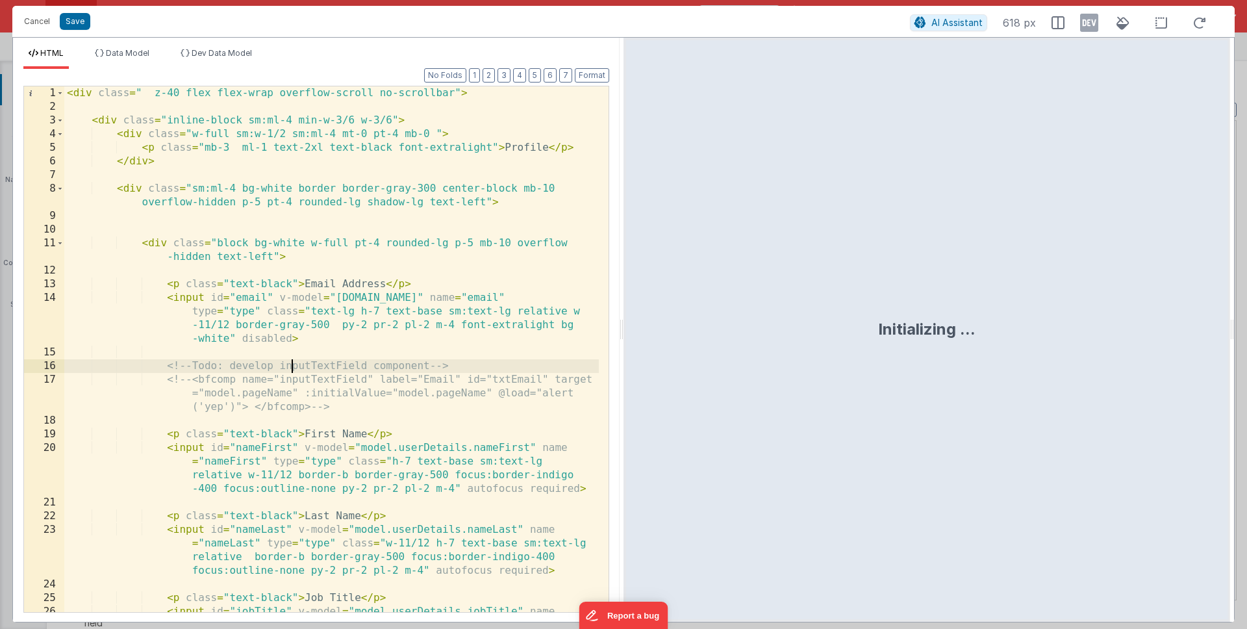
click at [292, 367] on div "< div class = " z-40 flex flex-wrap overflow-scroll no-scrollbar" > < div class…" at bounding box center [331, 383] width 535 height 594
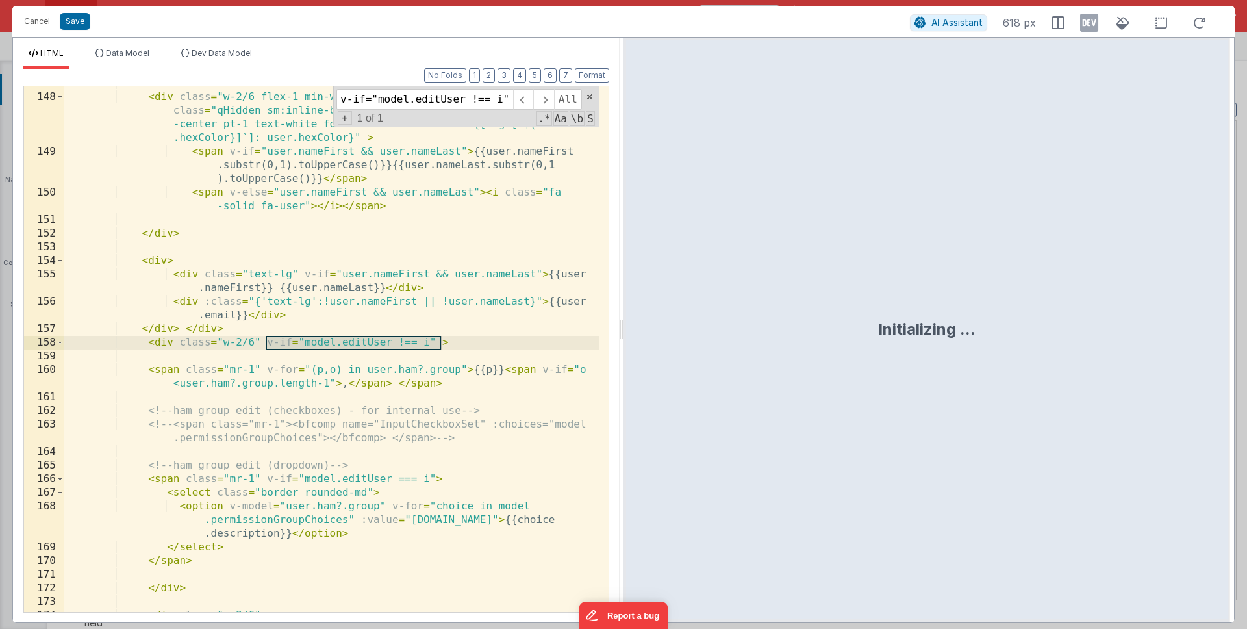
type input "v-if="model.editUser !== i""
click at [301, 389] on div "< div class = "w-2/6 flex-1 min-w-[50%] flex items-center text-start" > < div c…" at bounding box center [331, 353] width 535 height 553
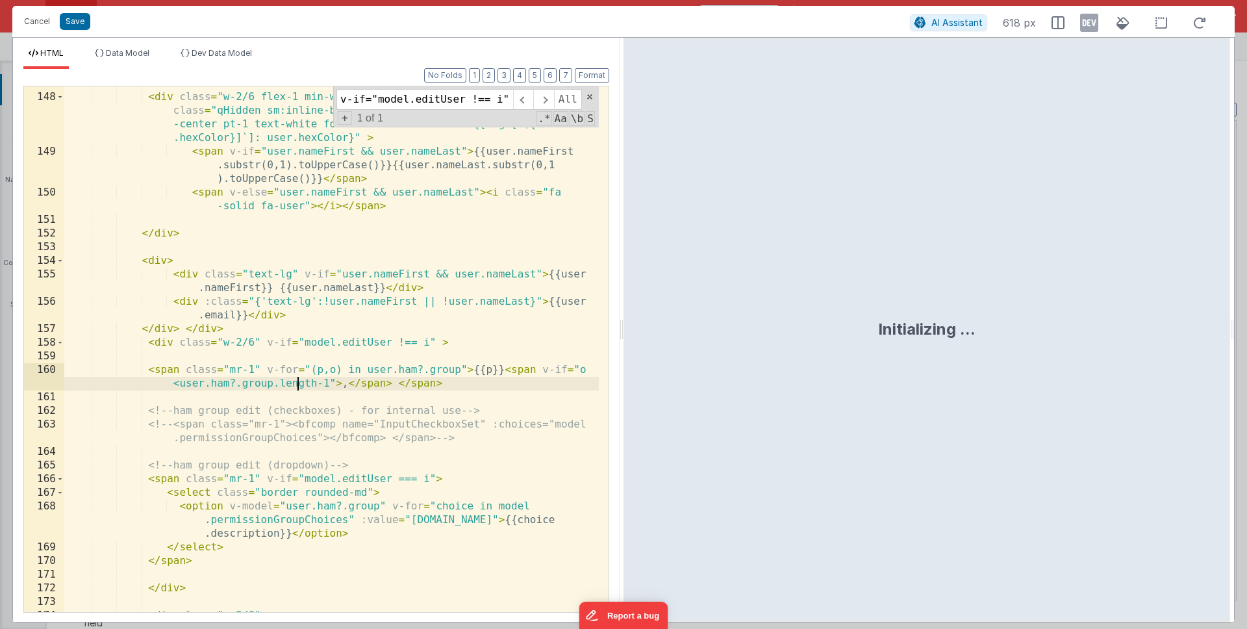
scroll to position [0, 0]
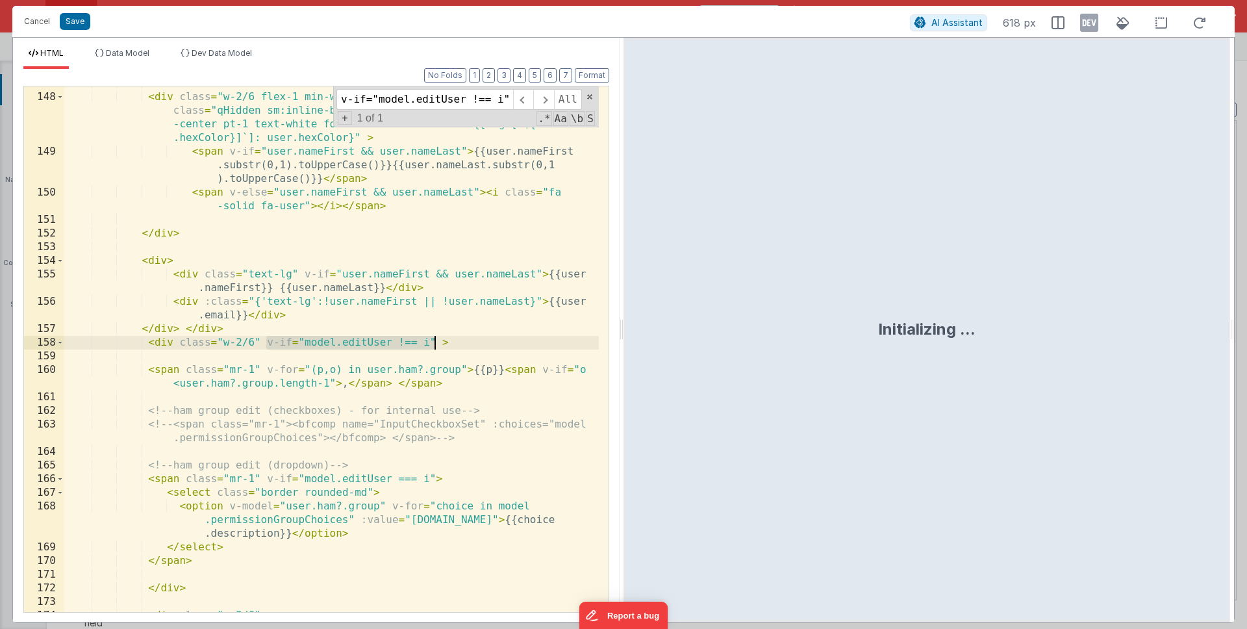
drag, startPoint x: 267, startPoint y: 342, endPoint x: 438, endPoint y: 338, distance: 170.9
click at [438, 338] on div "< div class = "w-2/6 flex-1 min-w-[50%] flex items-center text-start" > < div c…" at bounding box center [331, 353] width 535 height 553
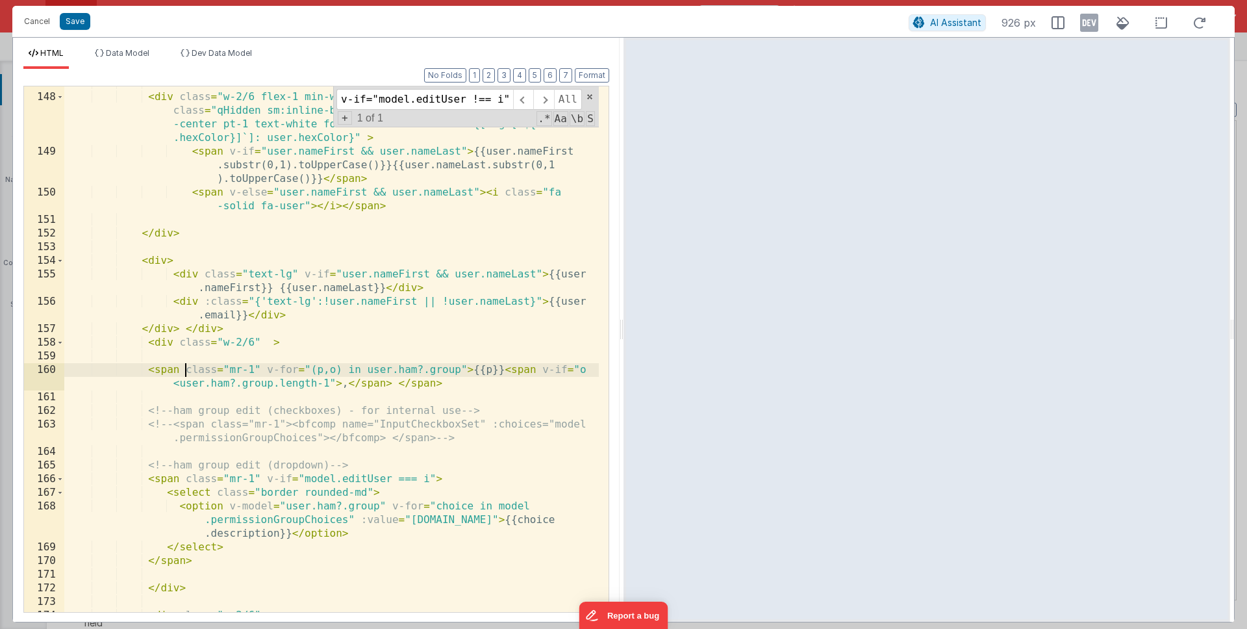
click at [186, 368] on div "< div class = "w-2/6 flex-1 min-w-[50%] flex items-center text-start" > < div c…" at bounding box center [331, 353] width 535 height 553
paste textarea
